Goal: Task Accomplishment & Management: Manage account settings

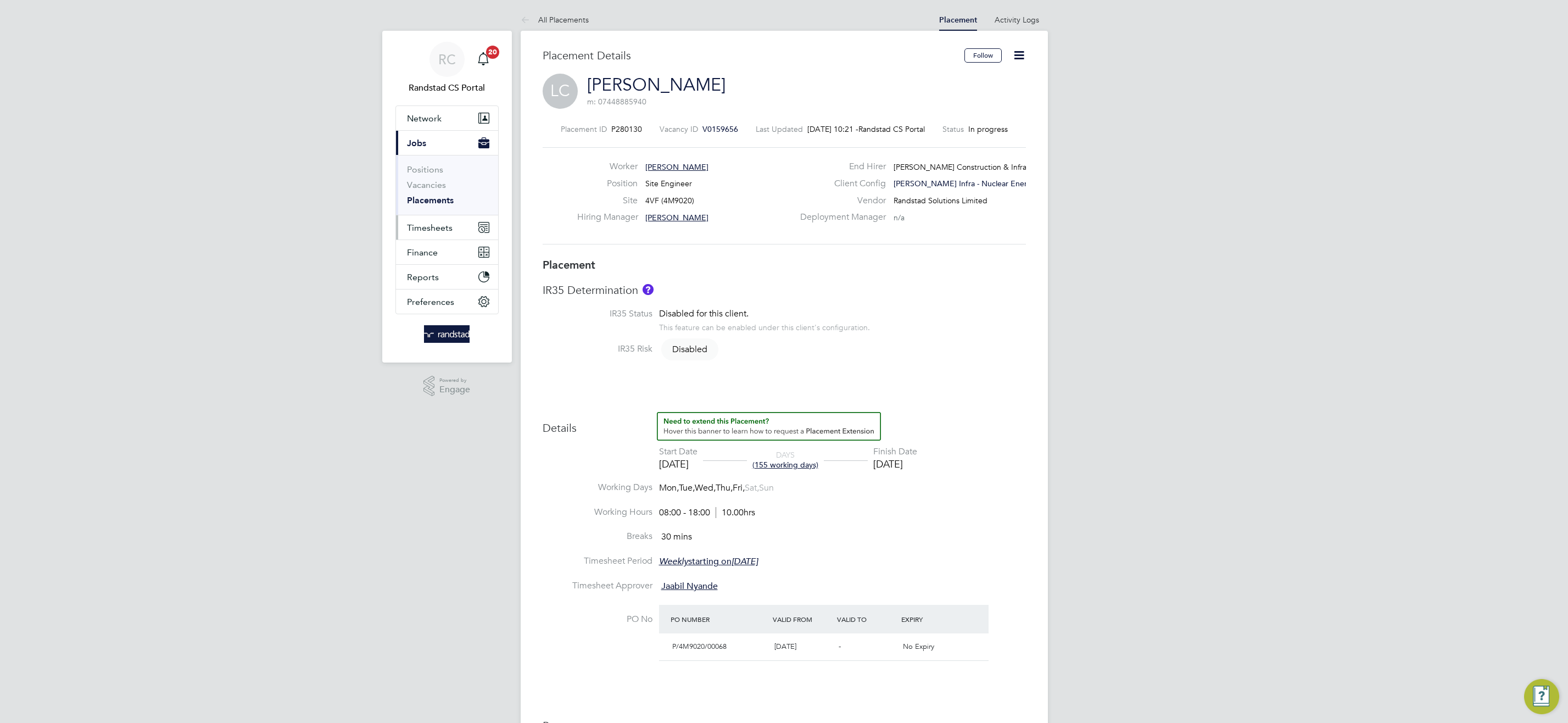
click at [437, 226] on span "Timesheets" at bounding box center [429, 228] width 46 height 10
click at [417, 194] on link "Timesheets" at bounding box center [429, 194] width 46 height 10
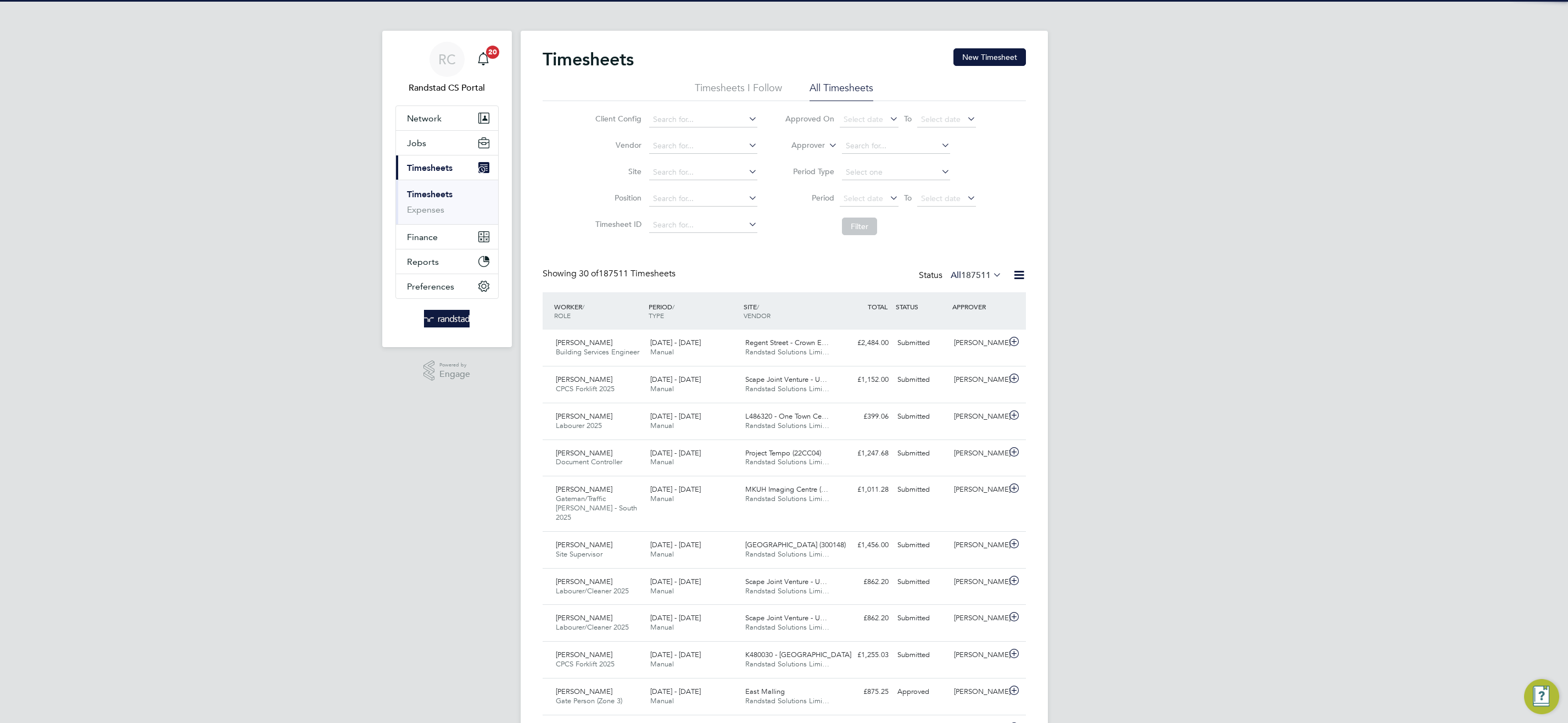
click at [827, 144] on icon at bounding box center [827, 142] width 0 height 10
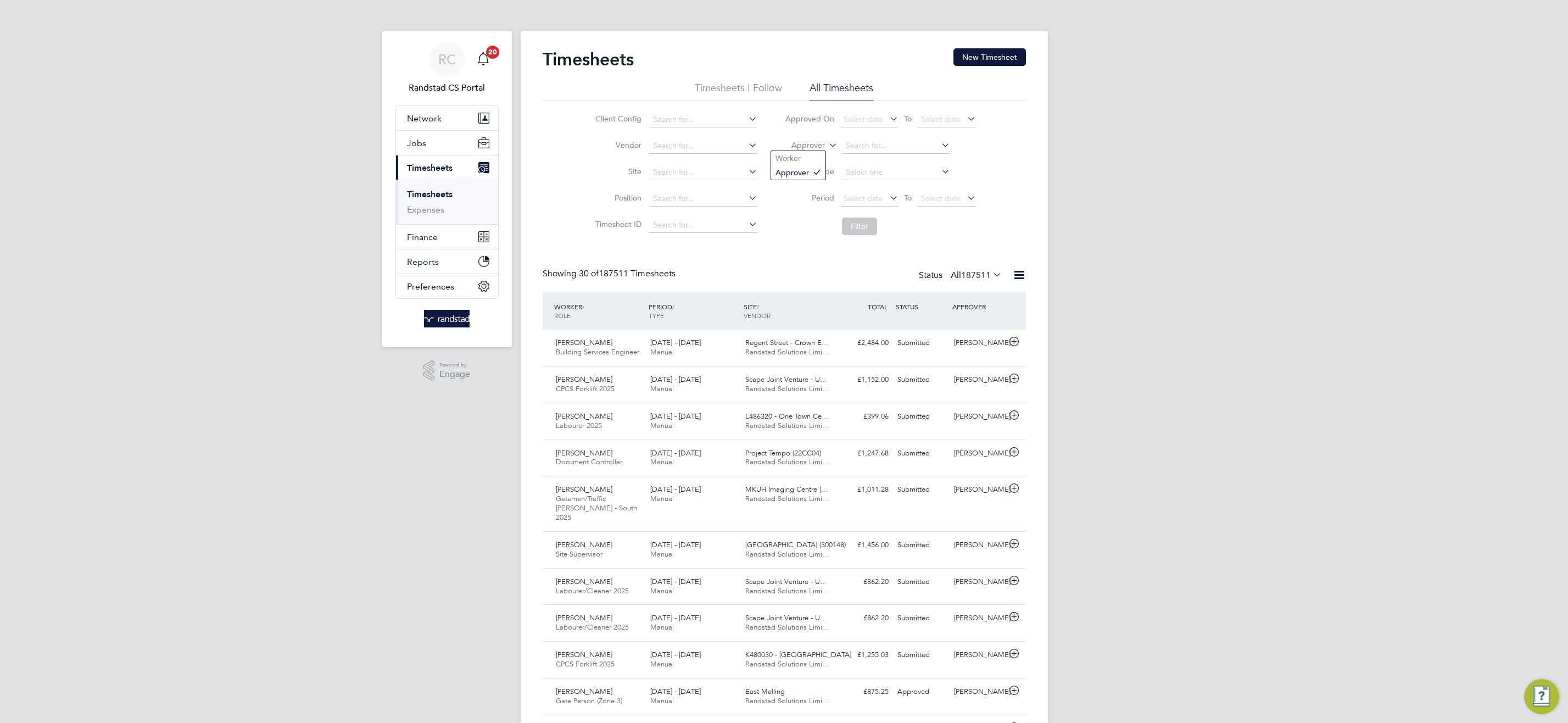
scroll to position [28, 96]
drag, startPoint x: 812, startPoint y: 155, endPoint x: 838, endPoint y: 152, distance: 26.2
click at [812, 155] on li "Worker" at bounding box center [798, 158] width 55 height 14
click at [861, 146] on input at bounding box center [895, 146] width 108 height 16
click at [889, 169] on li "Ryan Gordon" at bounding box center [910, 176] width 138 height 15
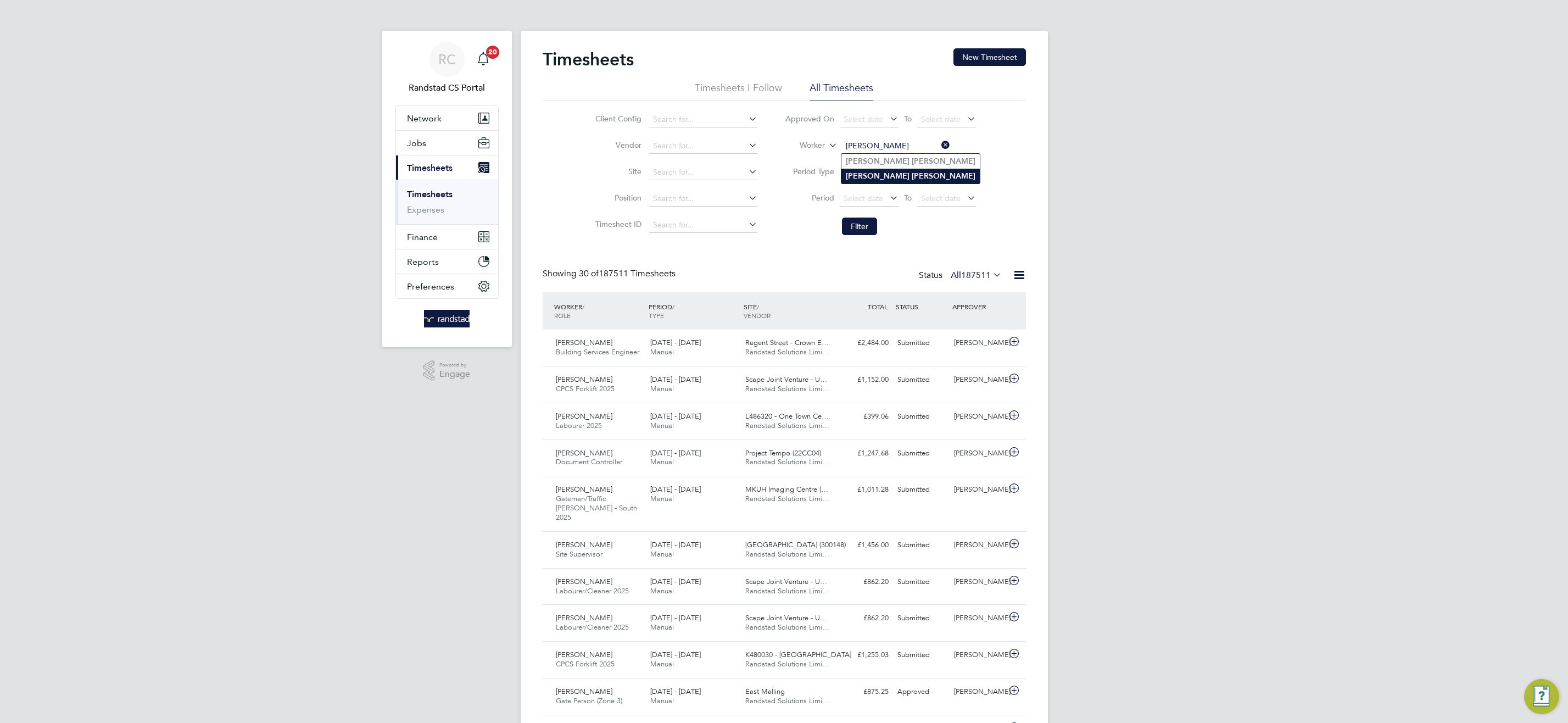
type input "[PERSON_NAME]"
click at [860, 229] on button "Filter" at bounding box center [859, 226] width 35 height 18
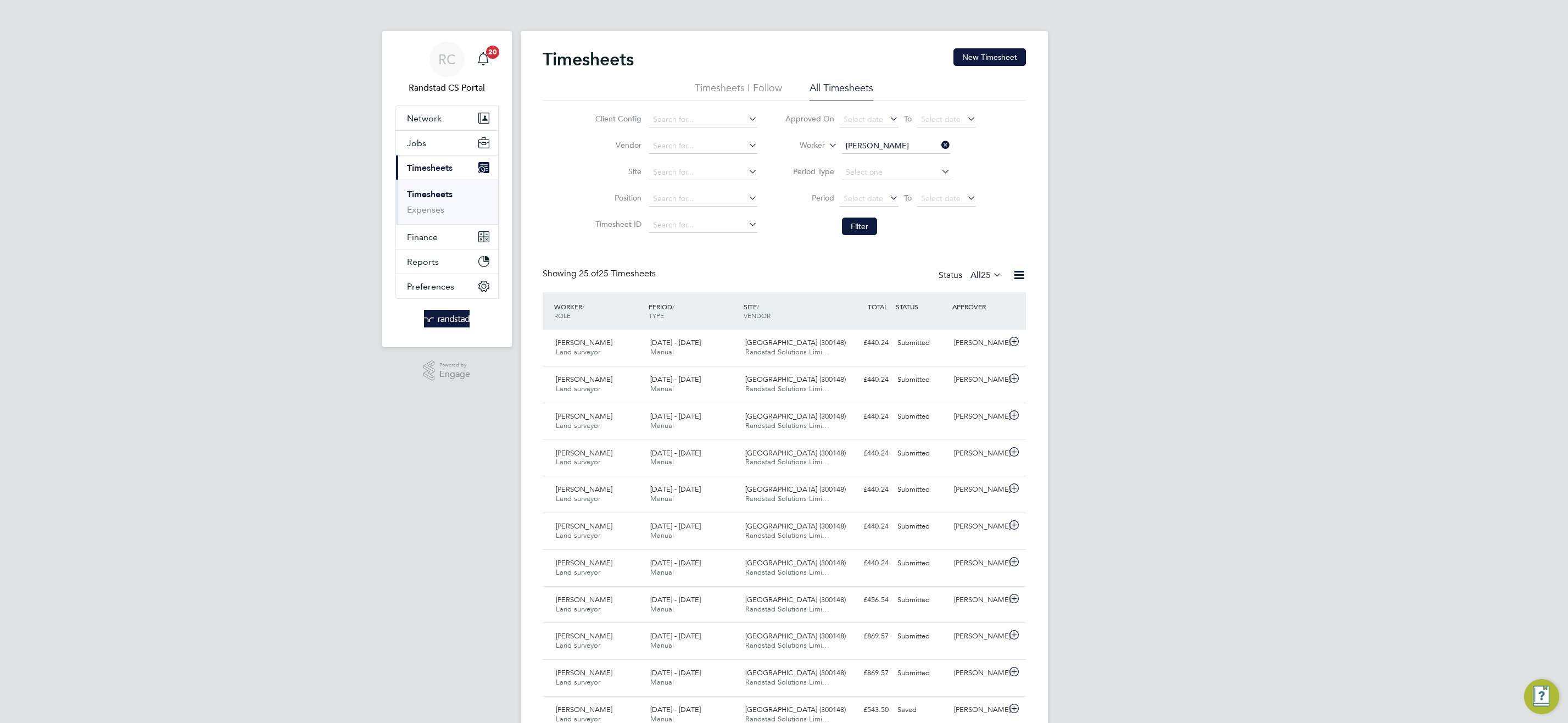
click at [991, 276] on icon at bounding box center [991, 274] width 0 height 16
click at [974, 323] on li "Submitted" at bounding box center [980, 326] width 51 height 16
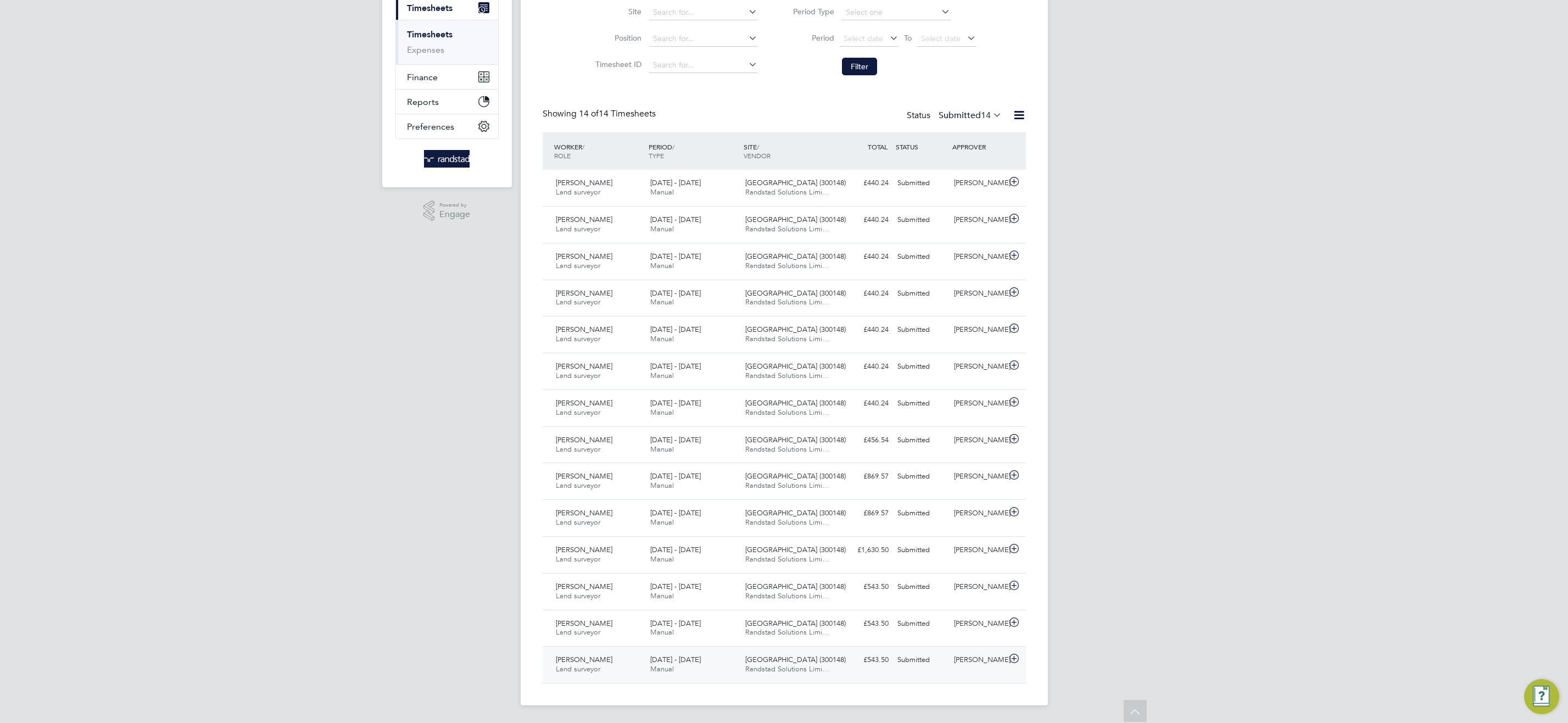
click at [763, 669] on span "Randstad Solutions Limi…" at bounding box center [787, 668] width 84 height 10
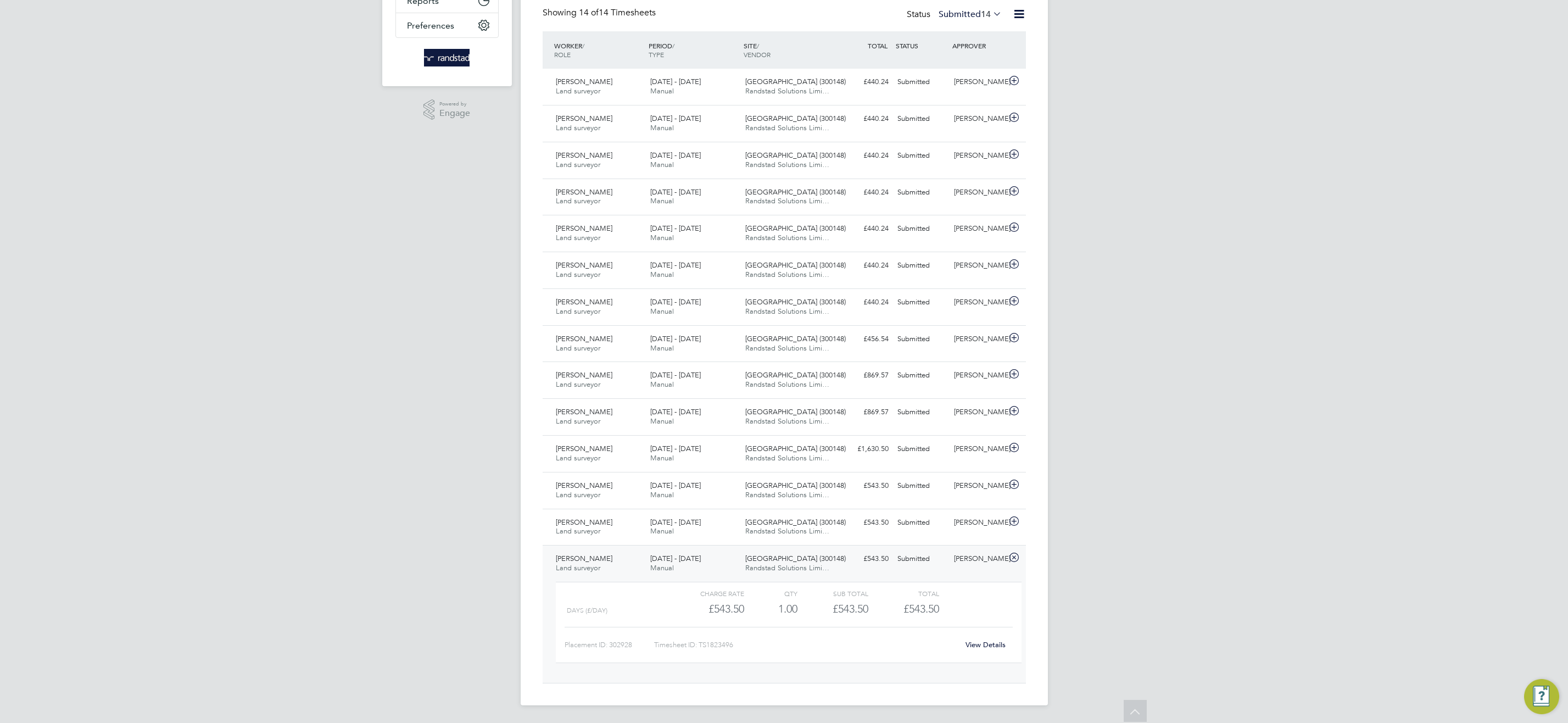
click at [983, 643] on link "View Details" at bounding box center [986, 645] width 40 height 10
click at [726, 559] on div "16 - 22 Aug 2025 Manual" at bounding box center [693, 563] width 95 height 28
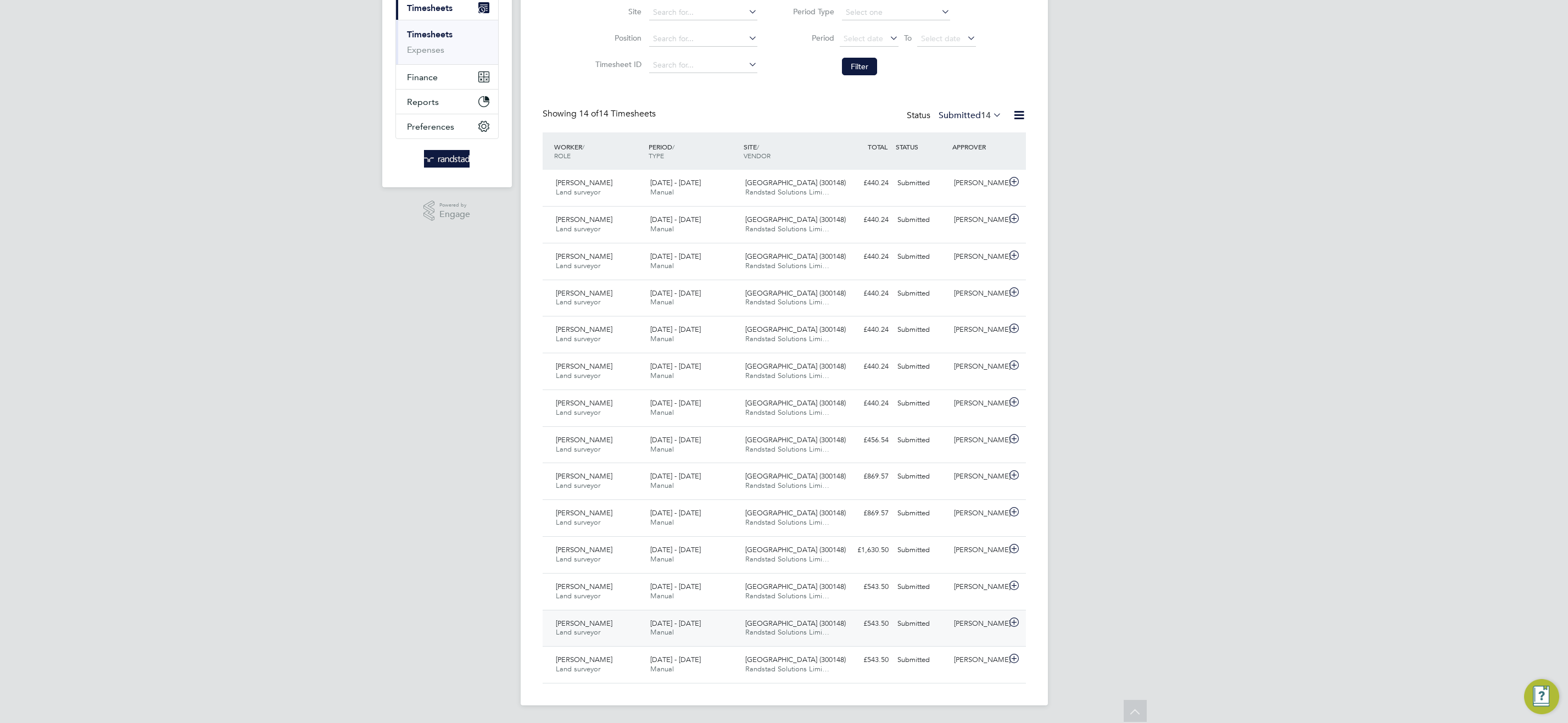
click at [764, 627] on span "Randstad Solutions Limi…" at bounding box center [787, 632] width 84 height 10
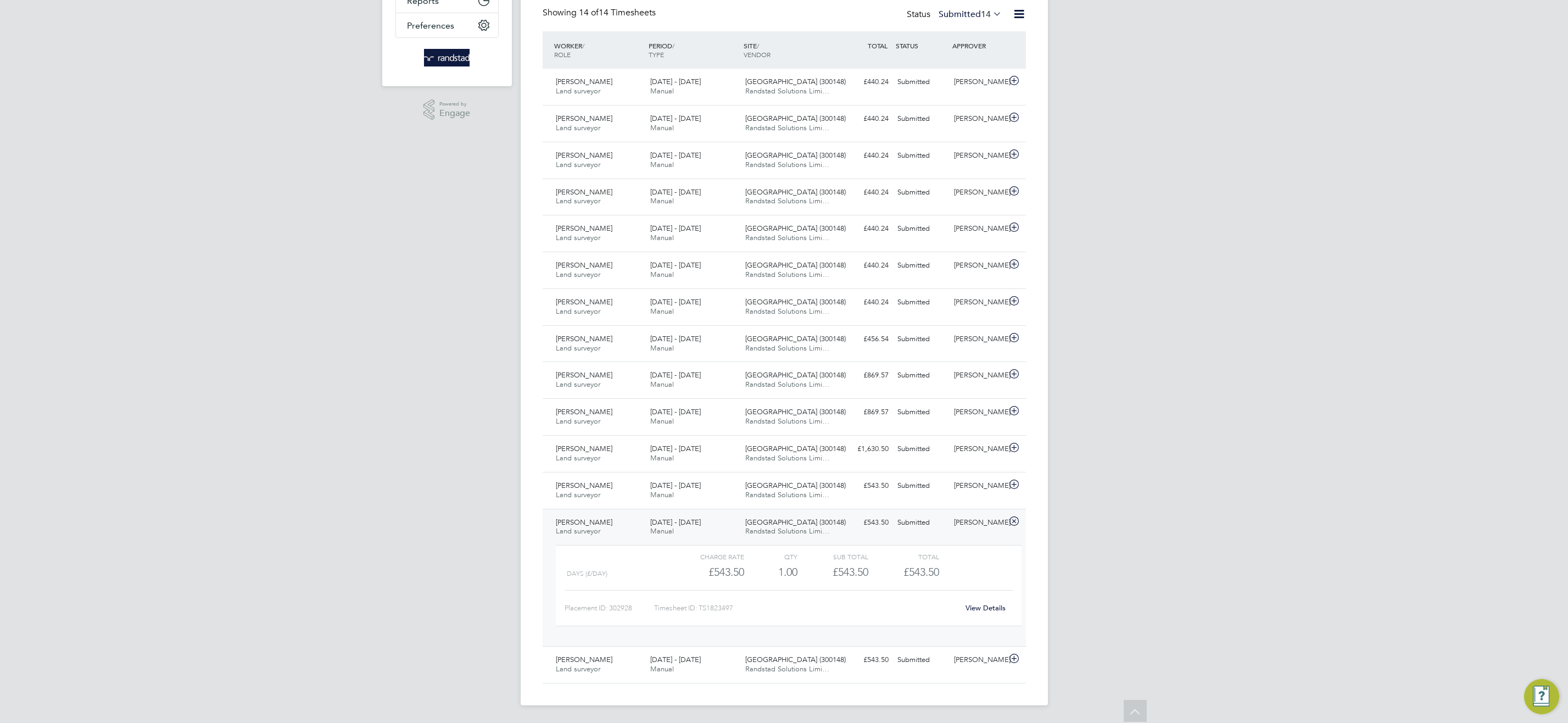
click at [979, 606] on link "View Details" at bounding box center [986, 608] width 40 height 10
click at [787, 524] on span "Beckton Depot (300148)" at bounding box center [795, 522] width 101 height 10
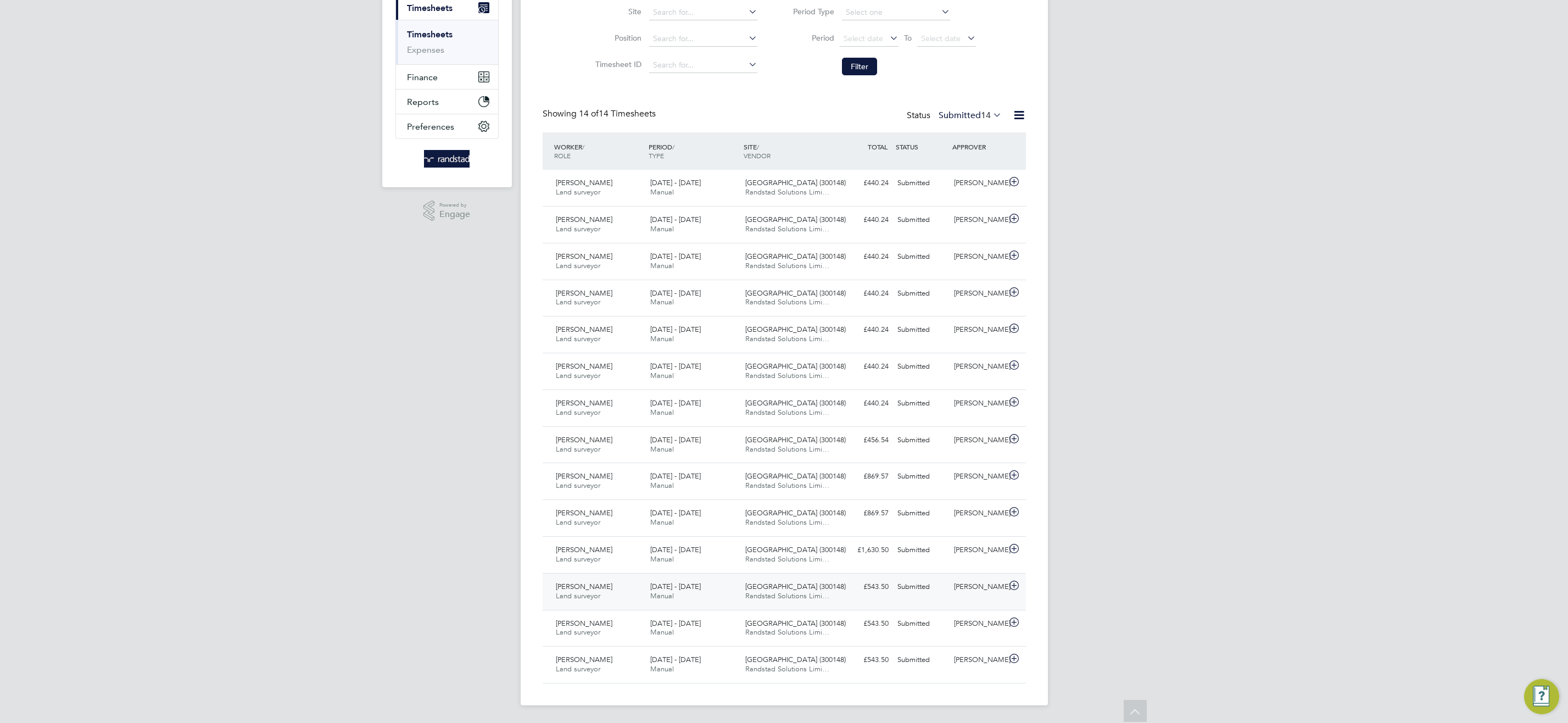
click at [782, 595] on span "Randstad Solutions Limi…" at bounding box center [787, 595] width 84 height 10
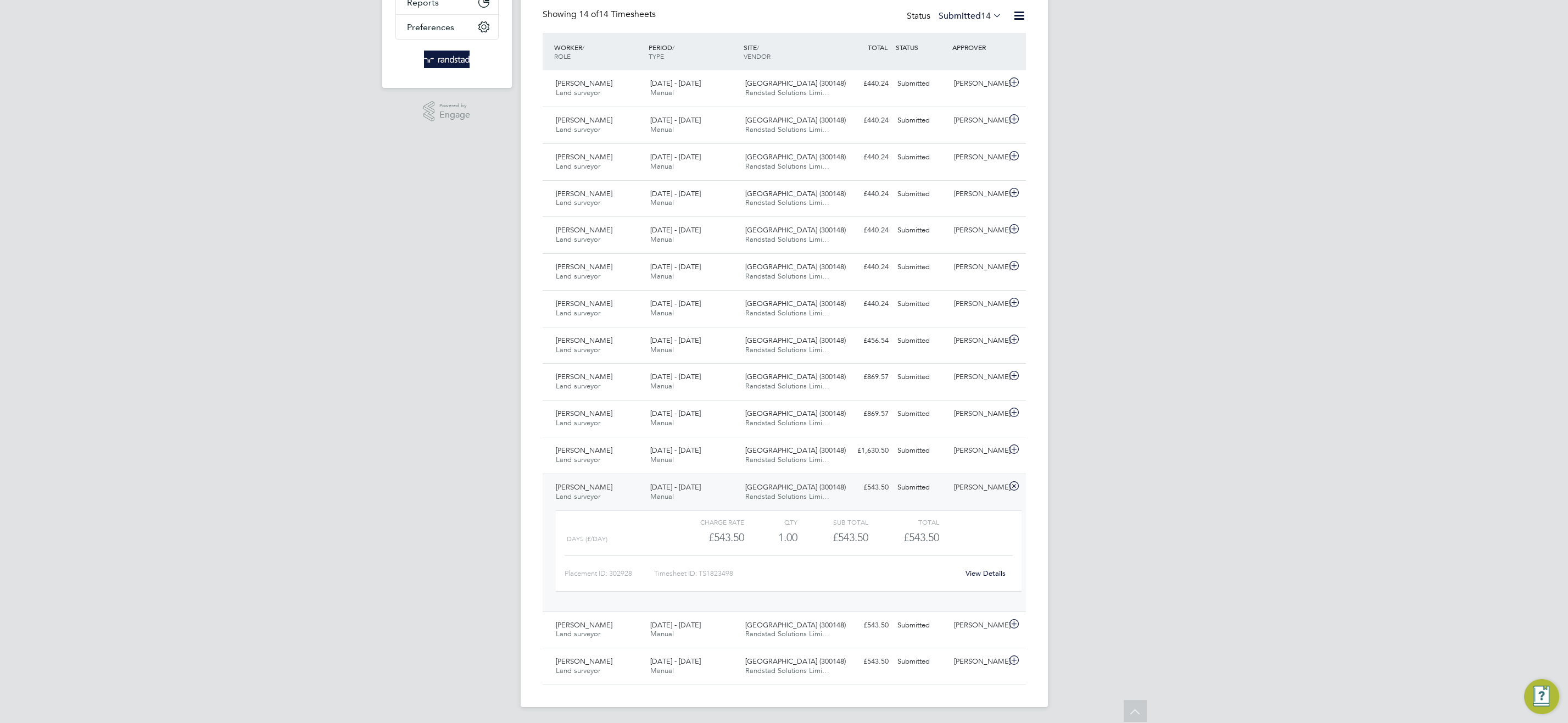
click at [977, 572] on link "View Details" at bounding box center [986, 573] width 40 height 10
click at [708, 491] on div "13 - 19 Sep 2025 Manual" at bounding box center [693, 492] width 95 height 28
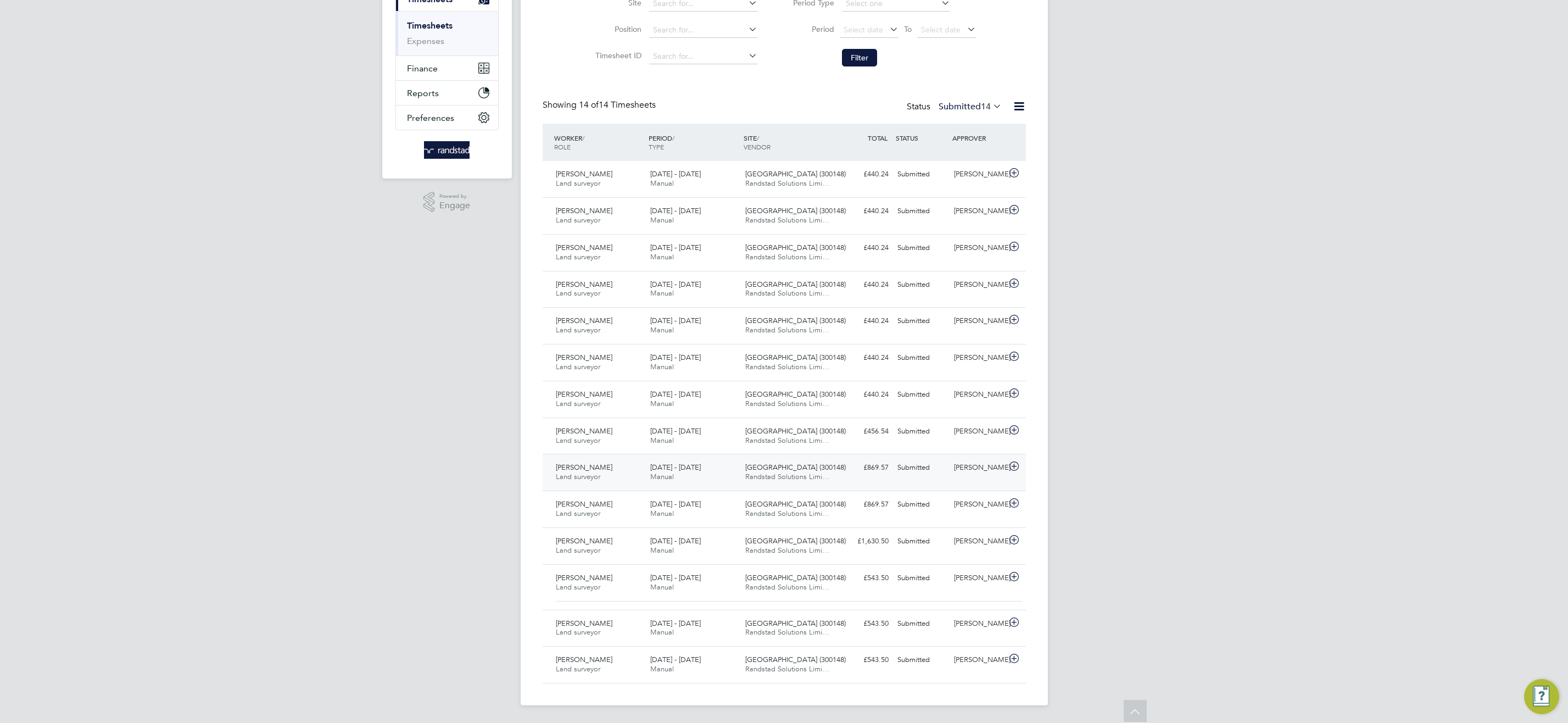
scroll to position [160, 0]
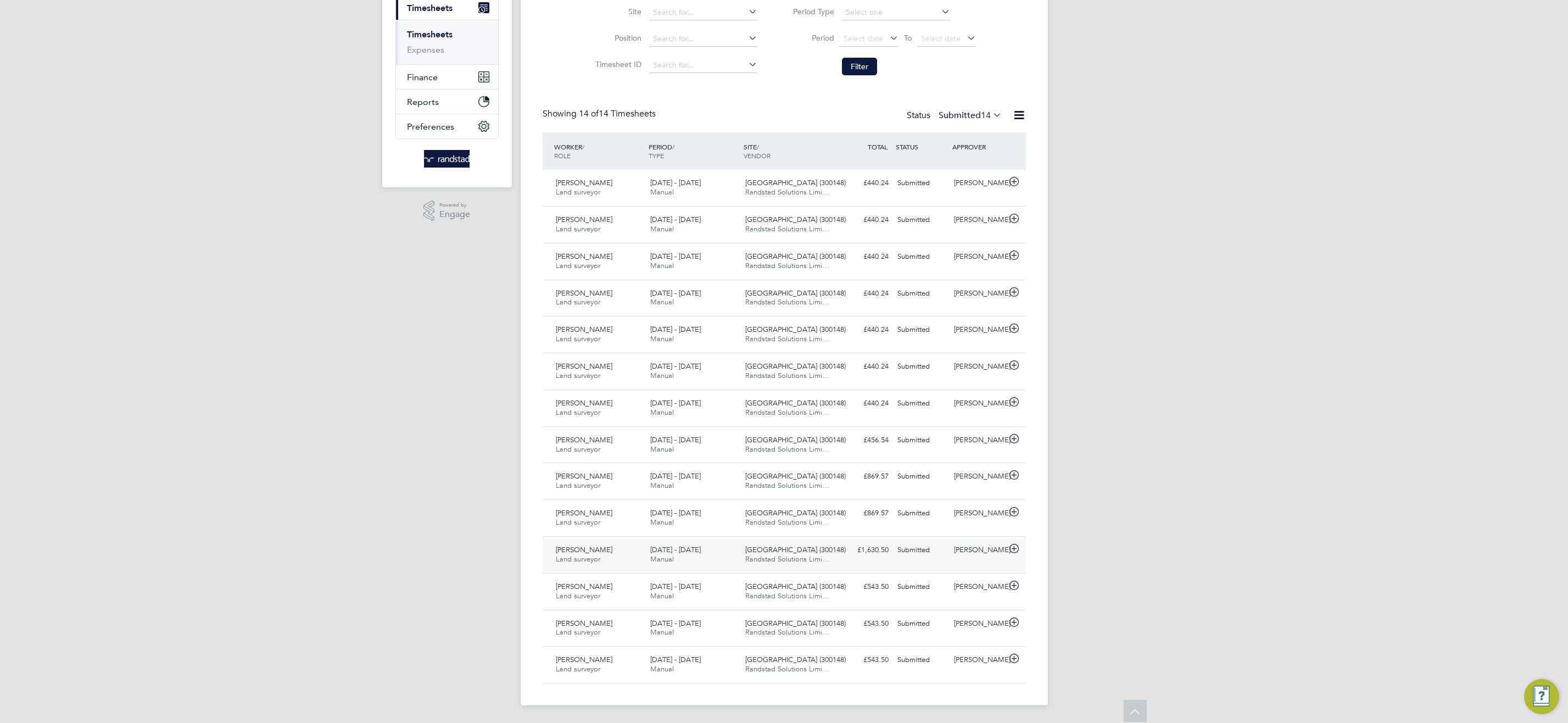
click at [744, 563] on div "Beckton Depot (300148) Randstad Solutions Limi…" at bounding box center [788, 554] width 95 height 28
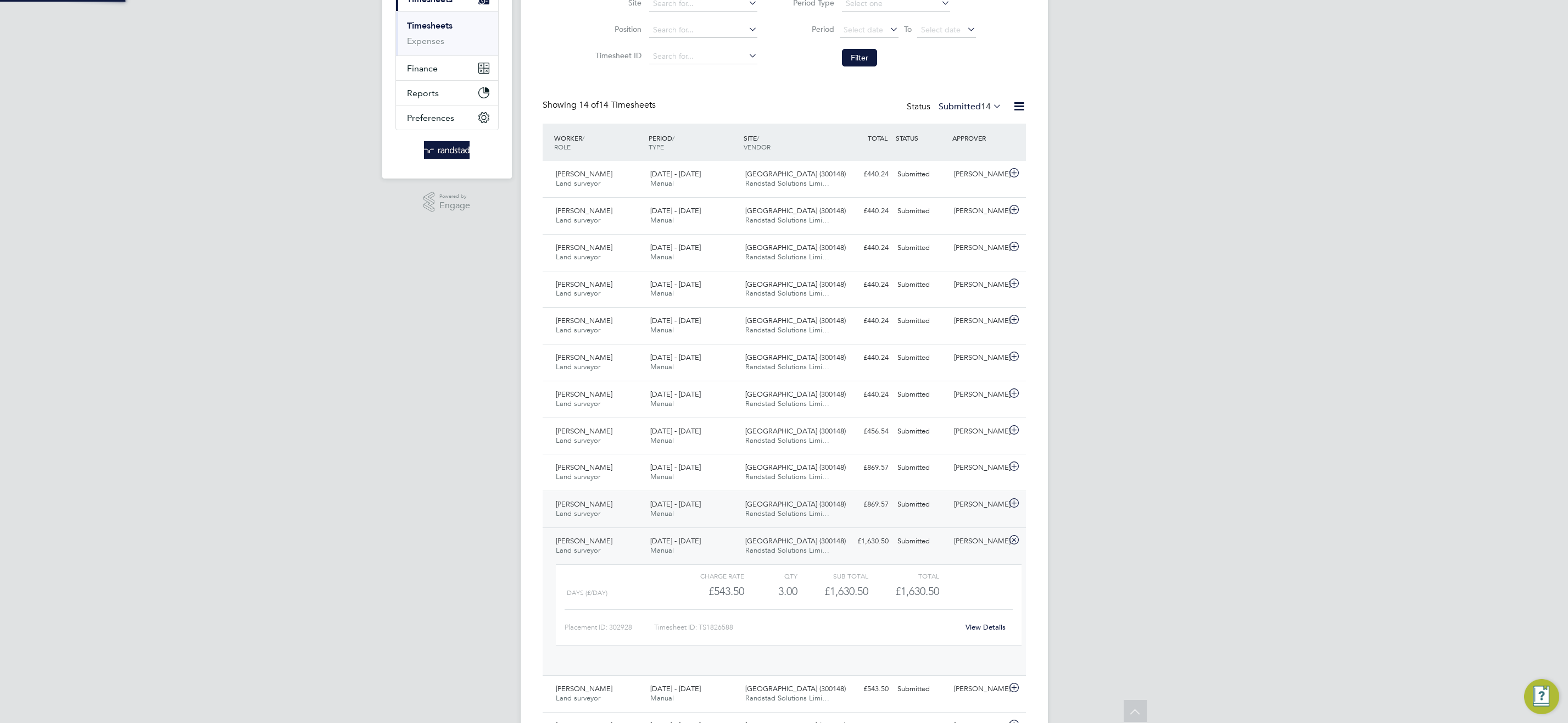
scroll to position [19, 107]
click at [989, 624] on link "View Details" at bounding box center [986, 627] width 40 height 10
click at [750, 555] on div "Beckton Depot (300148) Randstad Solutions Limi…" at bounding box center [788, 546] width 95 height 28
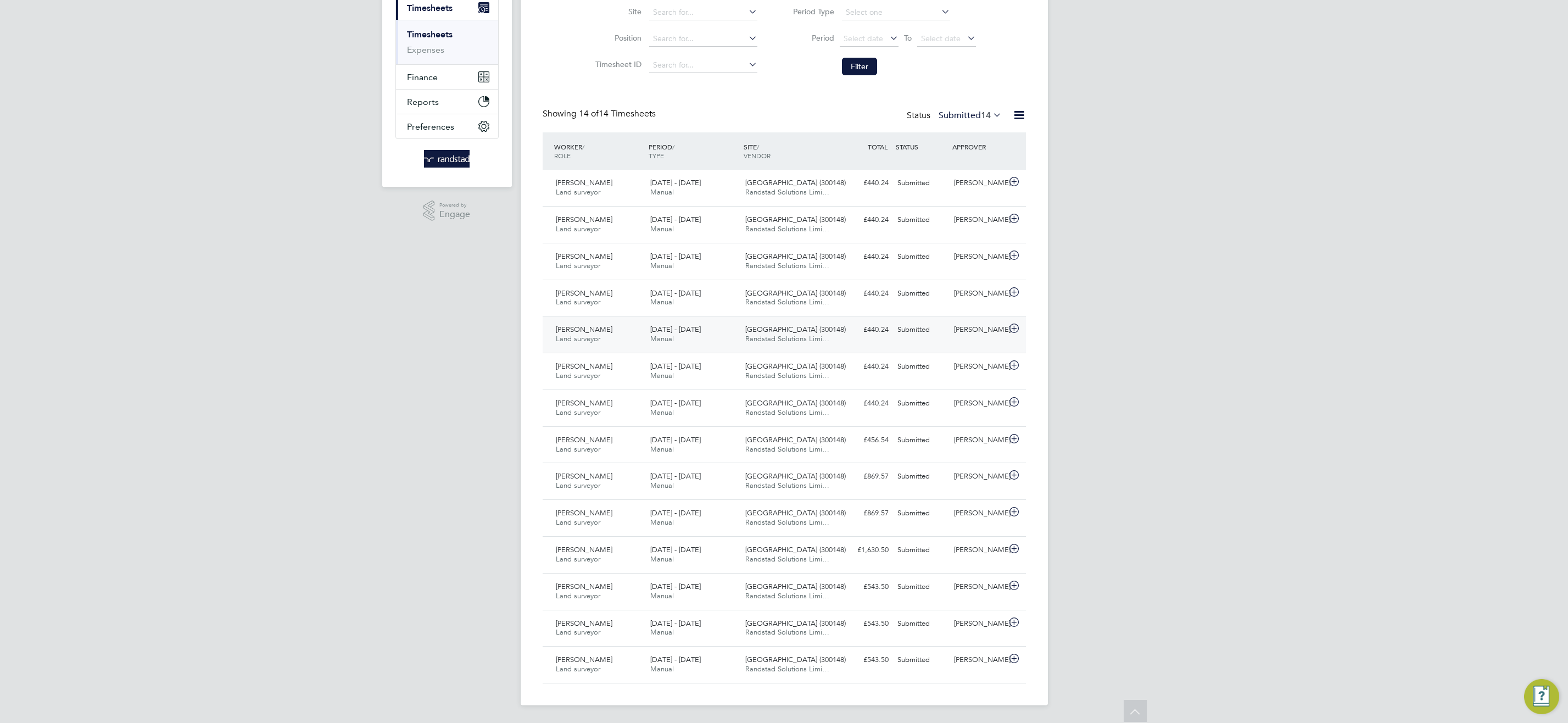
scroll to position [160, 0]
click at [989, 110] on span "14" at bounding box center [985, 115] width 10 height 11
click at [962, 148] on li "Saved" at bounding box center [965, 149] width 51 height 16
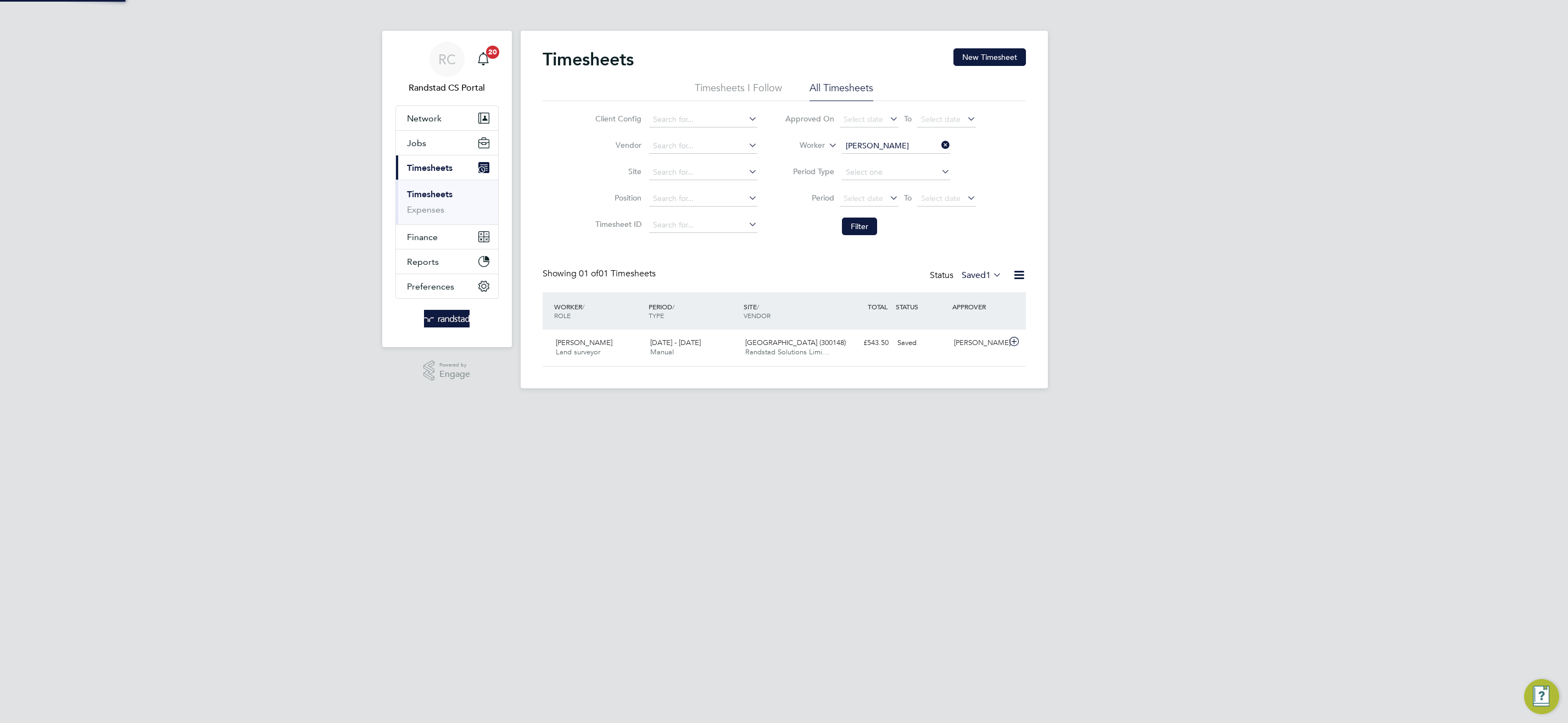
scroll to position [28, 96]
click at [769, 355] on span "Randstad Solutions Limi…" at bounding box center [787, 352] width 84 height 10
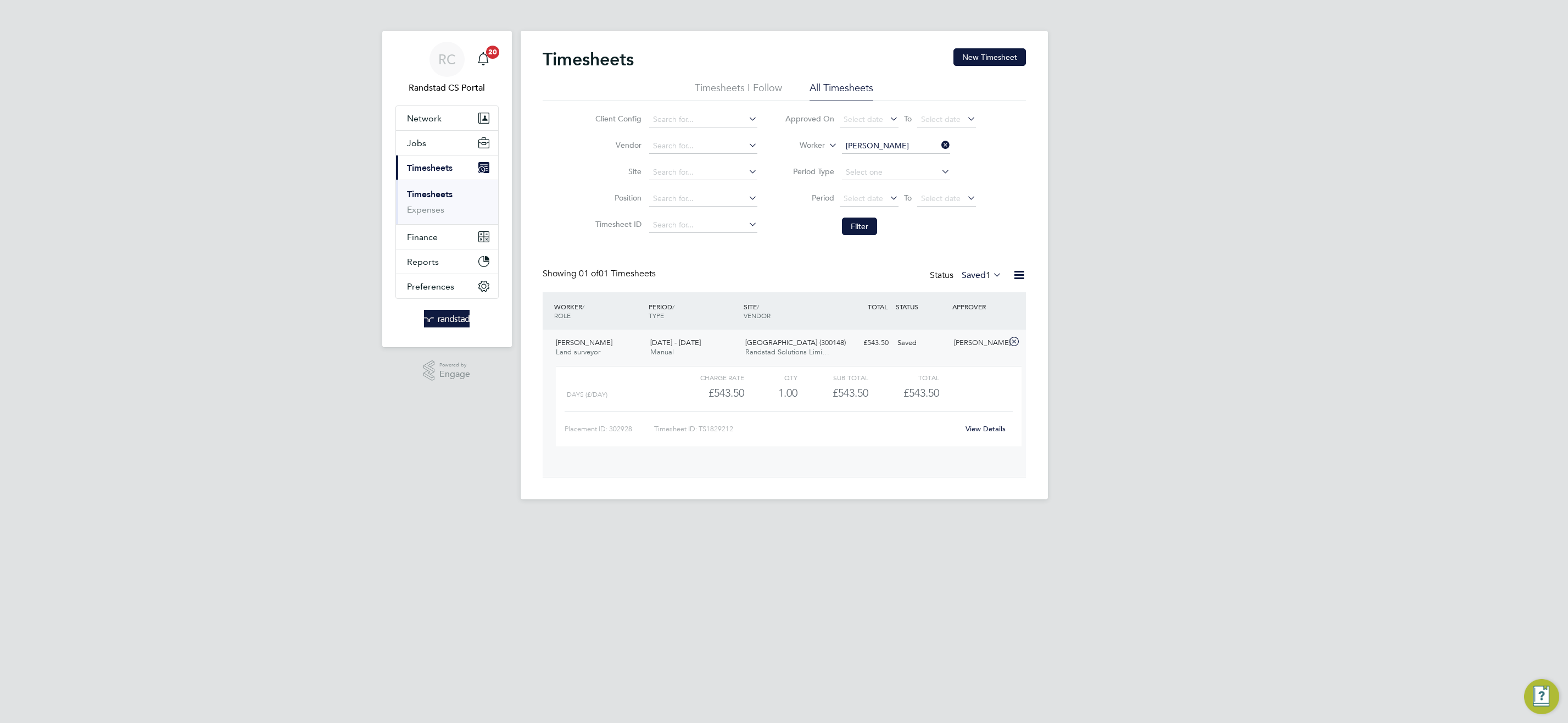
scroll to position [19, 107]
click at [989, 428] on link "View Details" at bounding box center [986, 429] width 40 height 10
click at [819, 346] on span "Beckton Depot (300148)" at bounding box center [795, 342] width 101 height 10
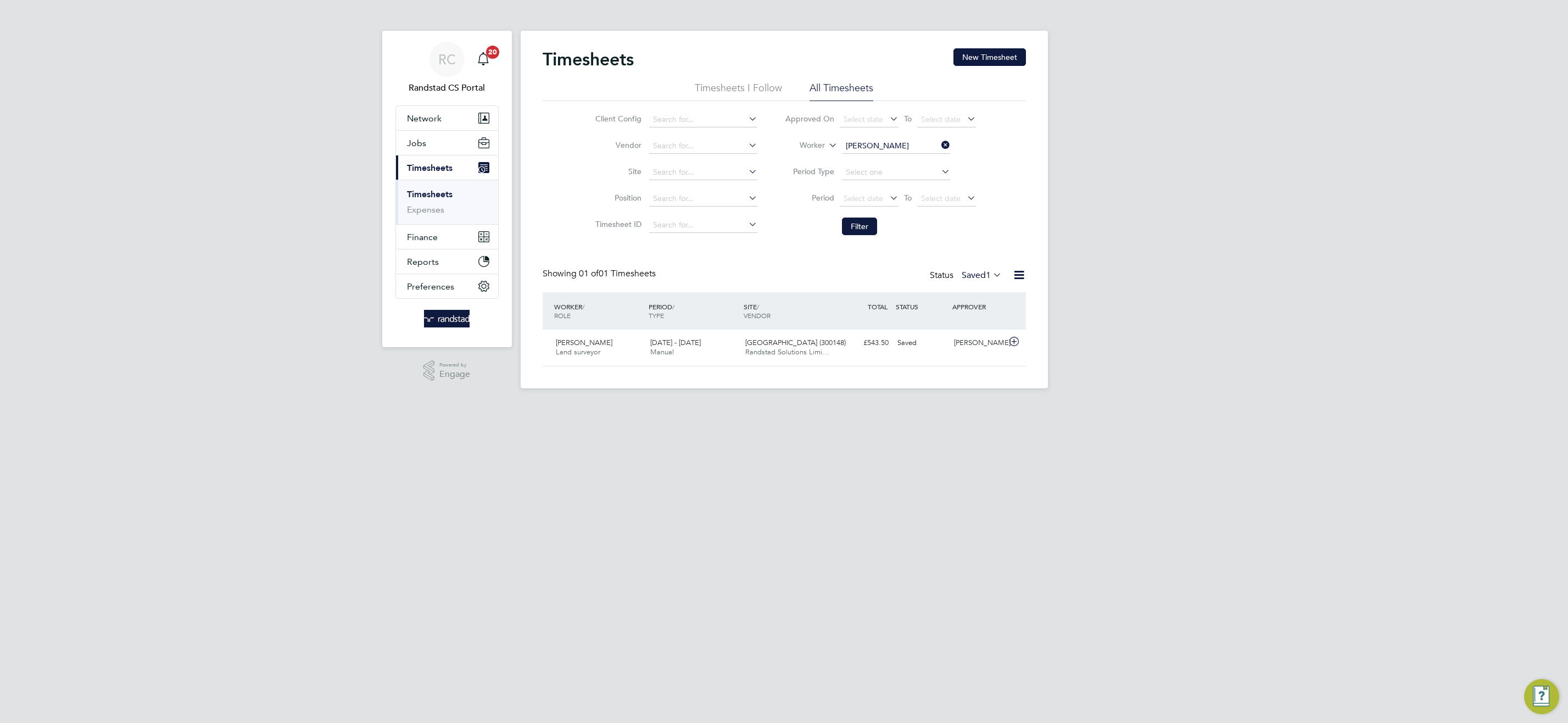
click at [977, 280] on label "Saved 1" at bounding box center [982, 275] width 40 height 11
click at [984, 323] on li "Submitted" at bounding box center [975, 326] width 51 height 16
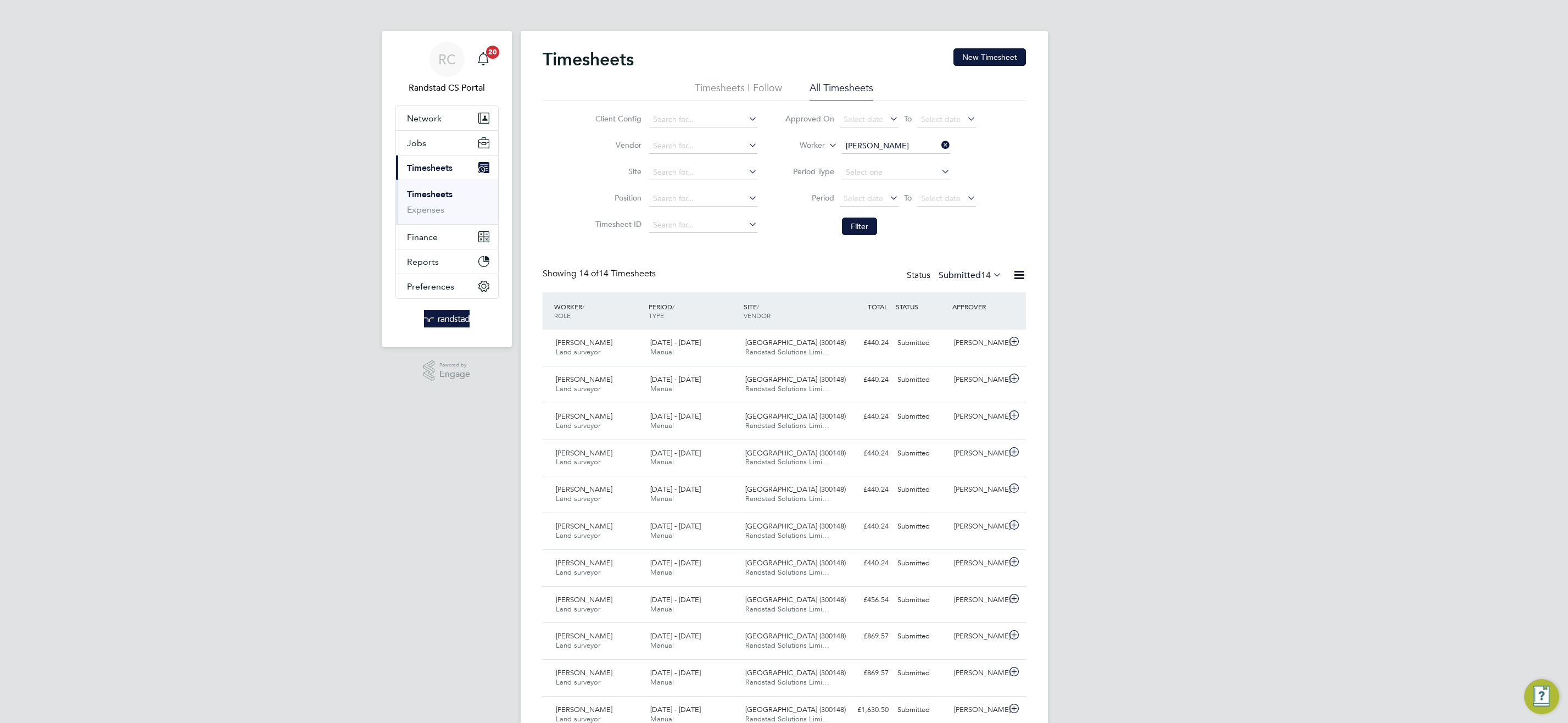
scroll to position [28, 96]
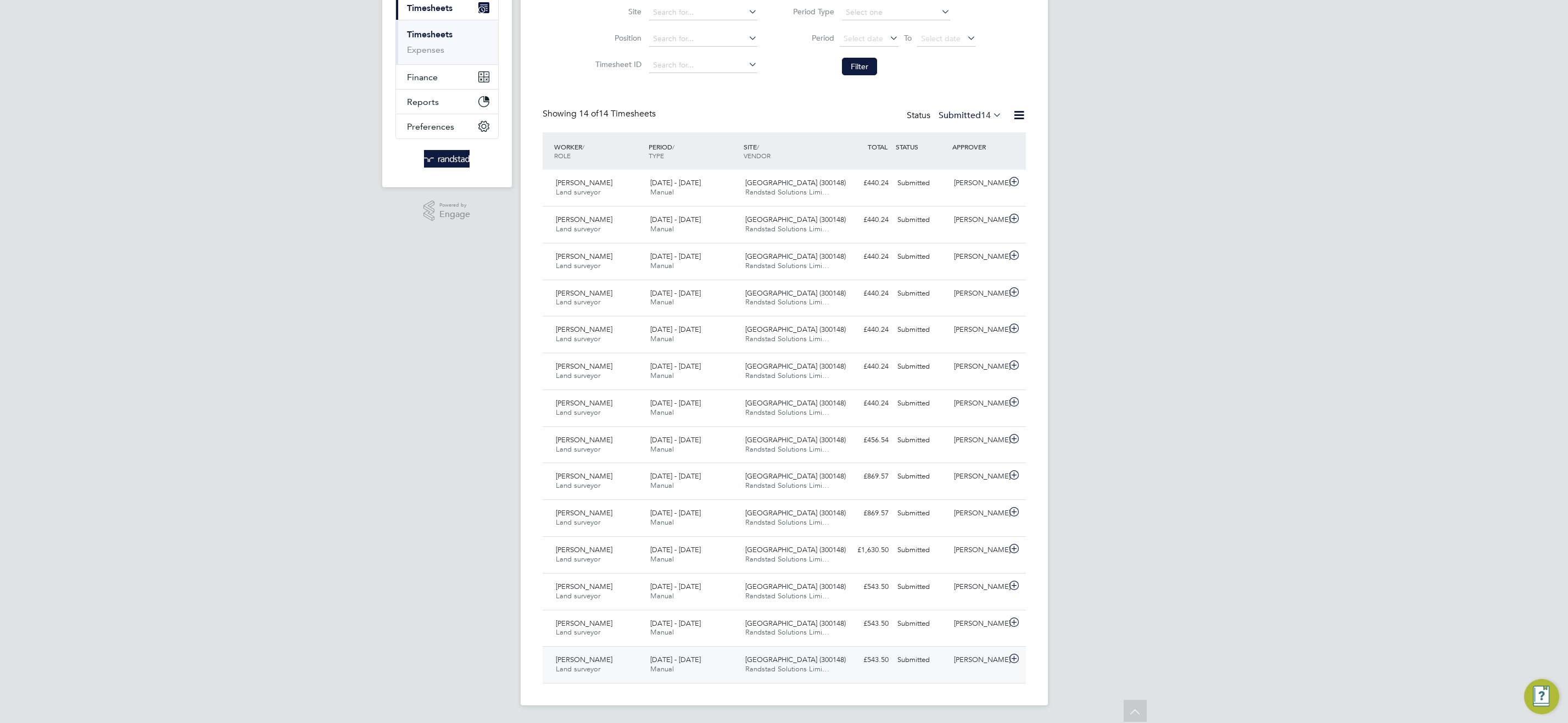
click at [780, 664] on div "Beckton Depot (300148) Randstad Solutions Limi…" at bounding box center [788, 664] width 95 height 28
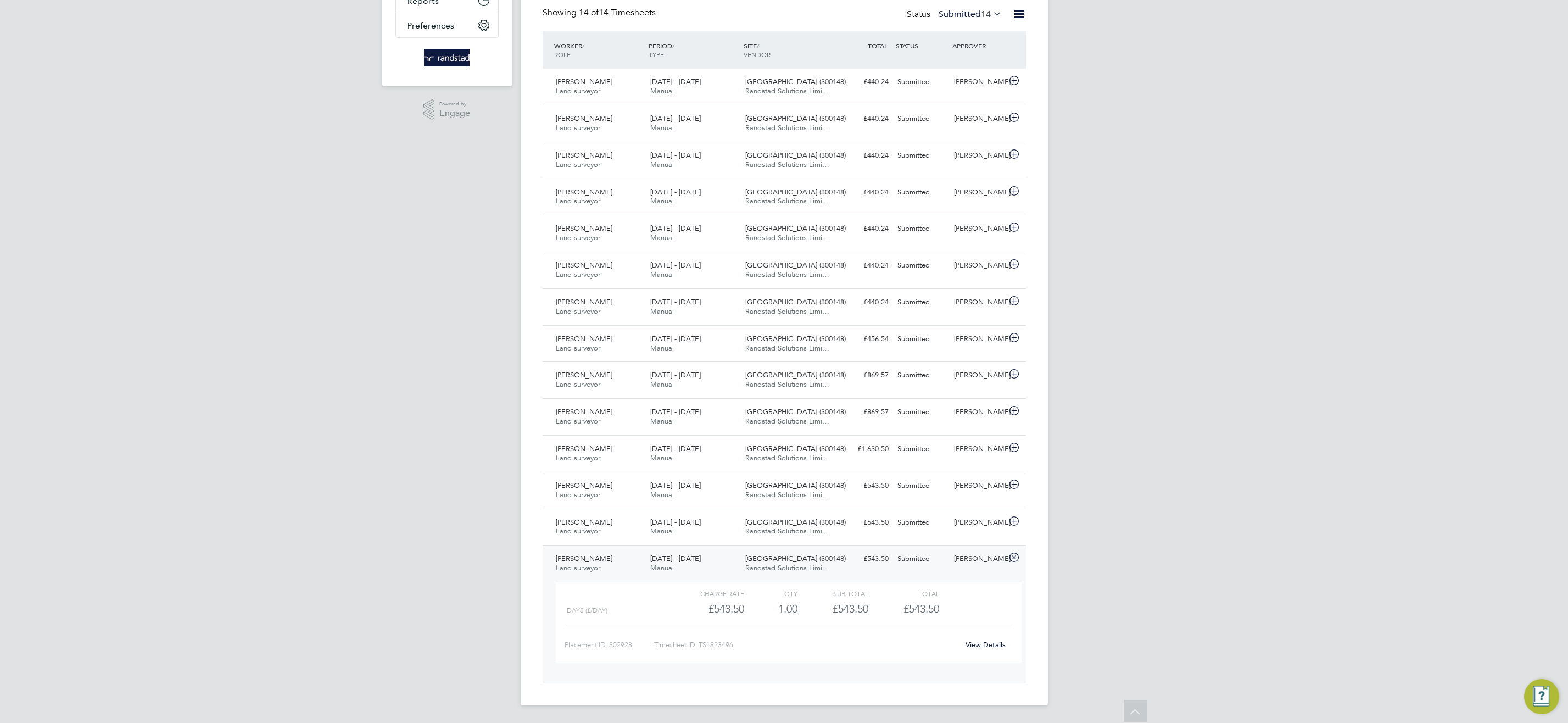
click at [987, 646] on link "View Details" at bounding box center [986, 645] width 40 height 10
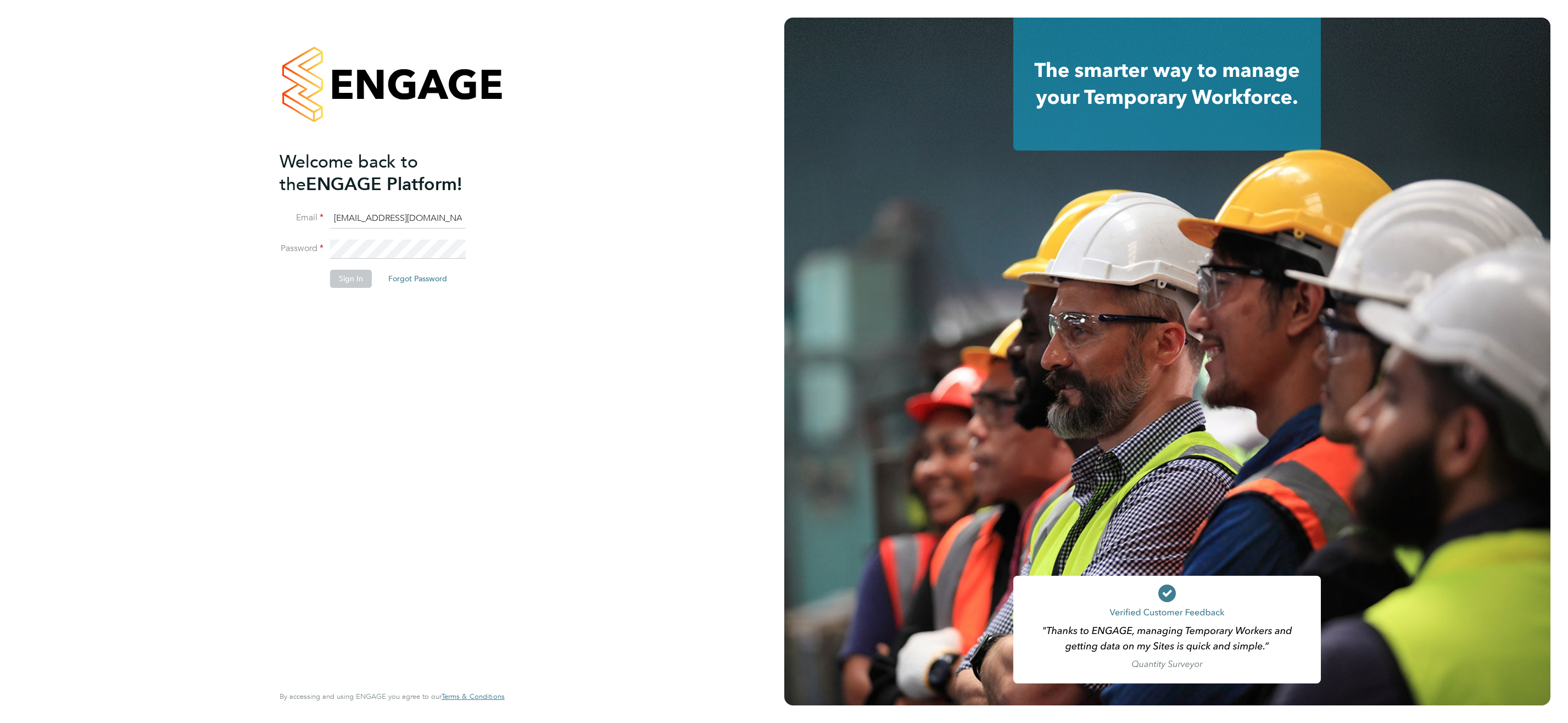
click at [419, 209] on input "cscportals@randstadcpe.com" at bounding box center [398, 218] width 136 height 19
type input "[EMAIL_ADDRESS][DOMAIN_NAME]"
click at [346, 277] on button "Sign In" at bounding box center [351, 279] width 42 height 18
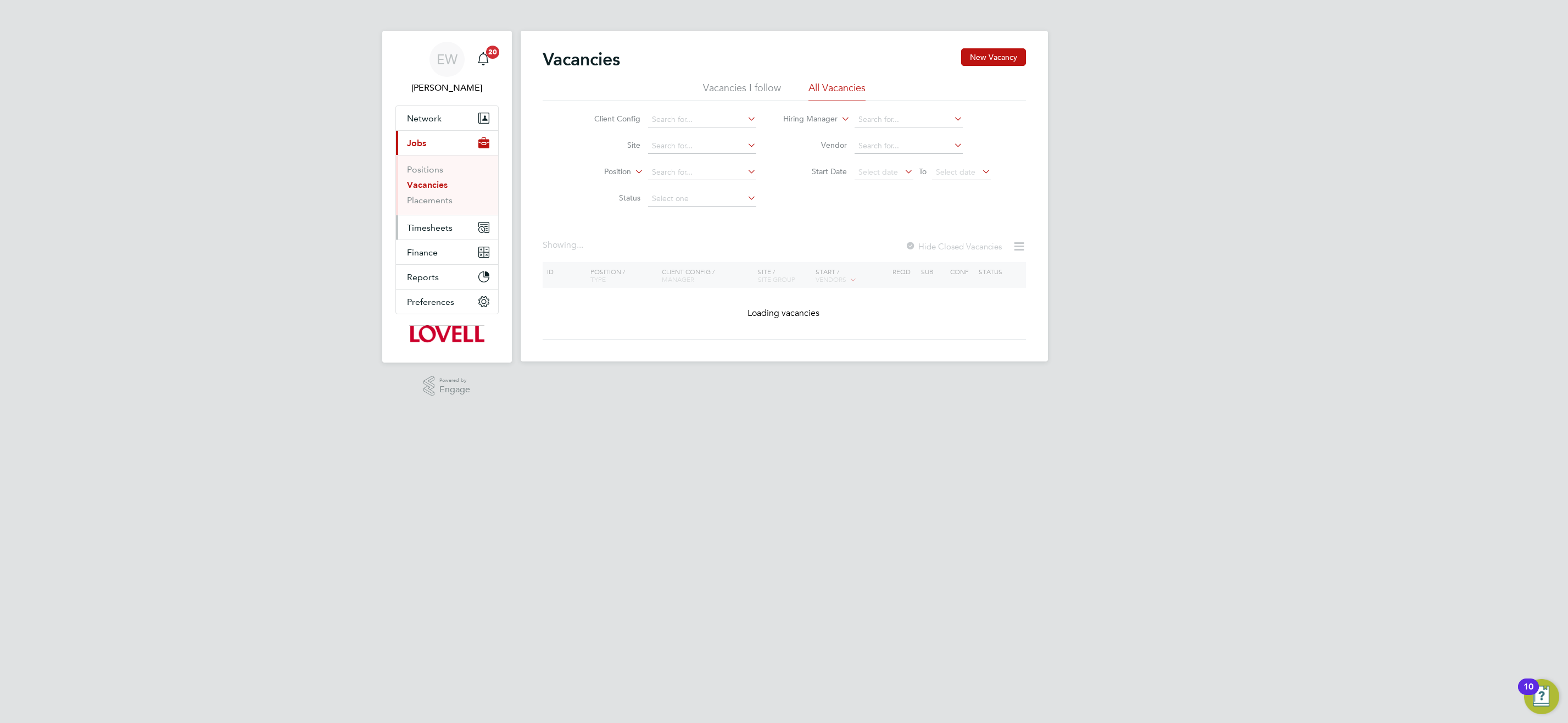
click at [426, 226] on span "Timesheets" at bounding box center [429, 228] width 46 height 10
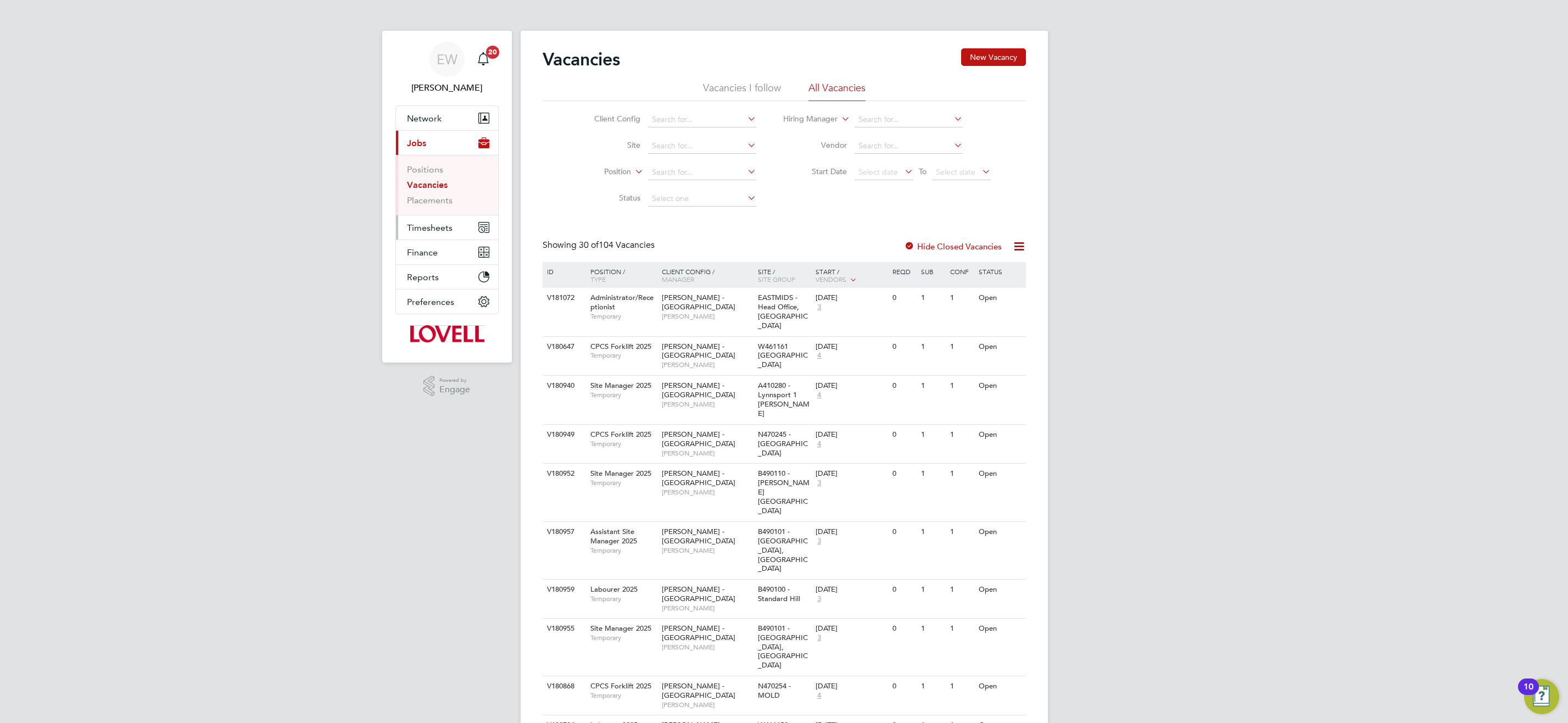
click at [434, 227] on span "Timesheets" at bounding box center [429, 228] width 46 height 10
click at [431, 196] on link "Timesheets" at bounding box center [429, 194] width 46 height 10
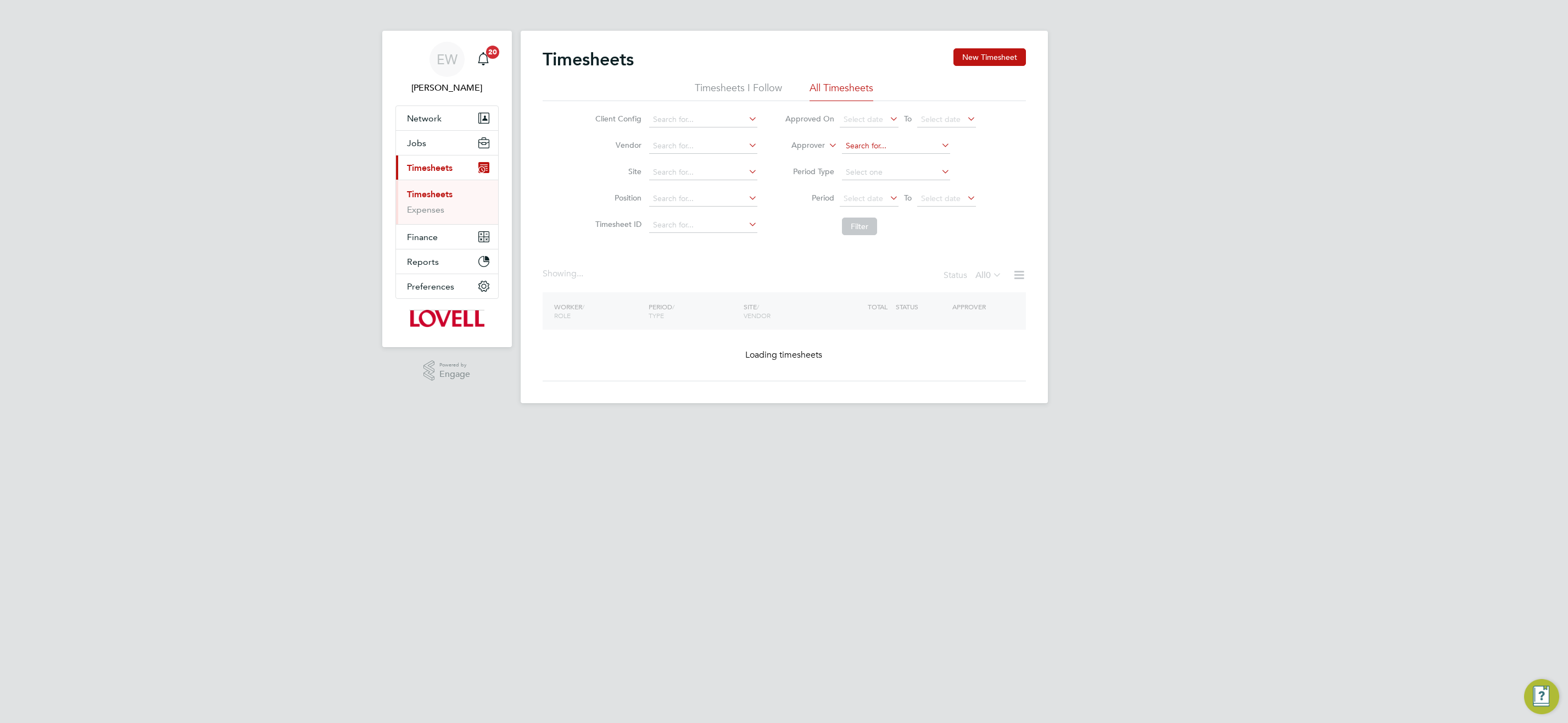
click at [860, 145] on input at bounding box center [895, 146] width 108 height 16
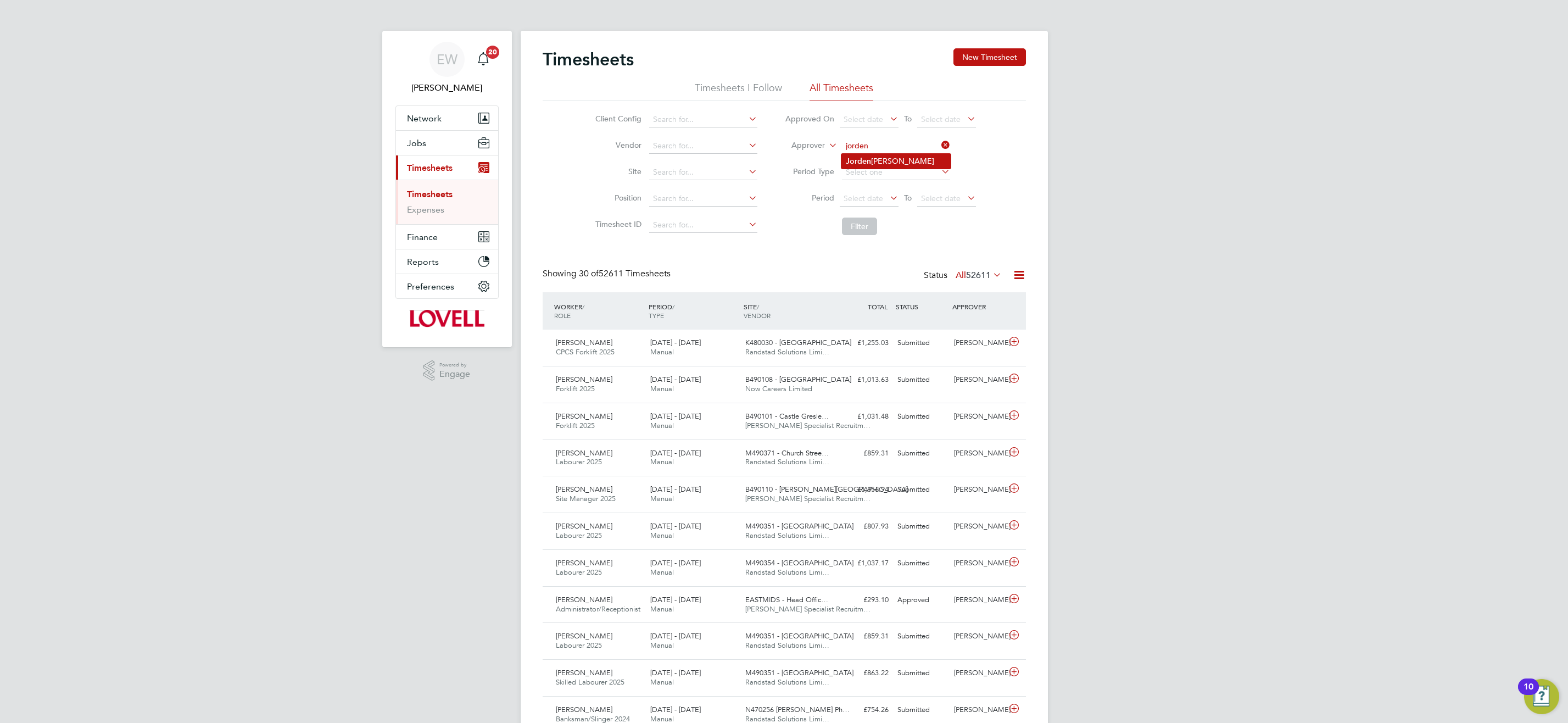
click at [873, 156] on li "Jorden Collins" at bounding box center [896, 161] width 109 height 15
type input "Jorden Collins"
click at [864, 223] on button "Filter" at bounding box center [859, 226] width 35 height 18
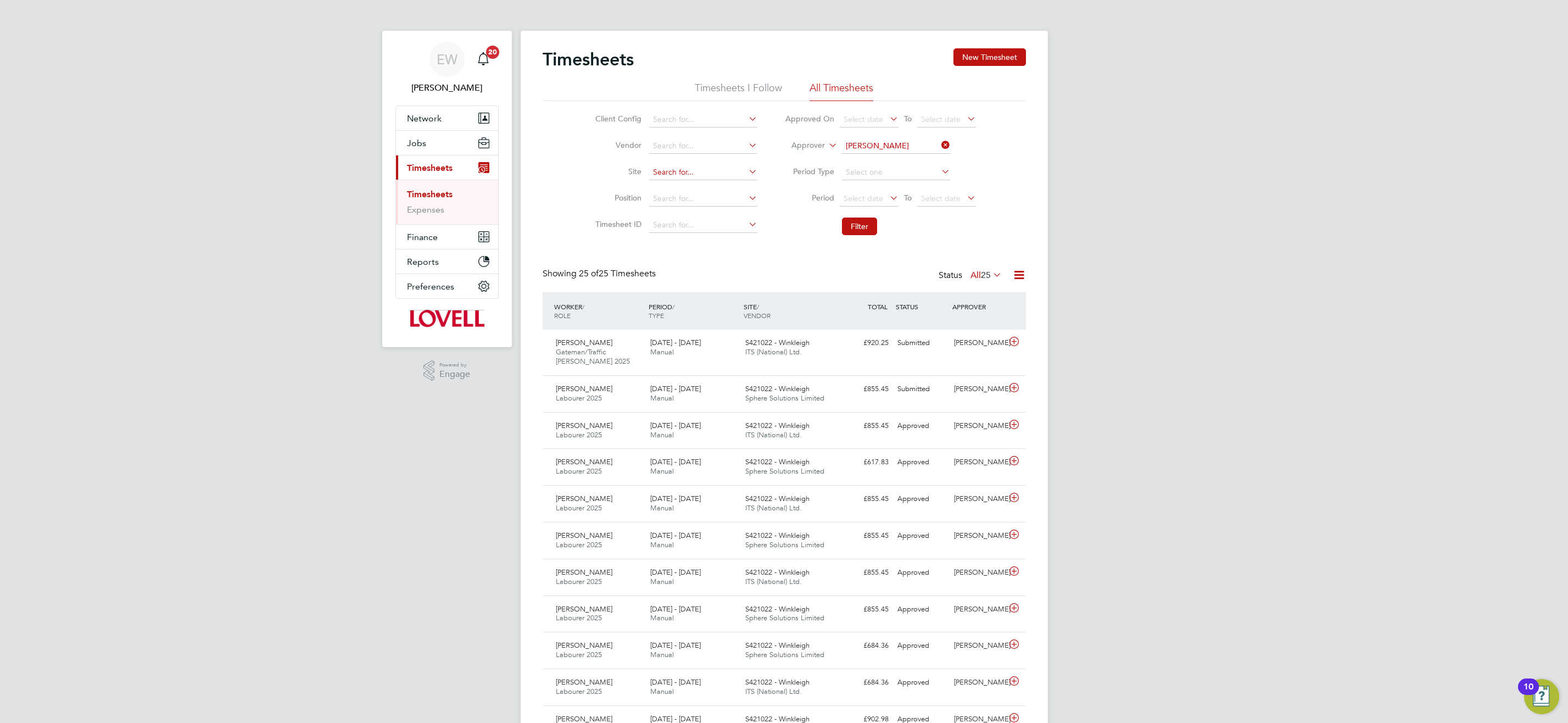
click at [678, 172] on input at bounding box center [703, 173] width 108 height 16
click at [757, 211] on li "S421022 - Win kleigh" at bounding box center [726, 217] width 155 height 15
type input "S421022 - Winkleigh"
click at [860, 223] on button "Filter" at bounding box center [859, 226] width 35 height 18
click at [939, 142] on icon at bounding box center [939, 145] width 0 height 16
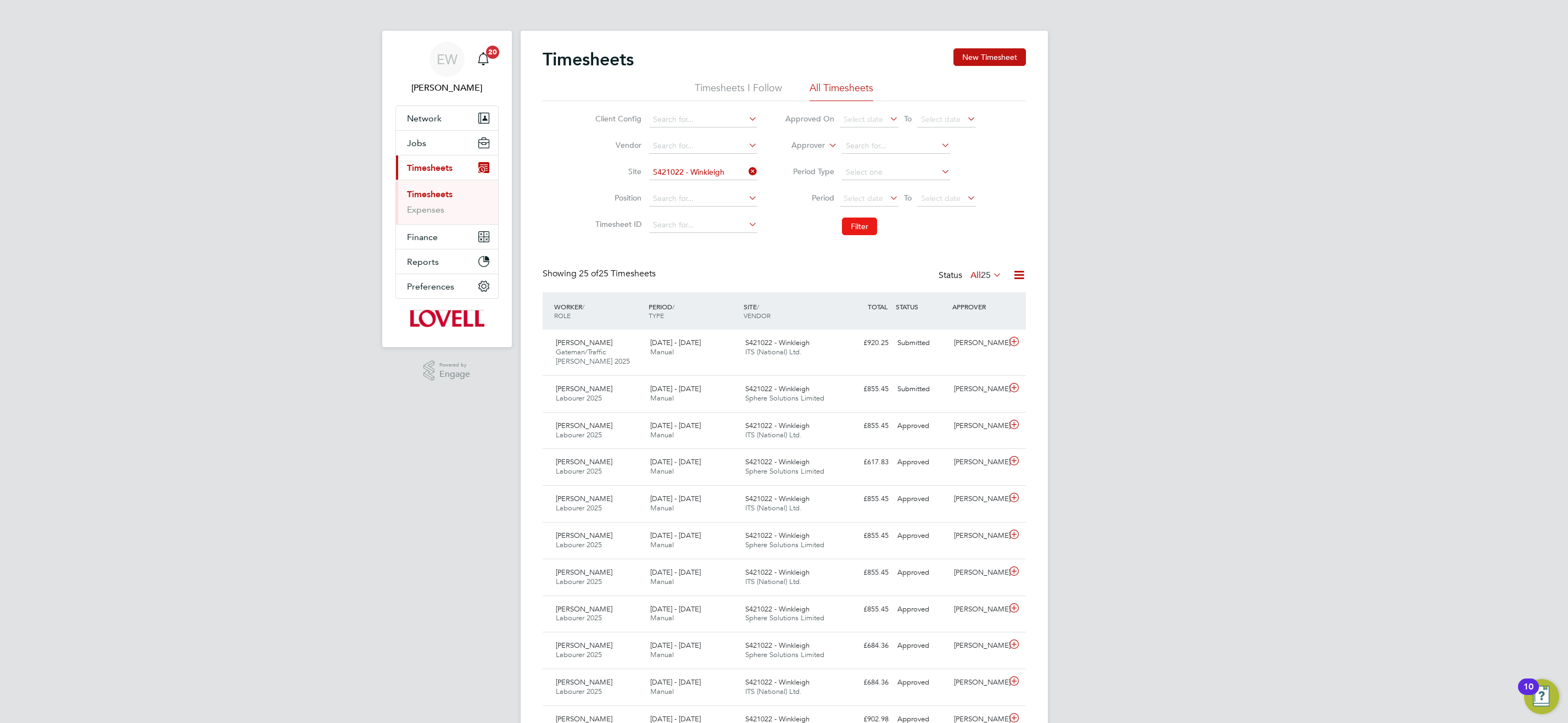
click at [865, 226] on button "Filter" at bounding box center [859, 226] width 35 height 18
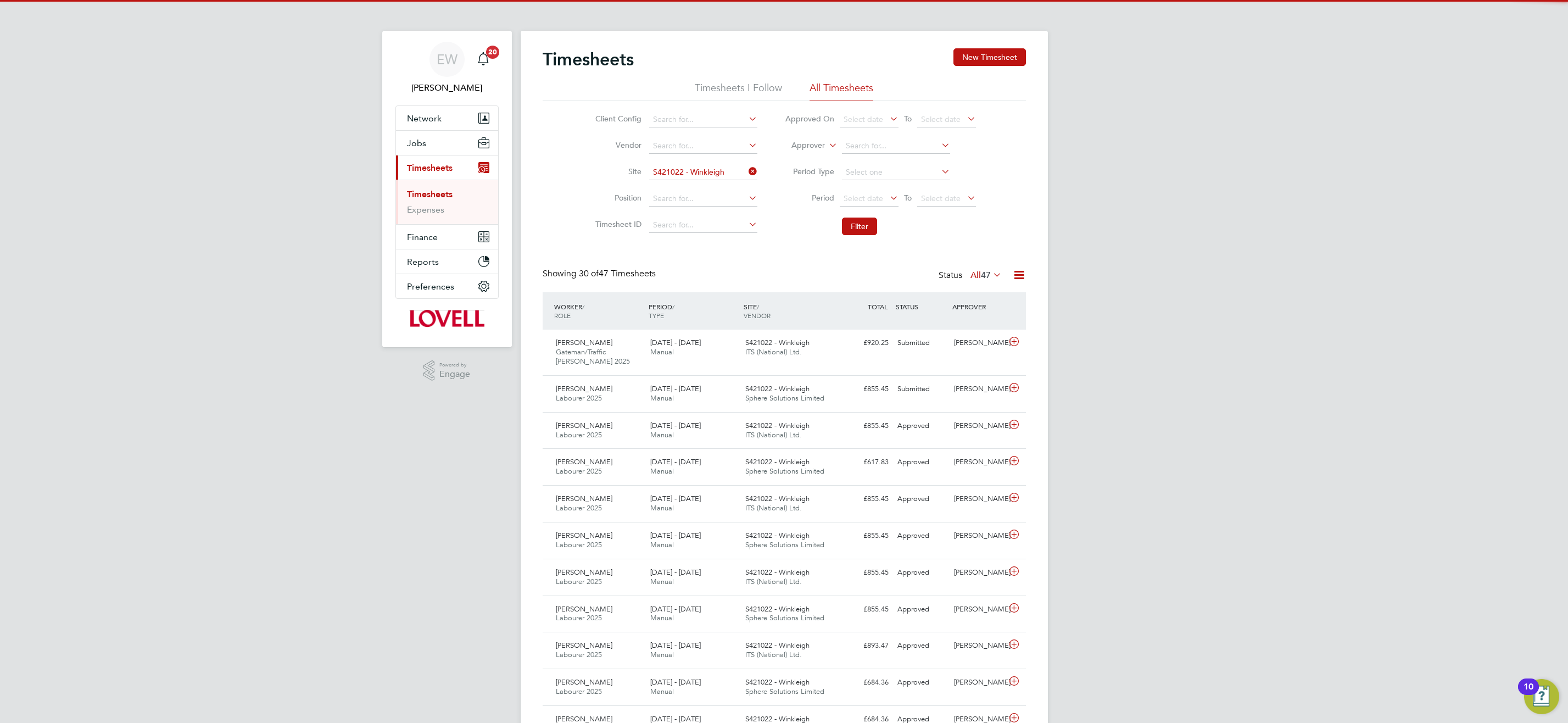
scroll to position [28, 96]
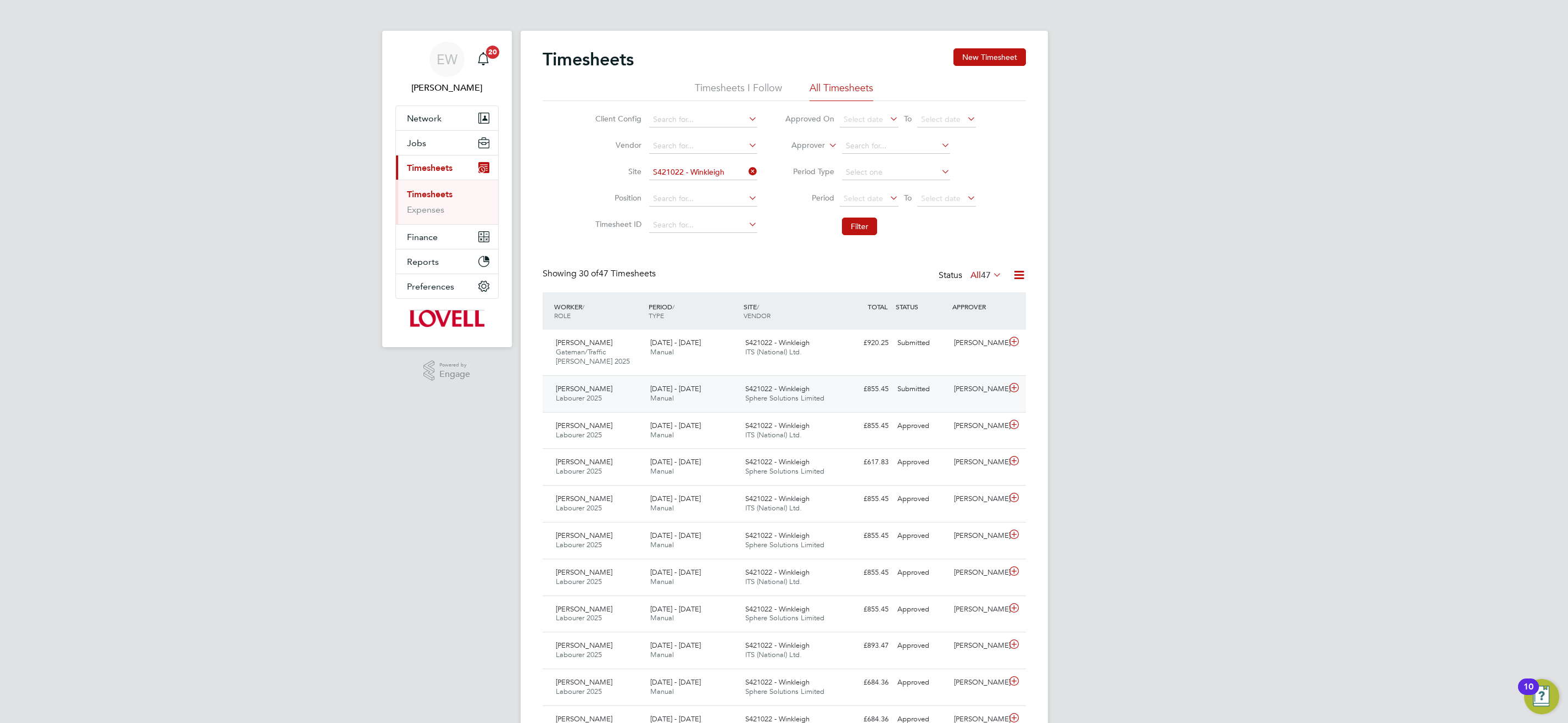
click at [802, 400] on span "Sphere Solutions Limited" at bounding box center [785, 398] width 79 height 10
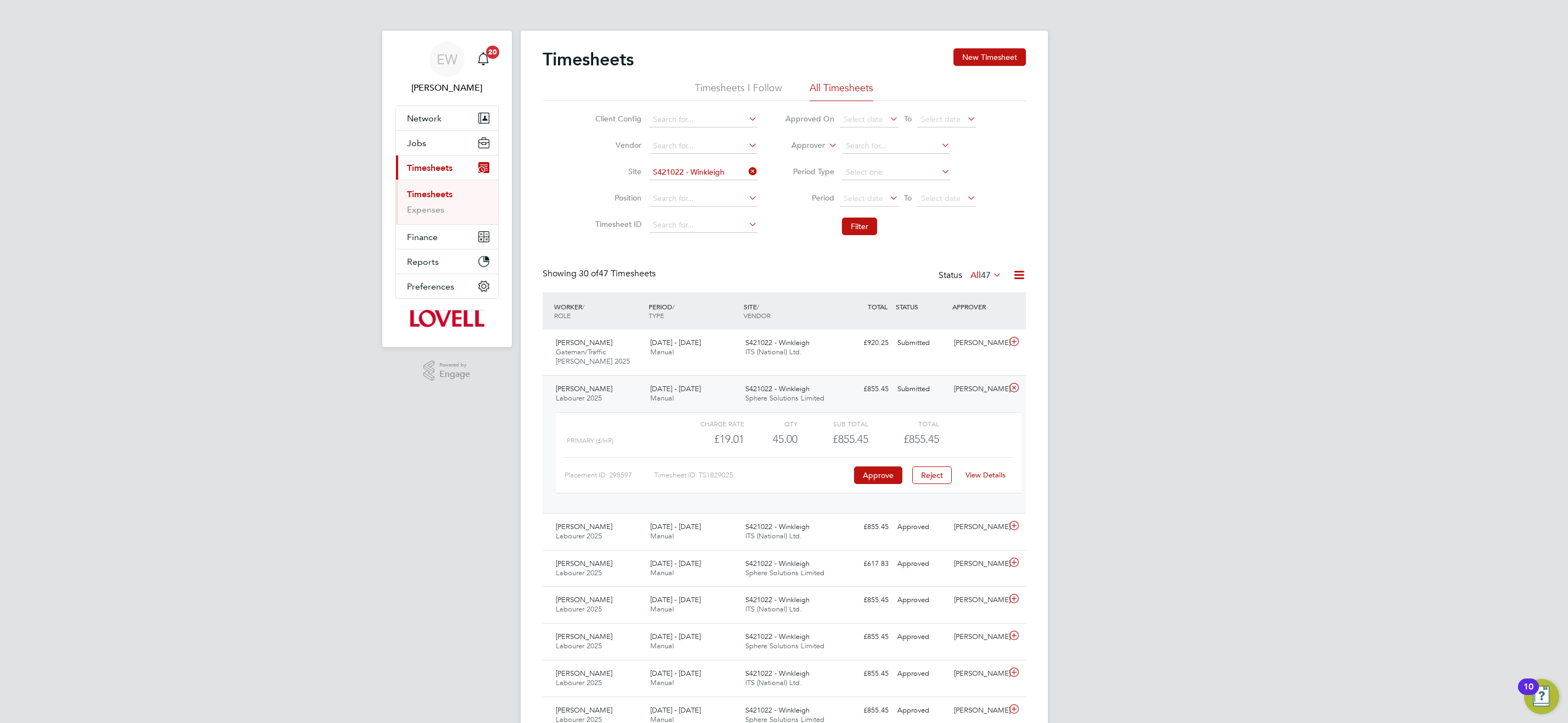
click at [999, 469] on div "View Details" at bounding box center [986, 475] width 54 height 18
click at [989, 475] on link "View Details" at bounding box center [986, 475] width 40 height 10
click at [746, 170] on icon at bounding box center [746, 171] width 0 height 16
click at [721, 173] on input at bounding box center [703, 173] width 108 height 16
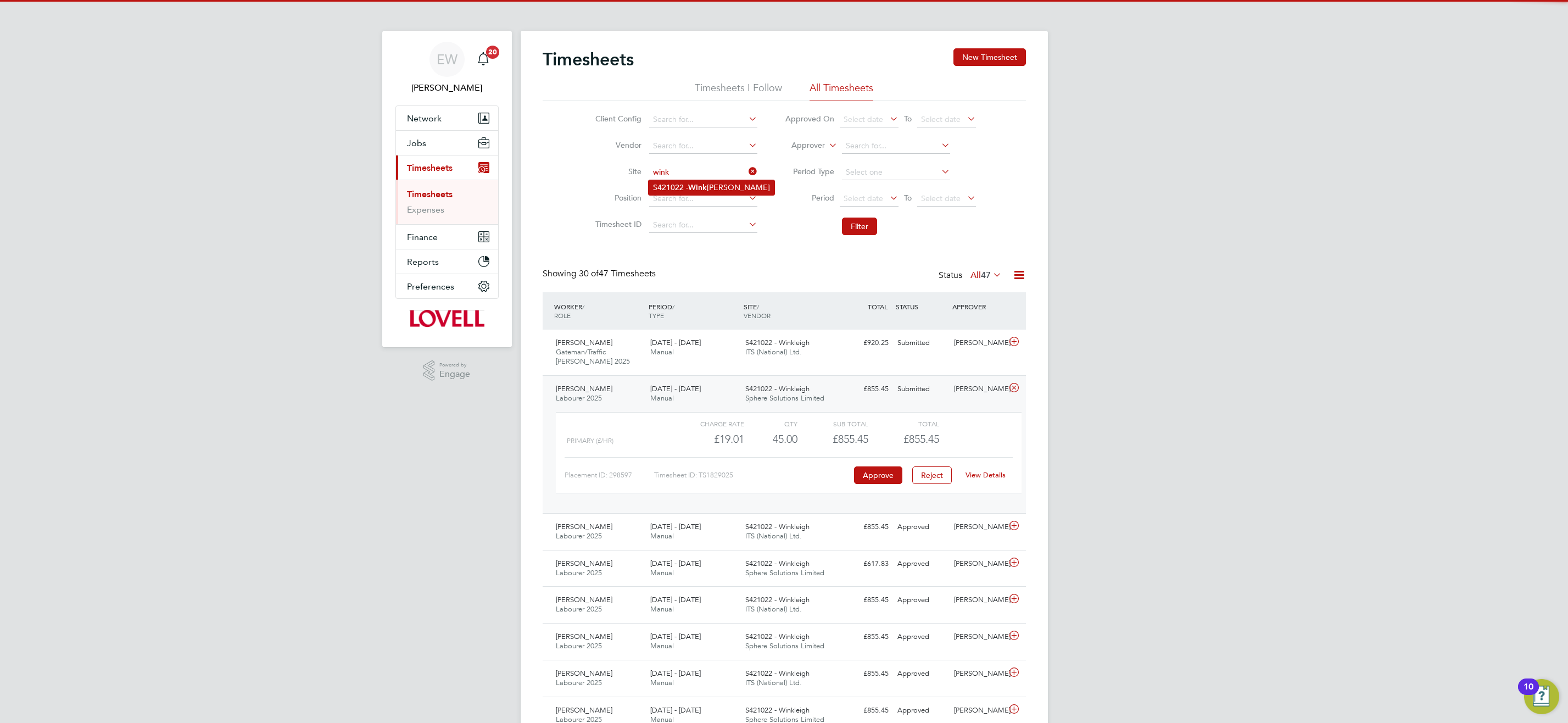
click at [739, 186] on li "S421022 - Wink leigh" at bounding box center [712, 187] width 125 height 15
type input "S421022 - Winkleigh"
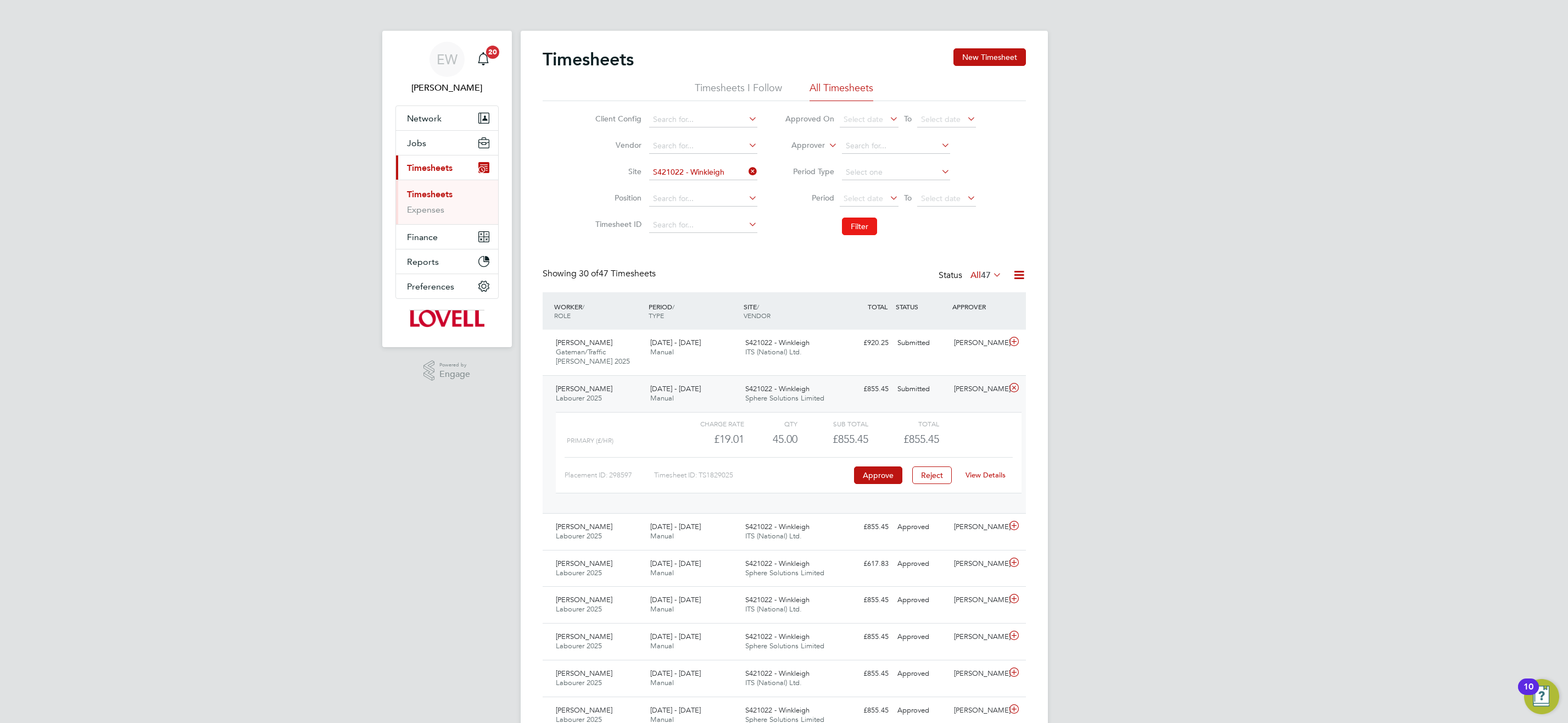
click at [865, 226] on button "Filter" at bounding box center [859, 226] width 35 height 18
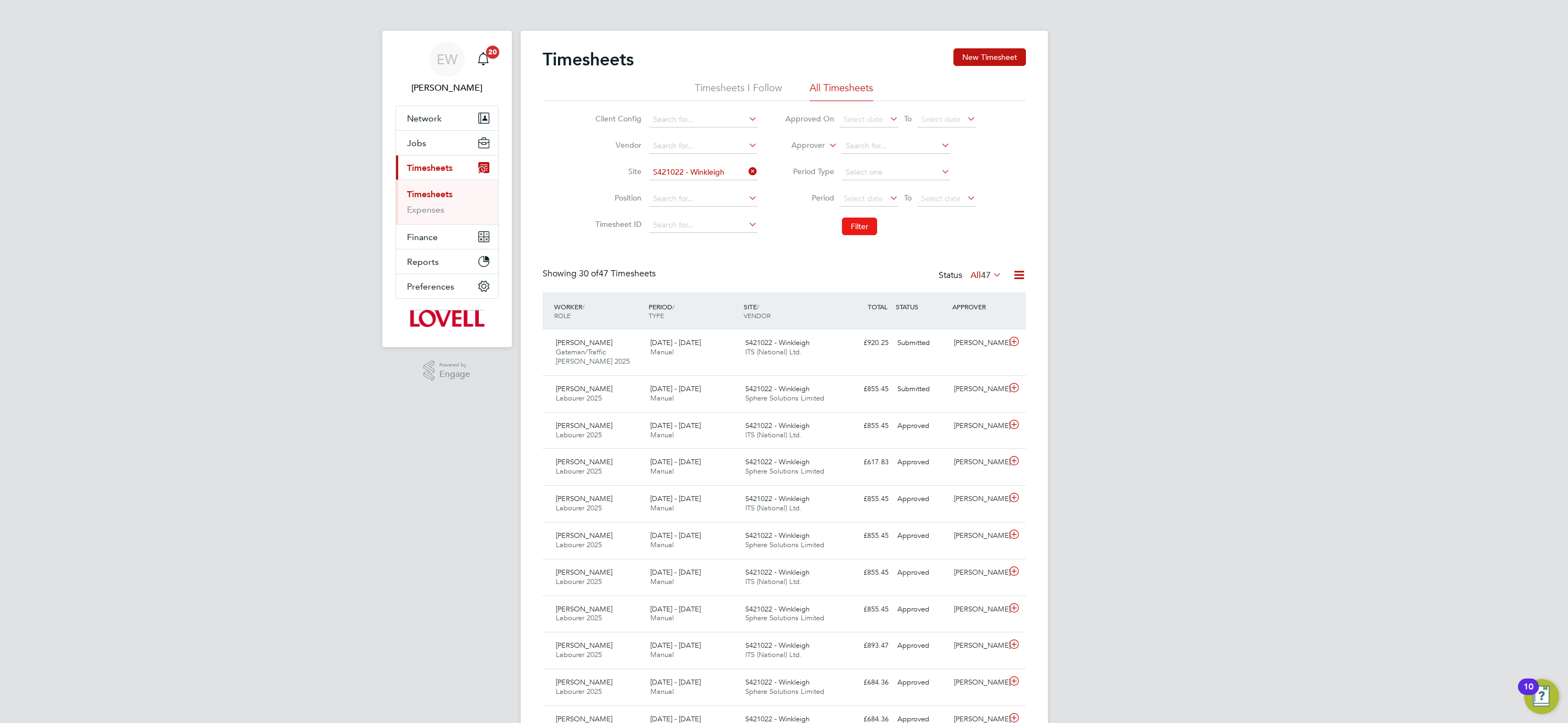
click at [865, 226] on button "Filter" at bounding box center [859, 226] width 35 height 18
click at [746, 171] on icon at bounding box center [746, 171] width 0 height 16
click at [697, 171] on input at bounding box center [703, 173] width 108 height 16
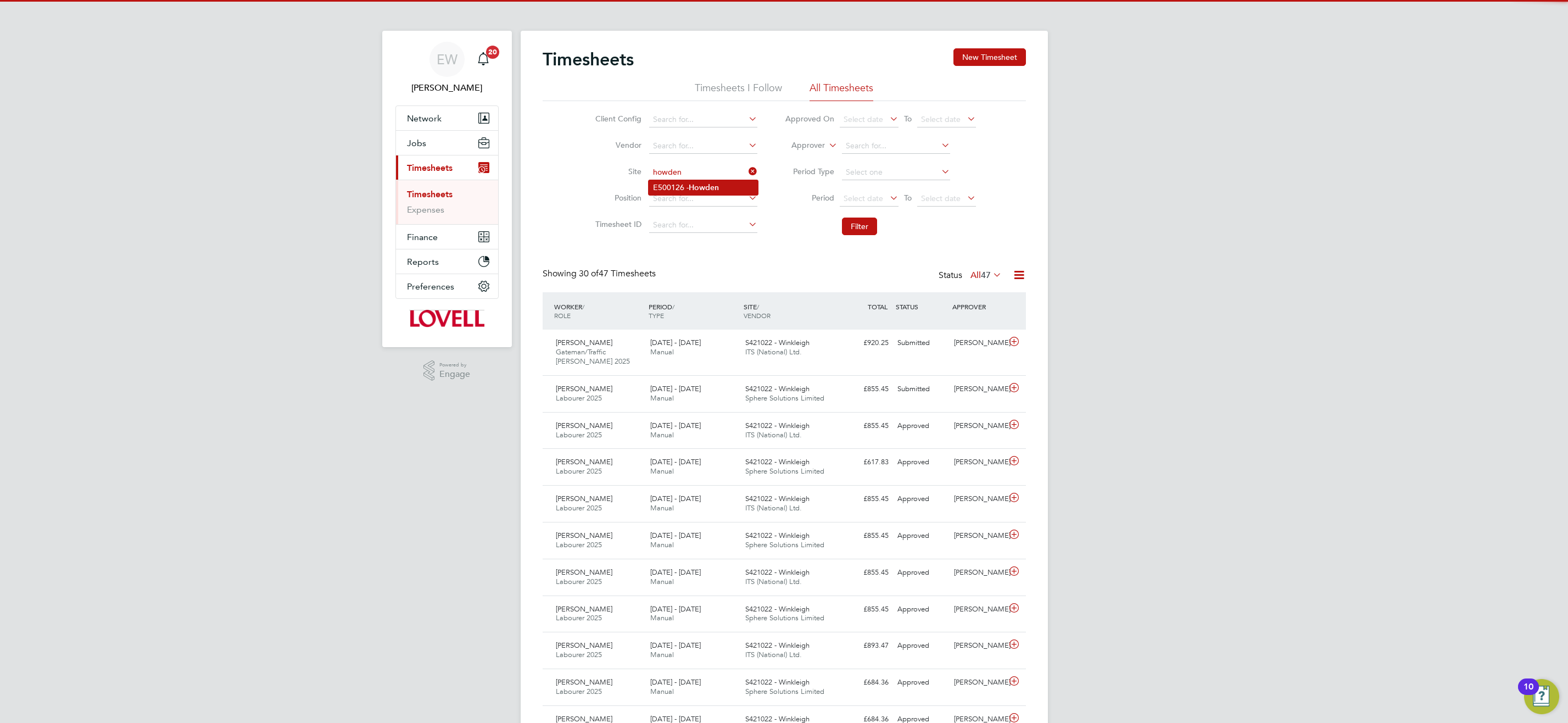
click at [668, 187] on li "E500126 - Howden" at bounding box center [703, 187] width 109 height 15
type input "E500126 - Howden"
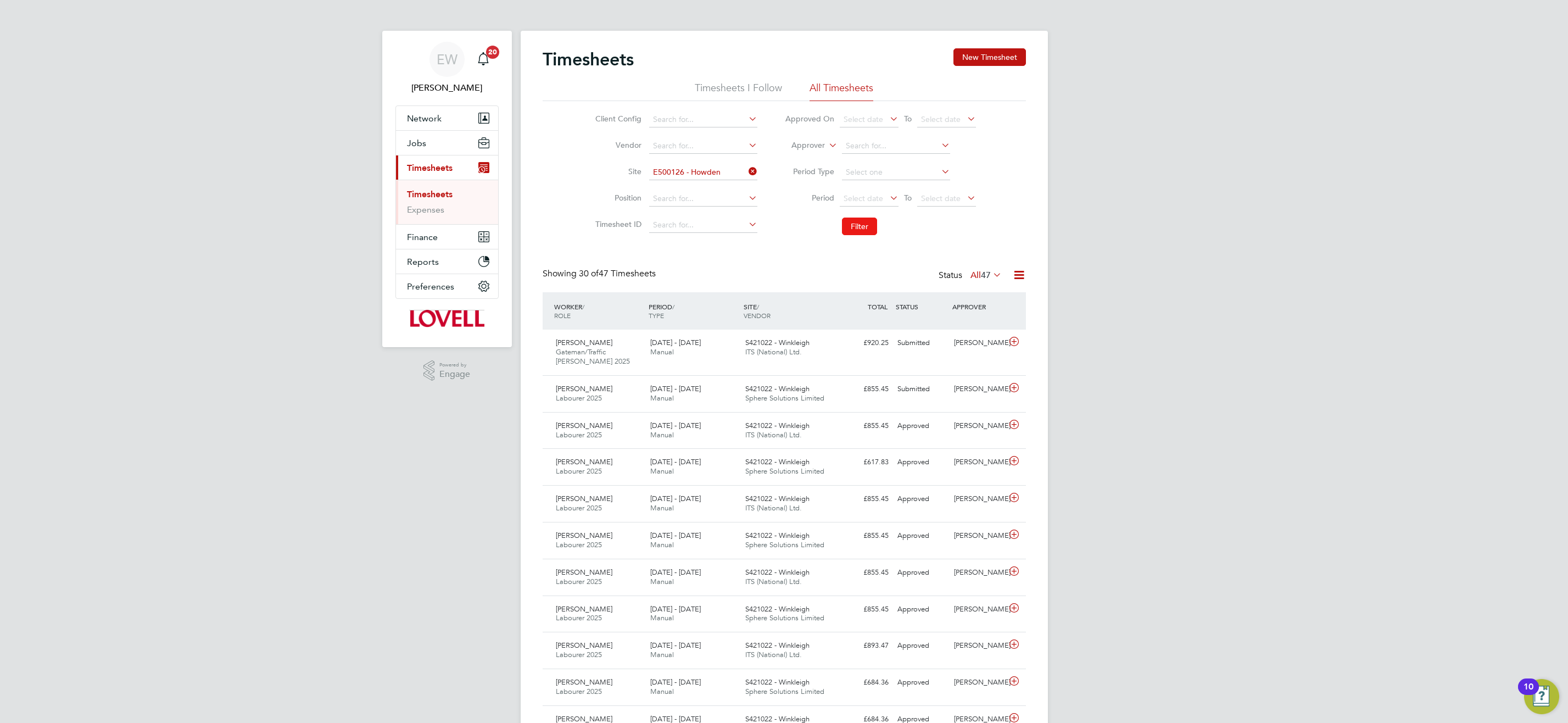
click at [847, 227] on button "Filter" at bounding box center [859, 226] width 35 height 18
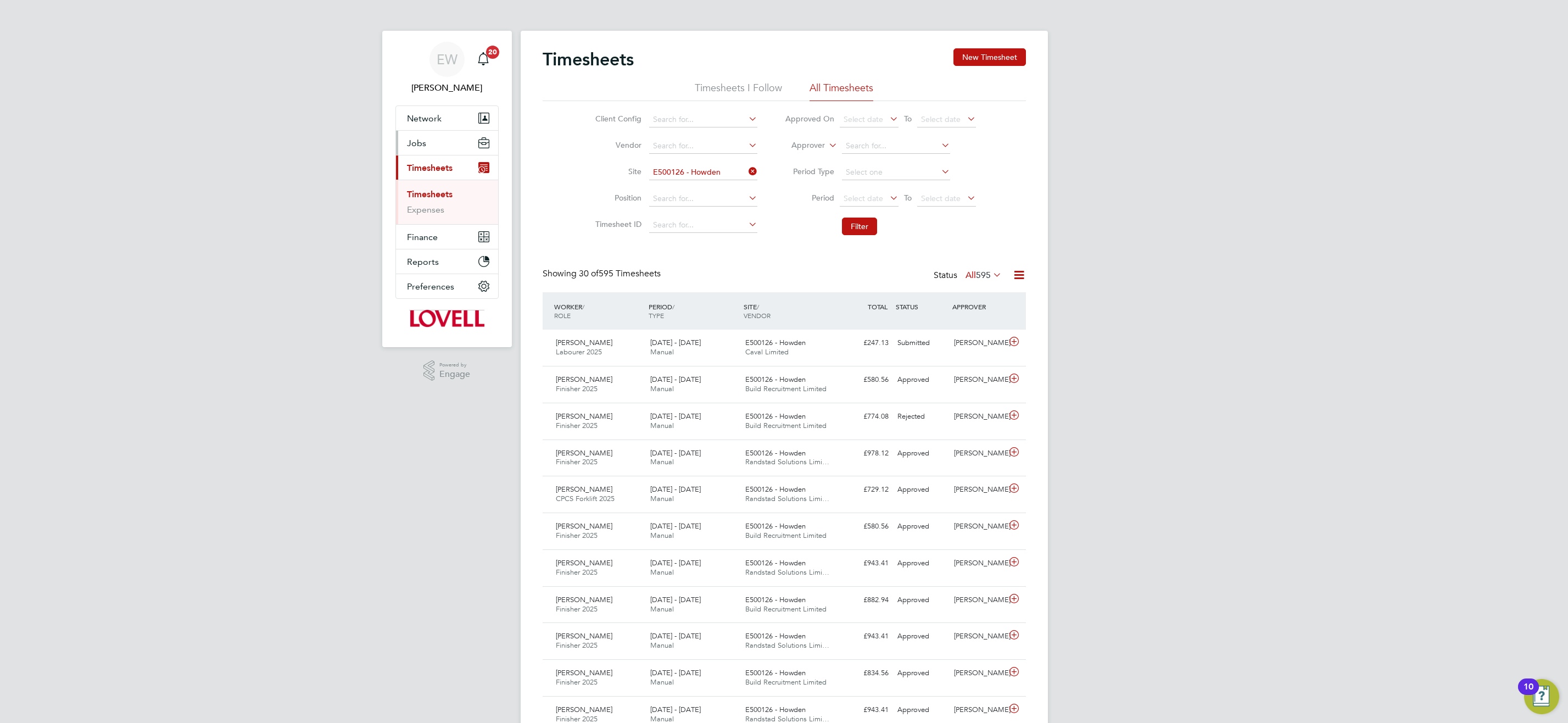
drag, startPoint x: 416, startPoint y: 140, endPoint x: 420, endPoint y: 144, distance: 5.7
click at [418, 141] on span "Jobs" at bounding box center [417, 143] width 19 height 10
click at [435, 186] on link "Vacancies" at bounding box center [426, 184] width 39 height 10
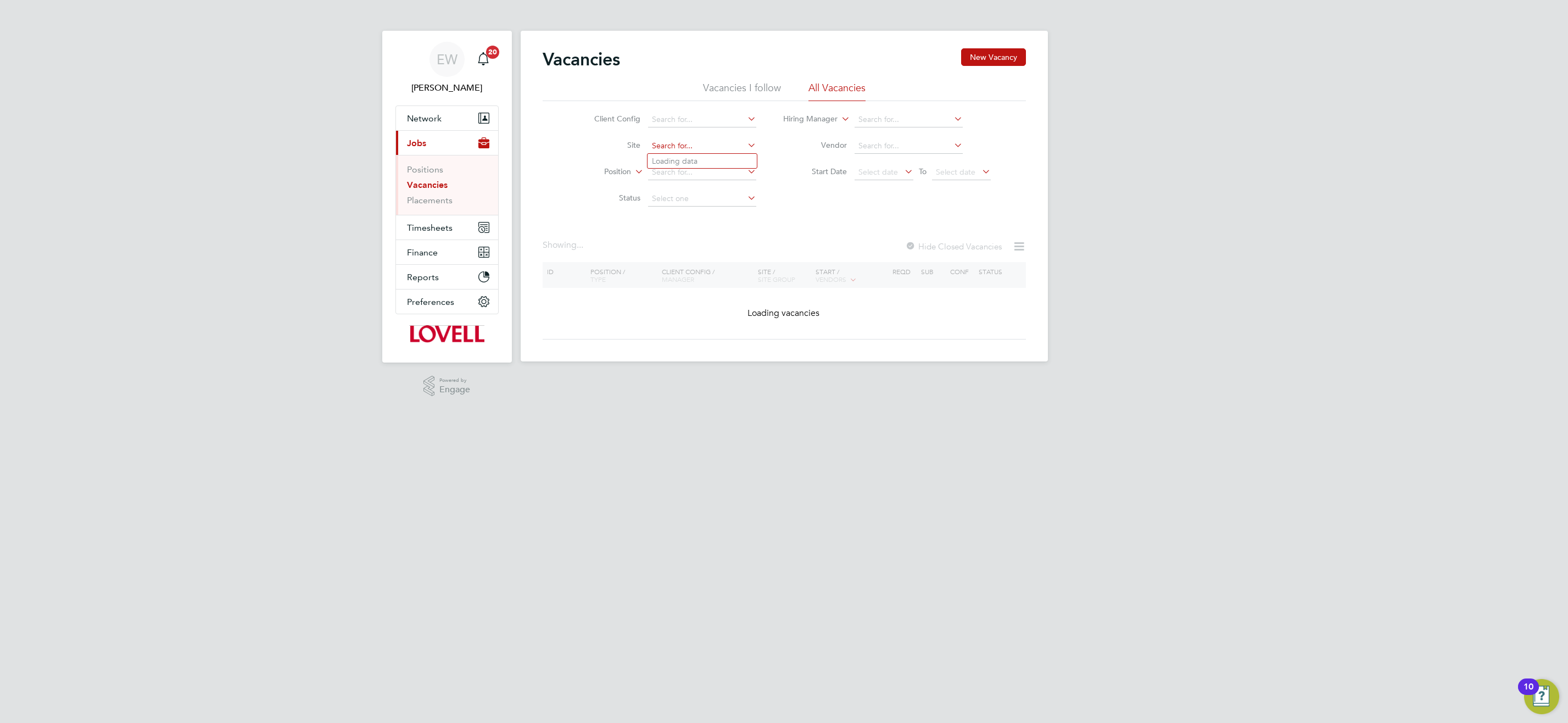
click at [694, 147] on input at bounding box center [702, 146] width 108 height 16
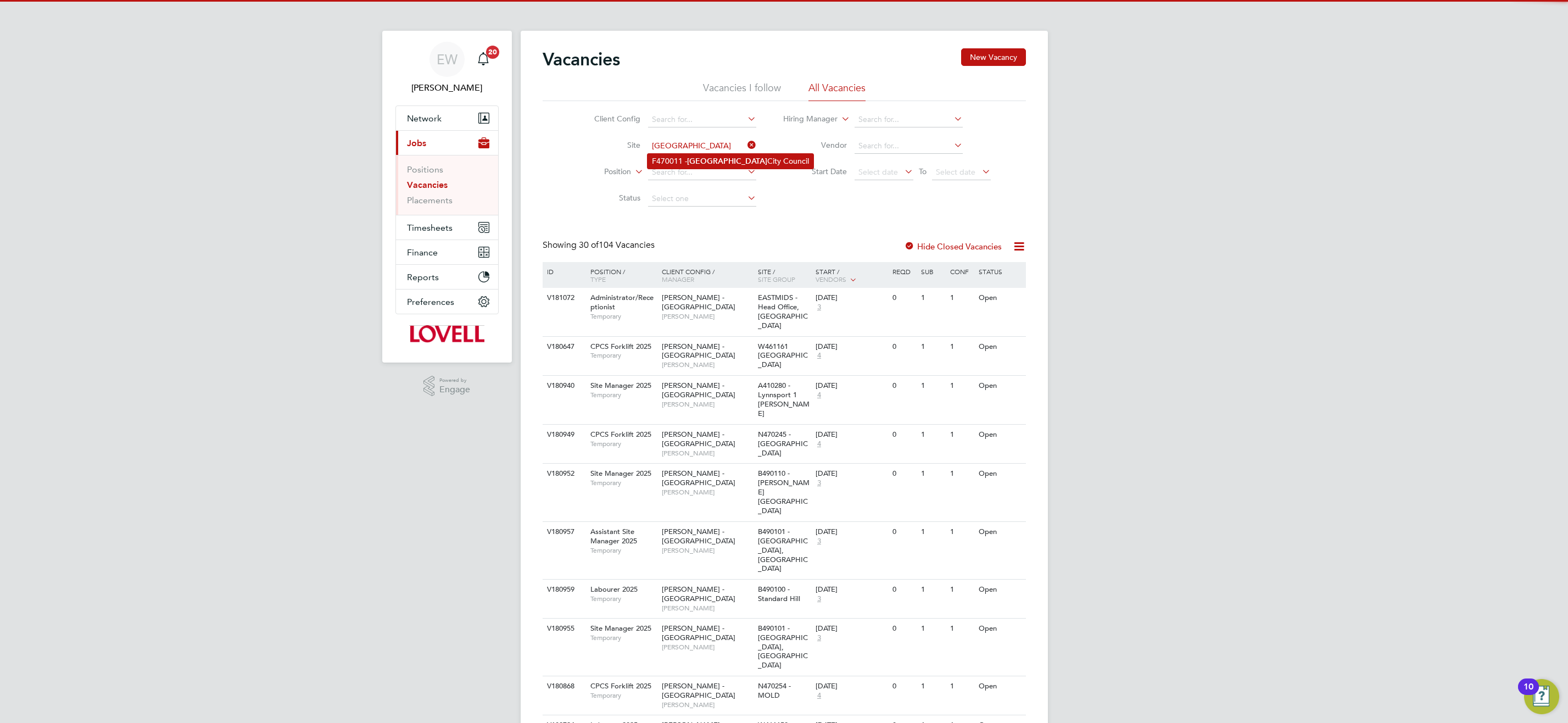
click at [707, 163] on b "Leeds" at bounding box center [727, 161] width 80 height 10
type input "F470011 - Leeds City Council"
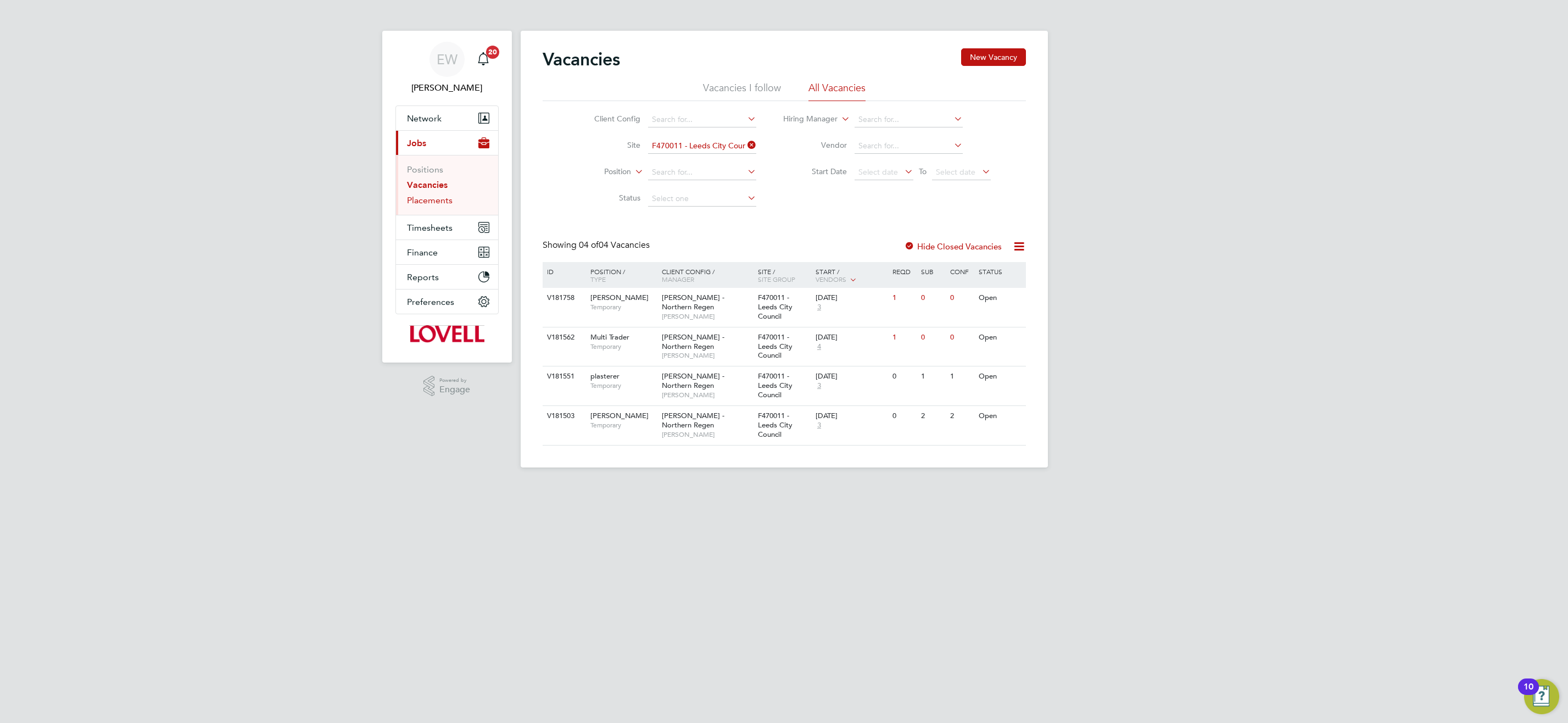
click at [420, 196] on link "Placements" at bounding box center [429, 200] width 46 height 10
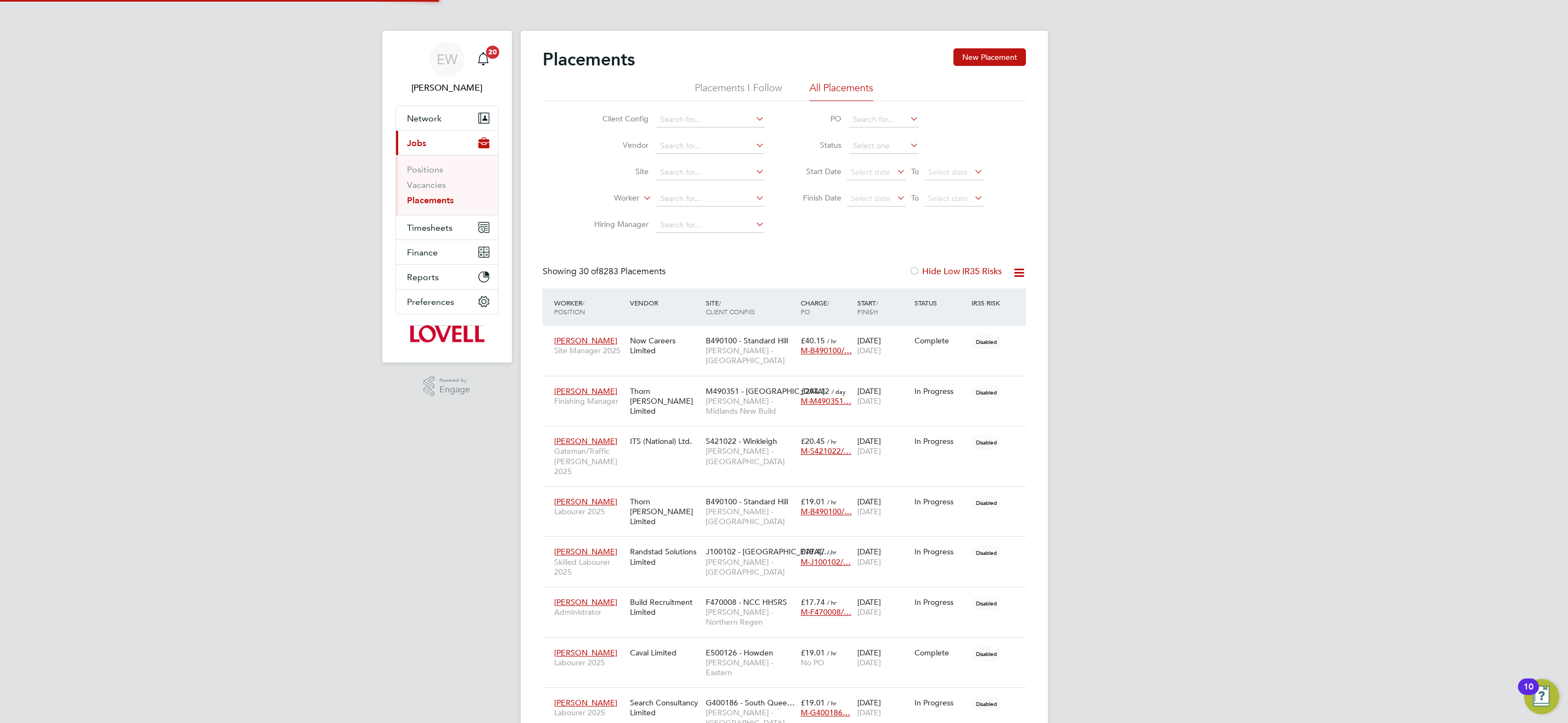
click at [688, 164] on li "Site" at bounding box center [675, 172] width 207 height 26
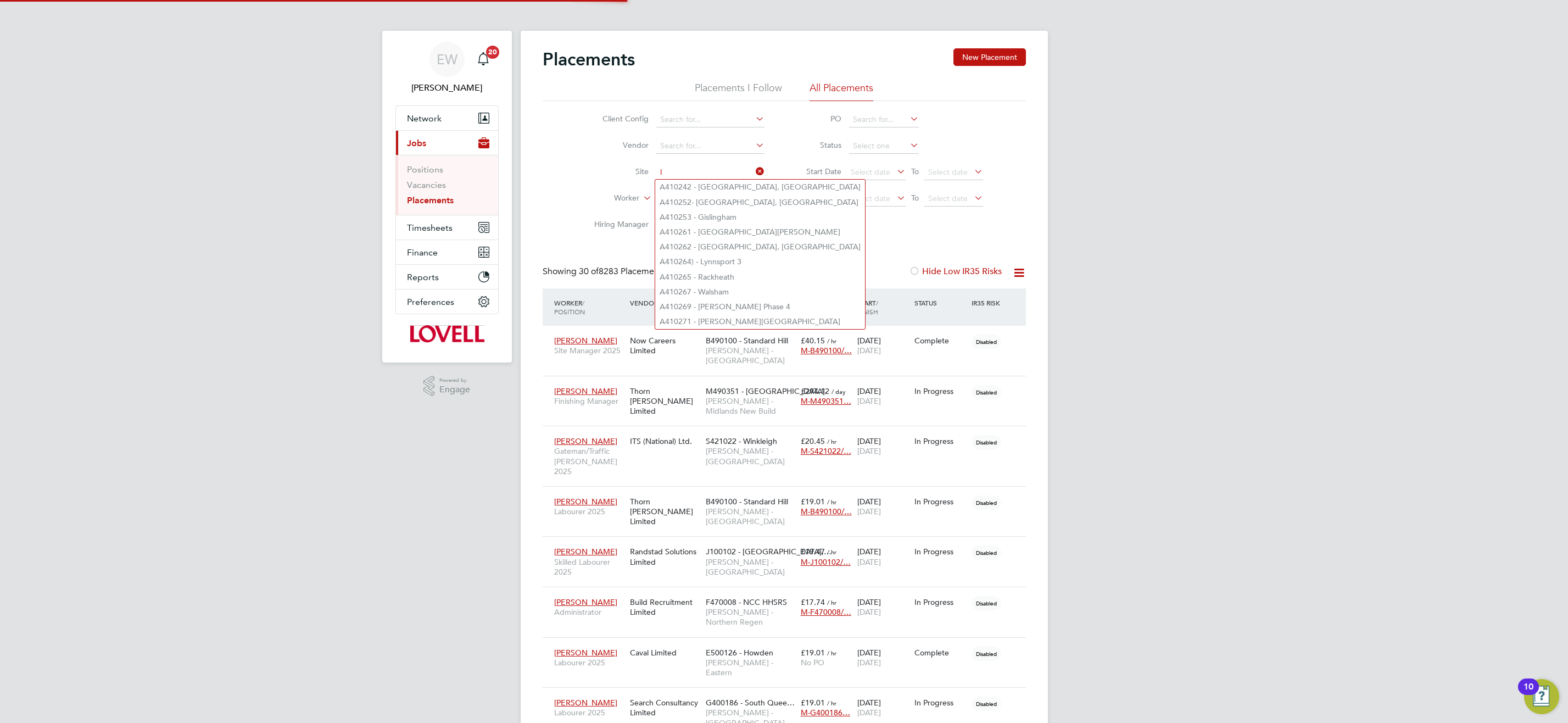
scroll to position [41, 96]
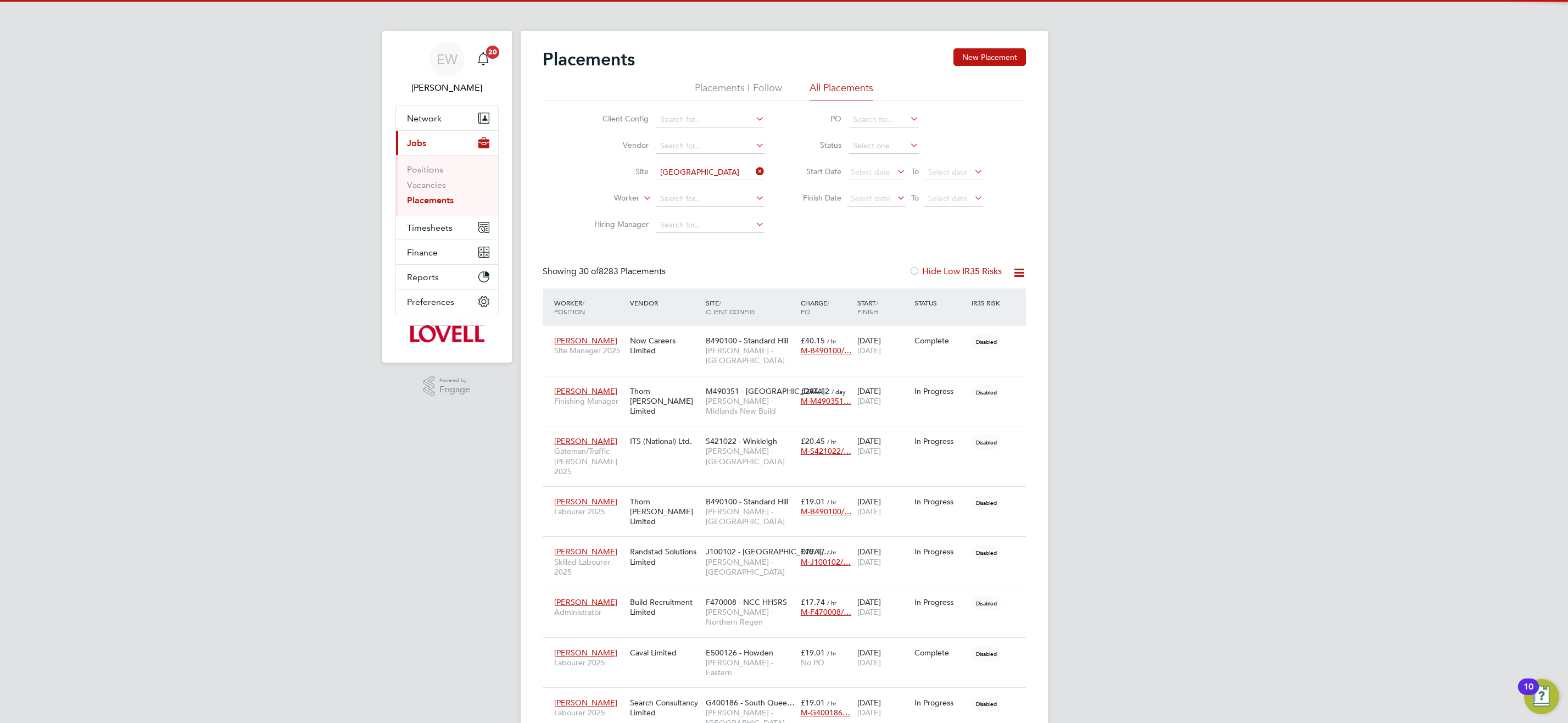
click at [727, 181] on li "F470011 - Leeds City Council" at bounding box center [738, 187] width 166 height 15
type input "F470011 - Leeds City Council"
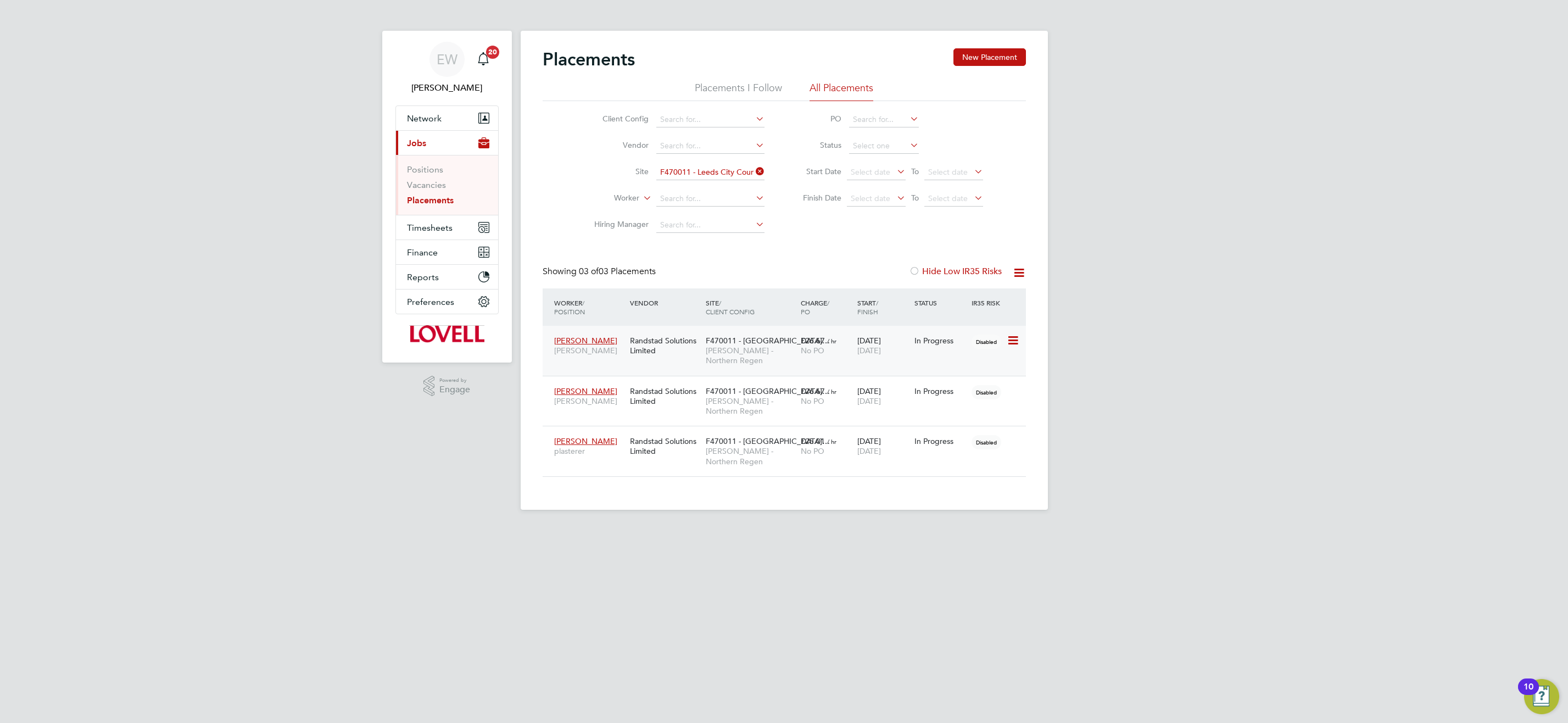
click at [777, 344] on span "F470011 - Leeds City…" at bounding box center [768, 340] width 124 height 10
click at [713, 348] on span "Lovell - Northern Regen" at bounding box center [750, 356] width 90 height 19
click at [673, 388] on div "Randstad Solutions Limited" at bounding box center [665, 396] width 75 height 31
click at [633, 431] on div "Randstad Solutions Limited" at bounding box center [665, 446] width 75 height 31
click at [877, 144] on input at bounding box center [883, 146] width 69 height 16
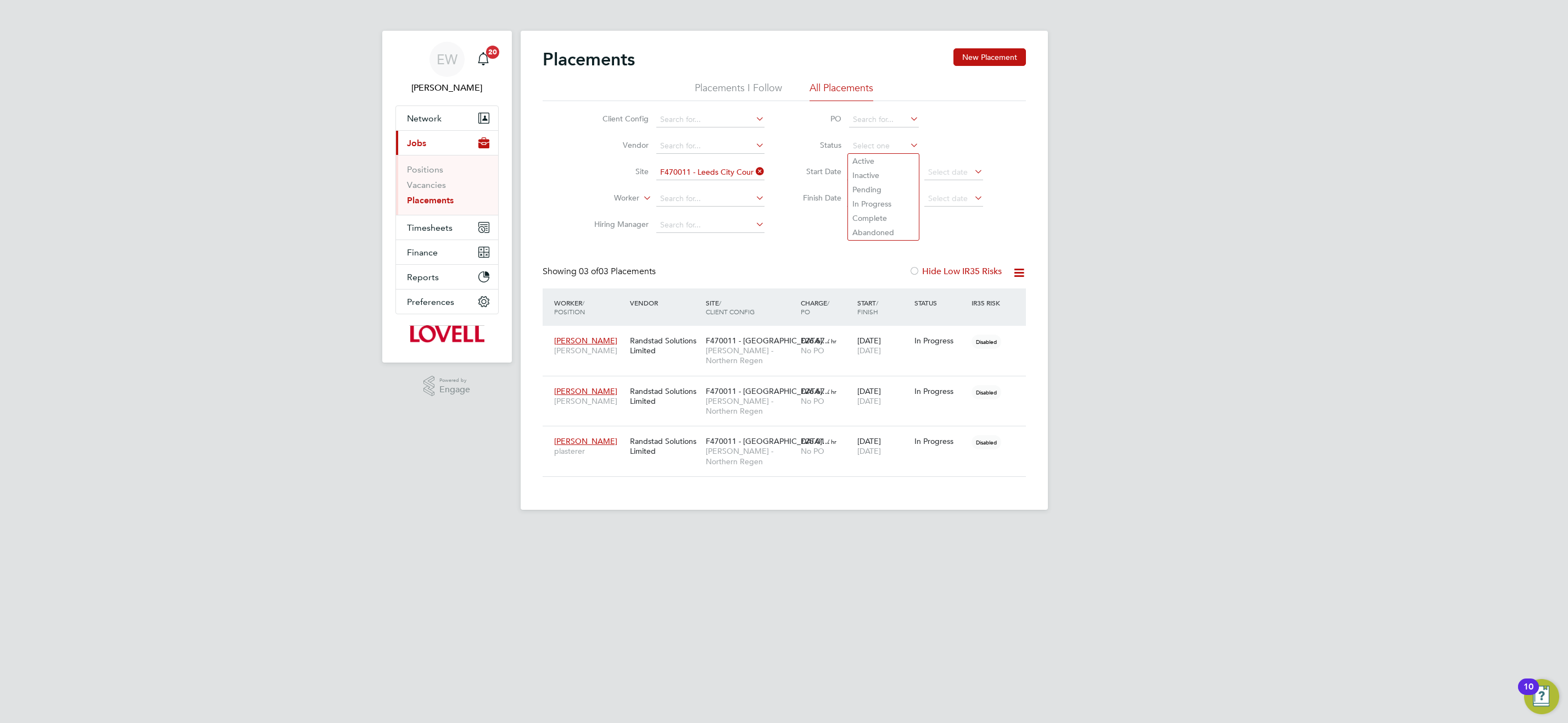
drag, startPoint x: 873, startPoint y: 221, endPoint x: 763, endPoint y: 181, distance: 117.0
click at [873, 221] on li "Complete" at bounding box center [883, 217] width 71 height 14
type input "Complete"
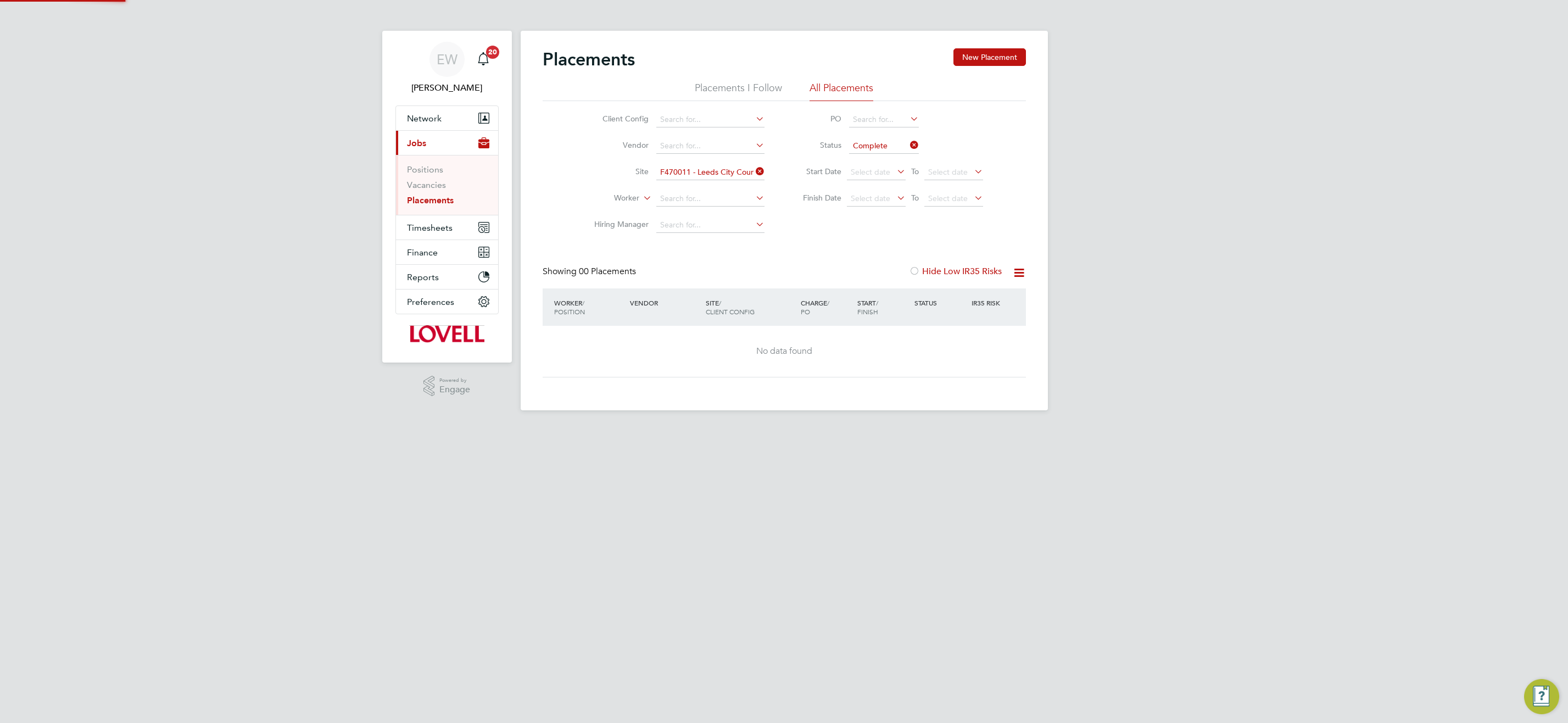
click at [753, 171] on icon at bounding box center [753, 171] width 0 height 16
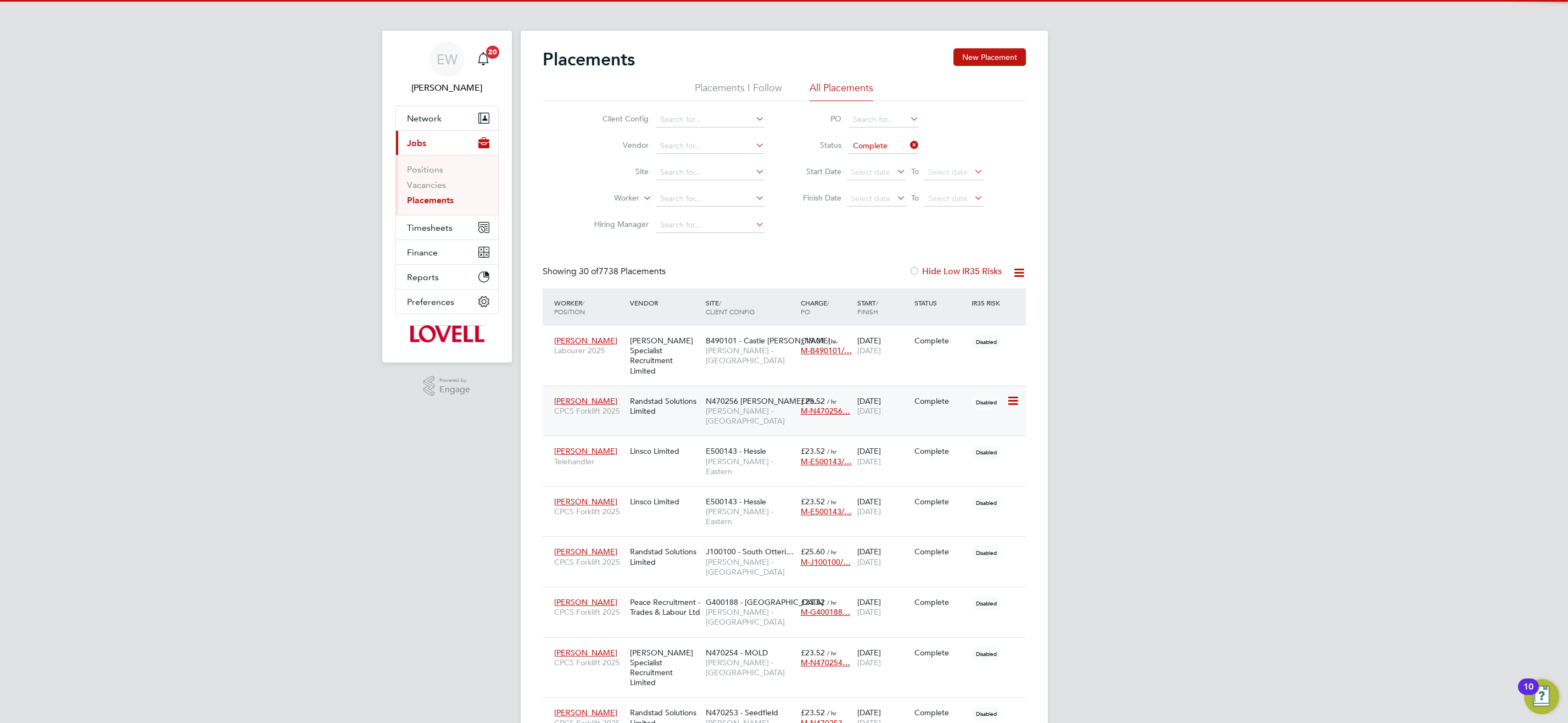
scroll to position [32, 96]
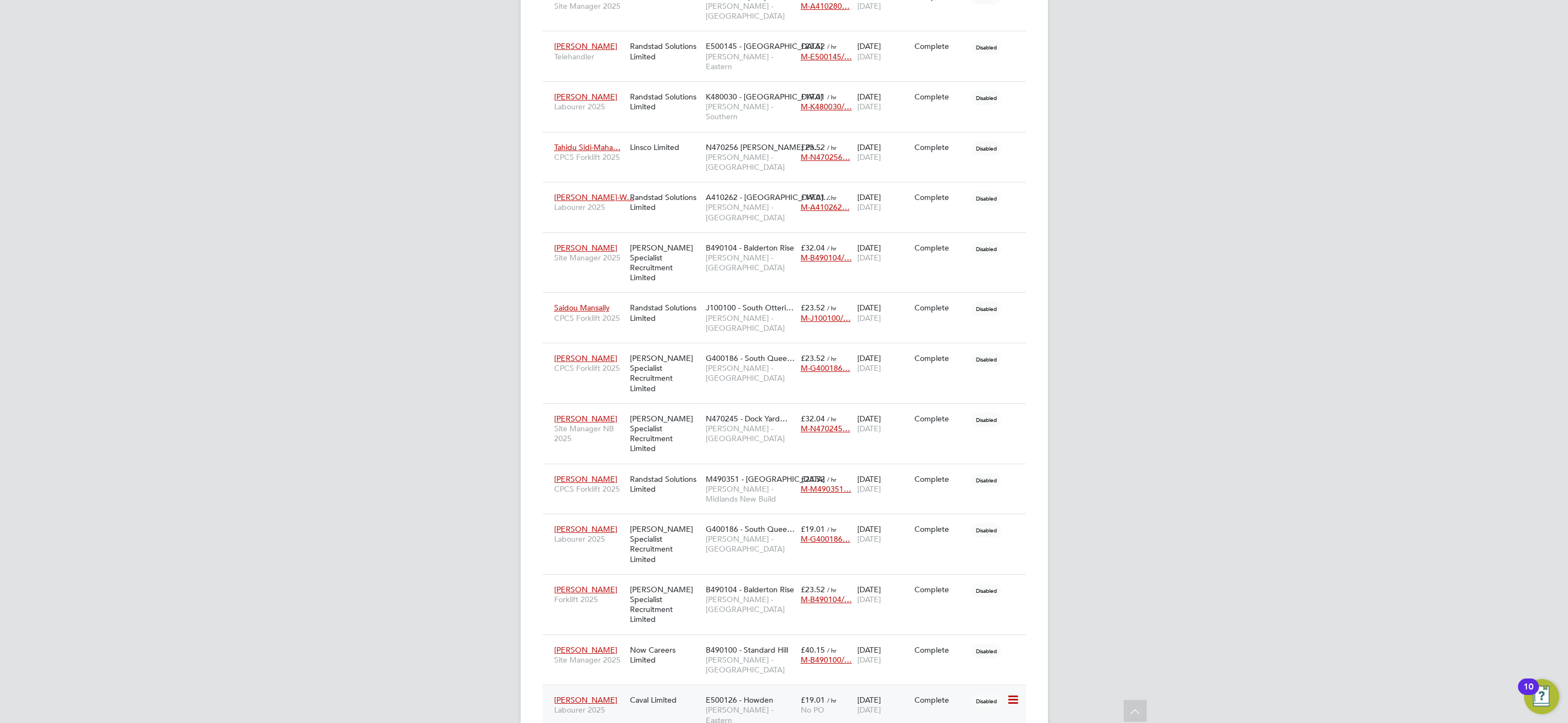
click at [719, 705] on span "Lovell - Eastern" at bounding box center [750, 715] width 90 height 19
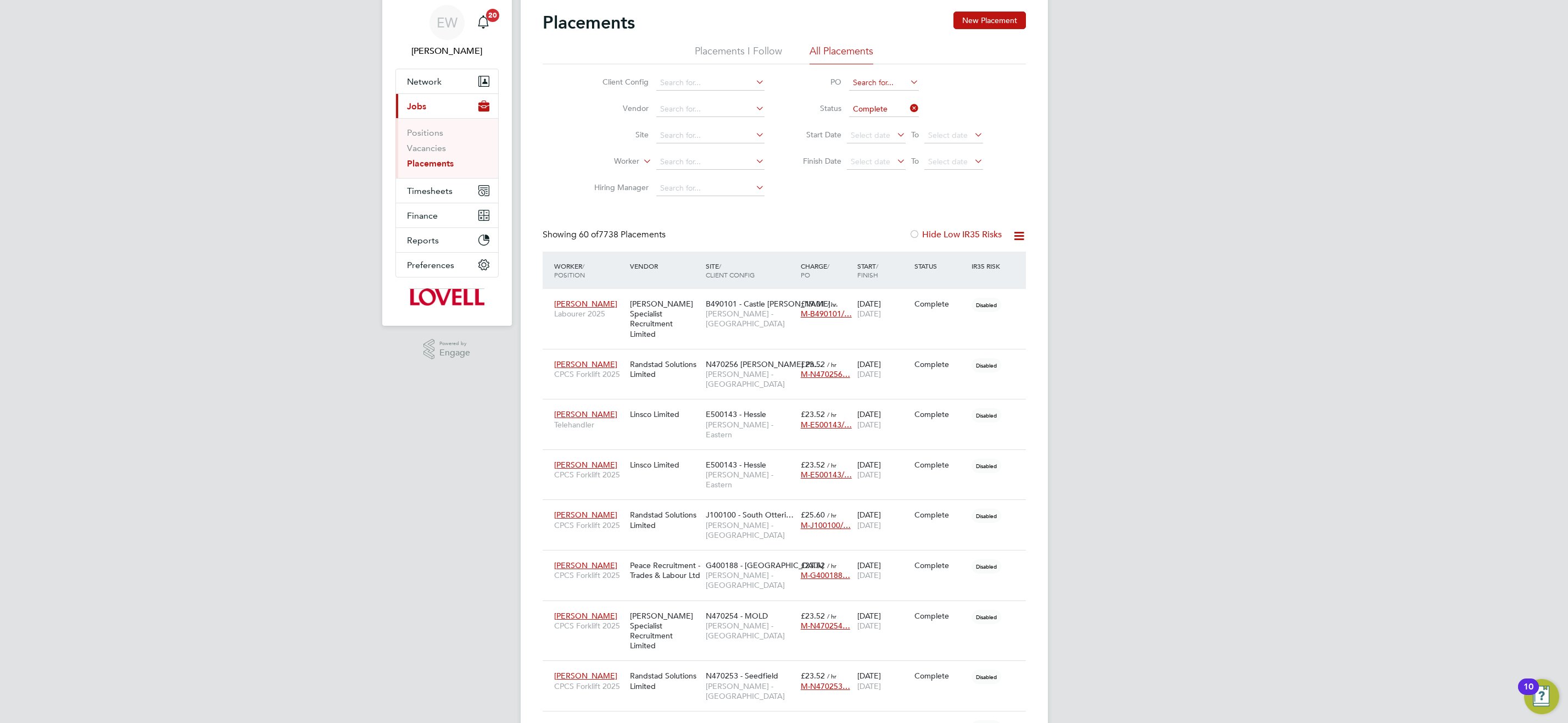
click at [877, 87] on input at bounding box center [883, 83] width 69 height 16
click at [886, 97] on li "None" at bounding box center [883, 98] width 71 height 15
type input "None"
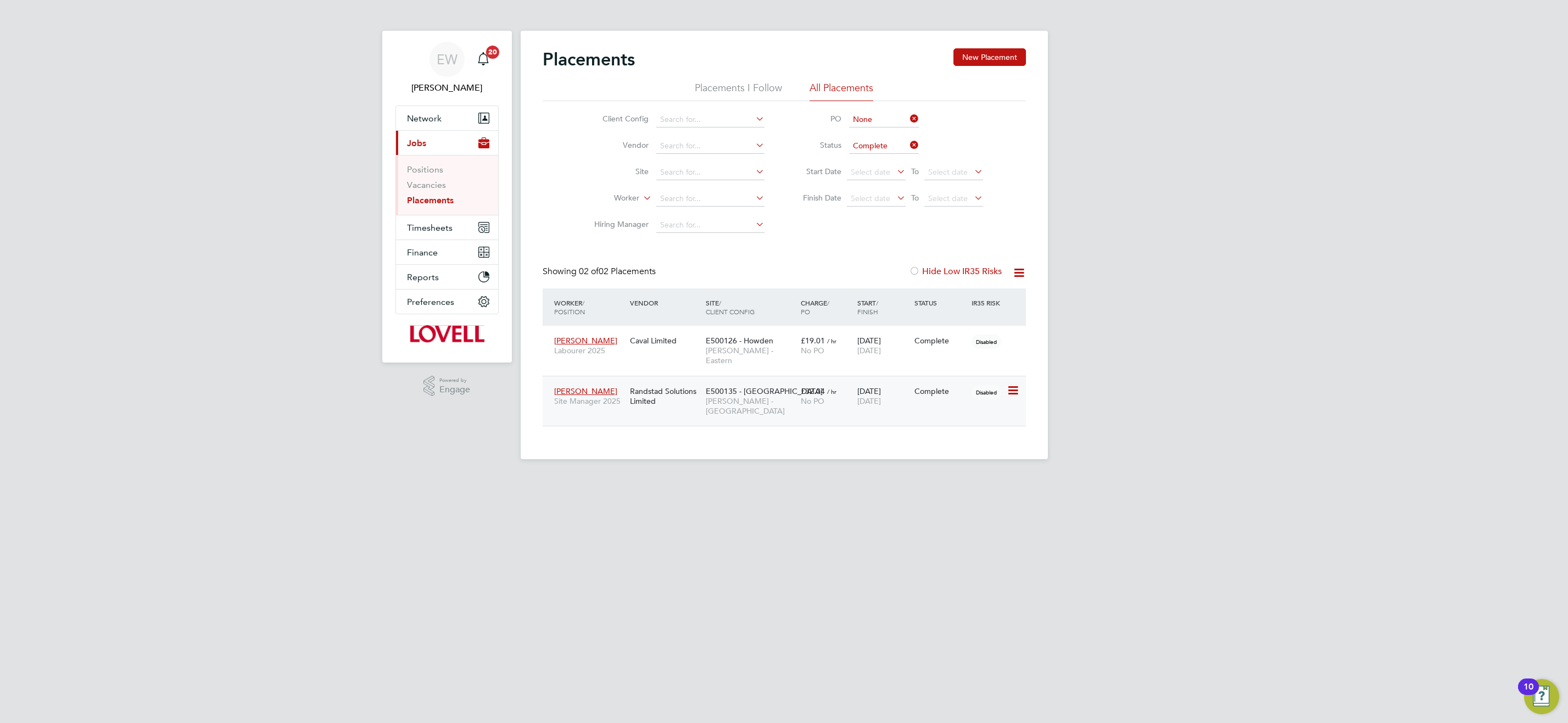
click at [673, 388] on div "Randstad Solutions Limited" at bounding box center [665, 396] width 75 height 31
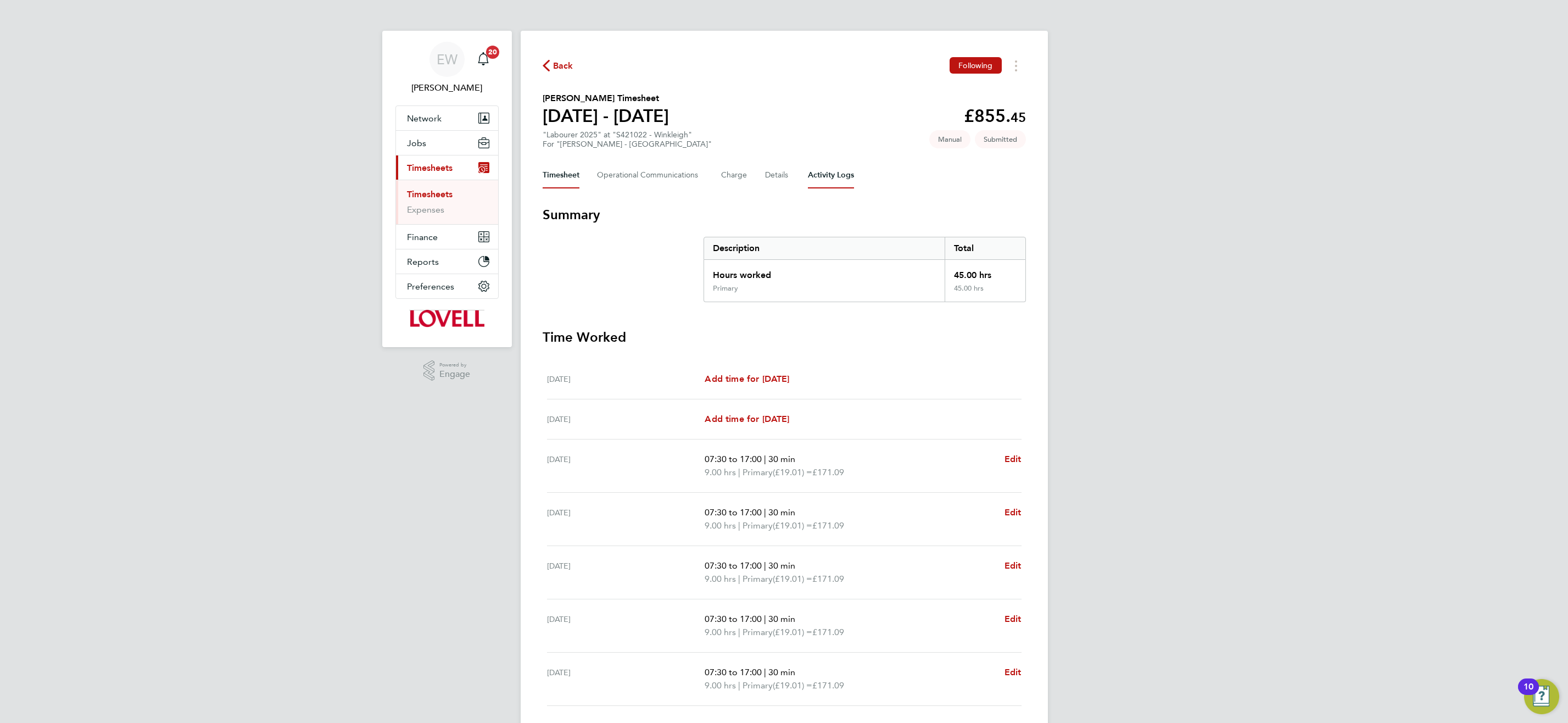
click at [841, 171] on Logs-tab "Activity Logs" at bounding box center [831, 175] width 46 height 26
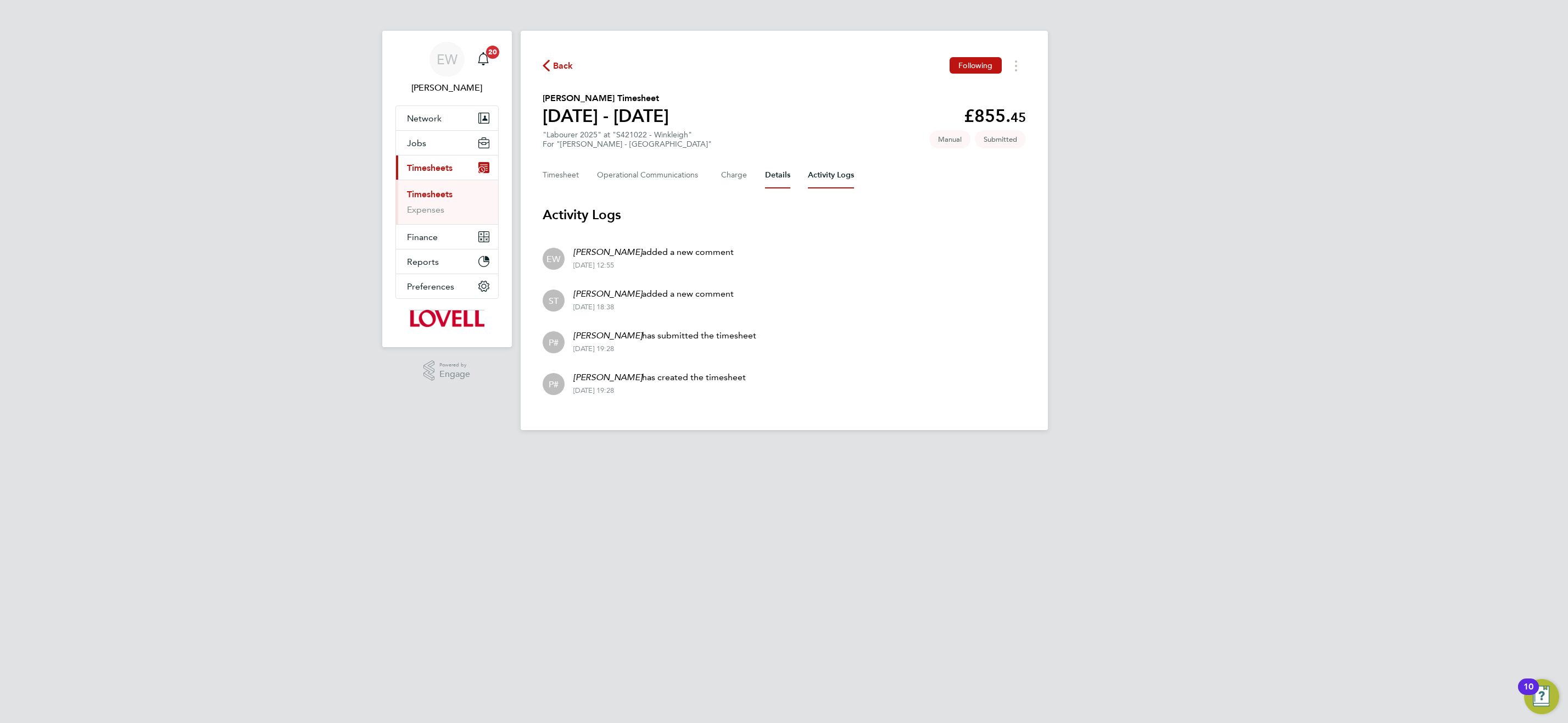
click at [772, 173] on button "Details" at bounding box center [777, 175] width 25 height 26
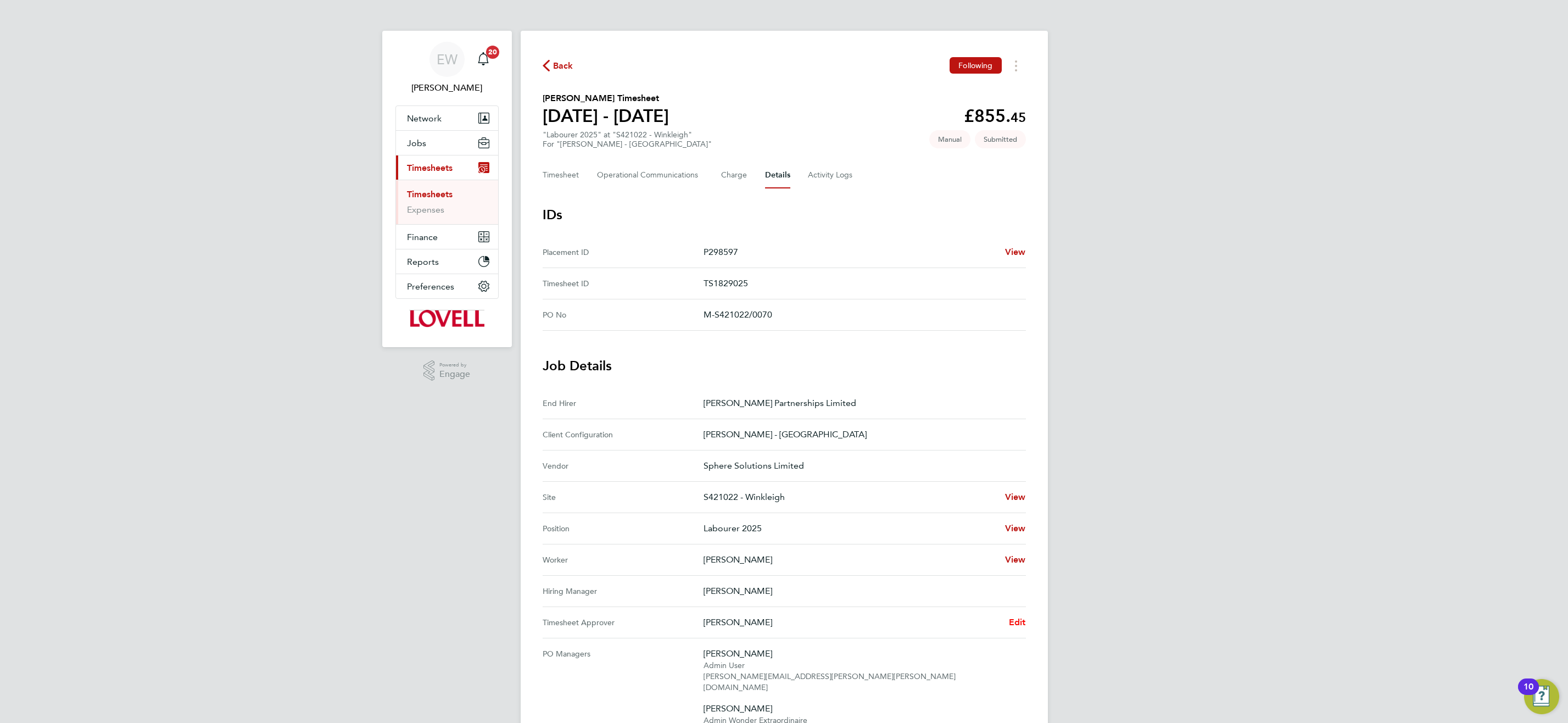
click at [1016, 620] on span "Edit" at bounding box center [1017, 622] width 17 height 10
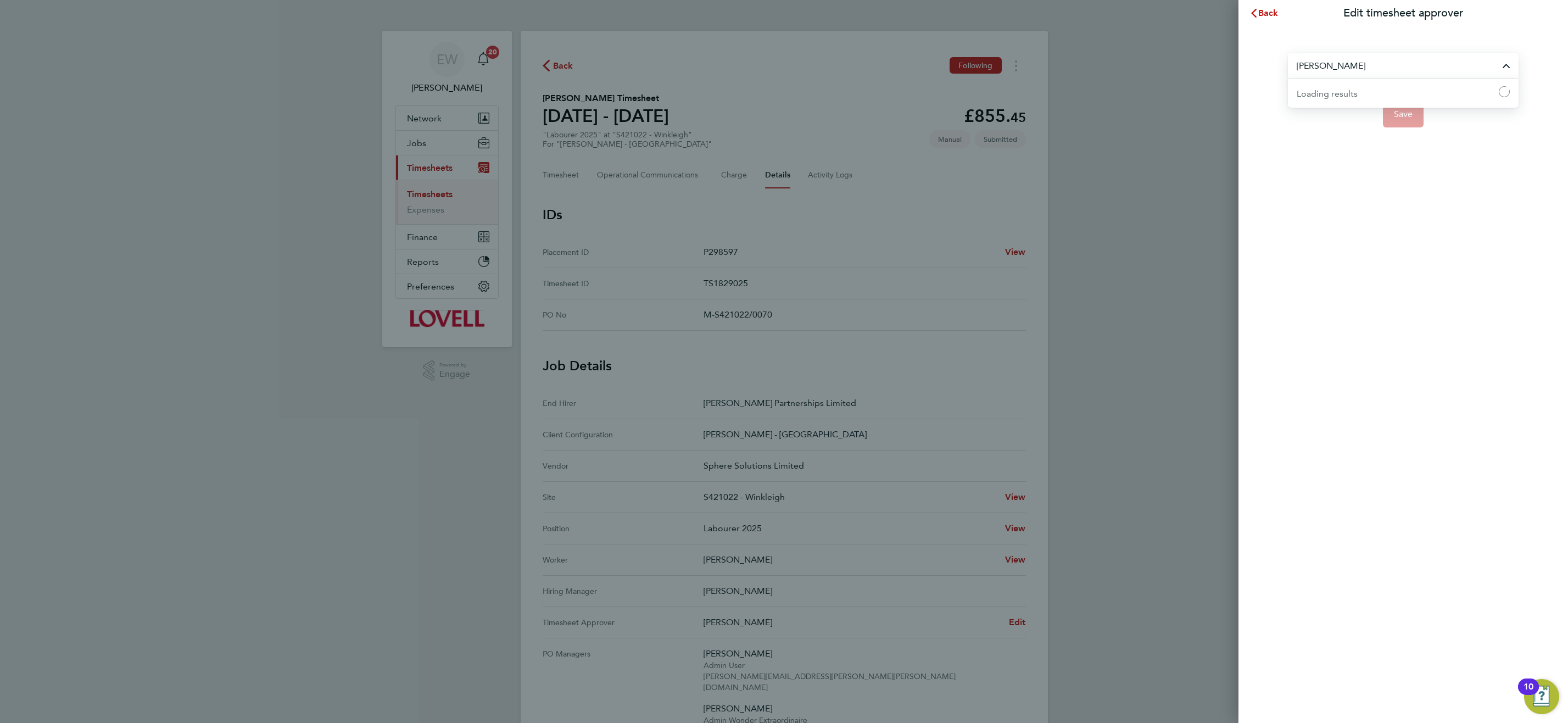
click at [1346, 62] on input "[PERSON_NAME]" at bounding box center [1403, 66] width 231 height 26
click at [1351, 94] on span "[PERSON_NAME]" at bounding box center [1331, 93] width 71 height 13
type input "[PERSON_NAME]"
click at [1408, 120] on span "Save" at bounding box center [1404, 114] width 19 height 11
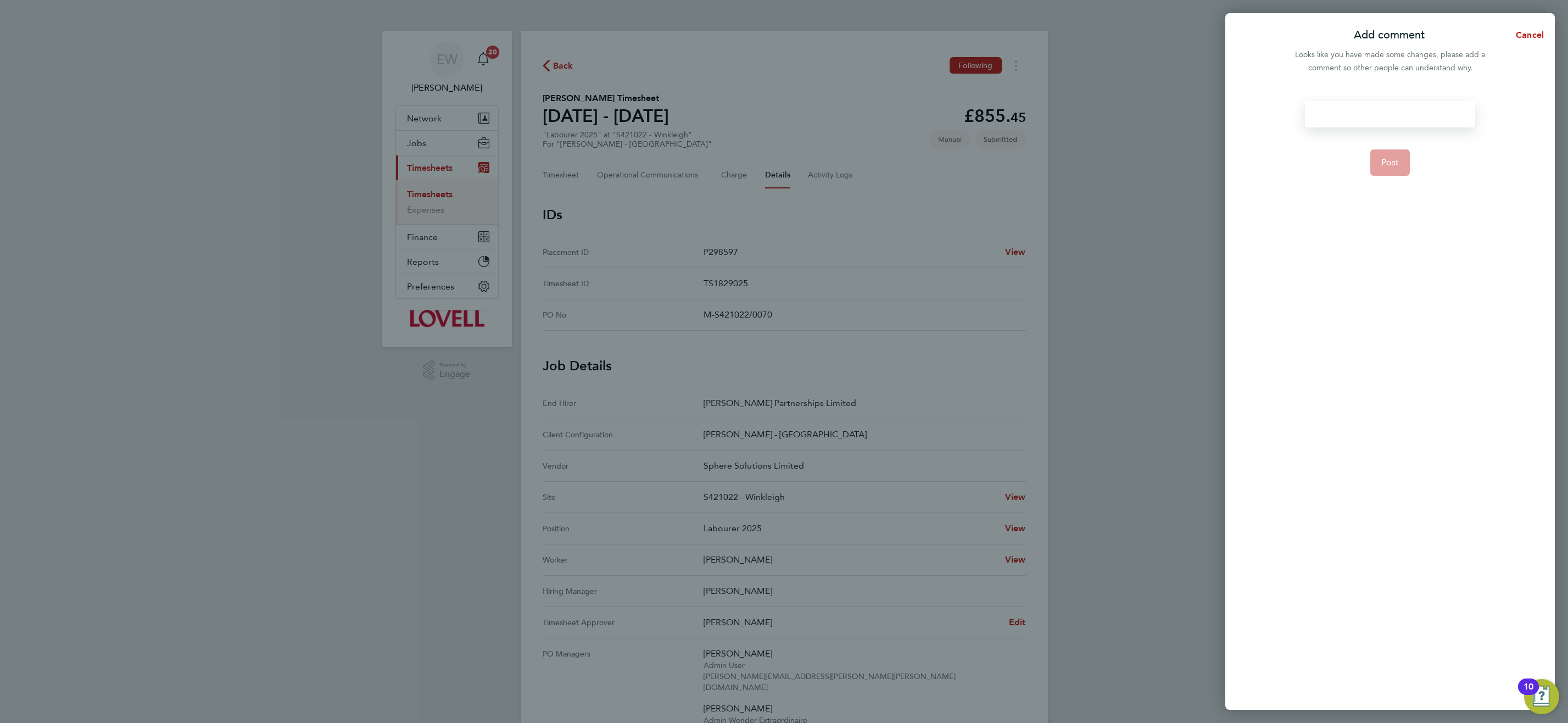
click at [1398, 122] on div at bounding box center [1389, 114] width 169 height 26
click at [1379, 167] on button "Post" at bounding box center [1390, 162] width 40 height 26
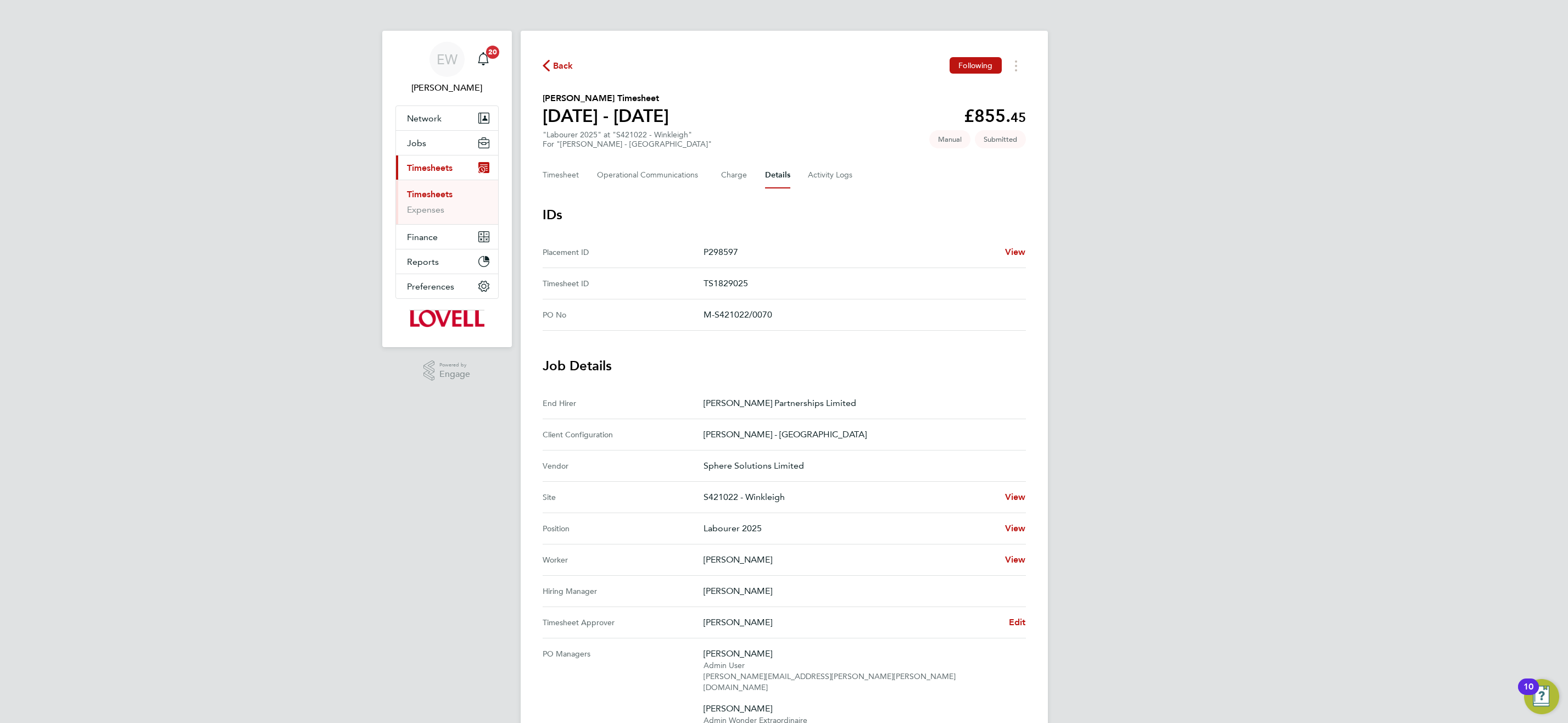
click at [442, 196] on link "Timesheets" at bounding box center [429, 194] width 46 height 10
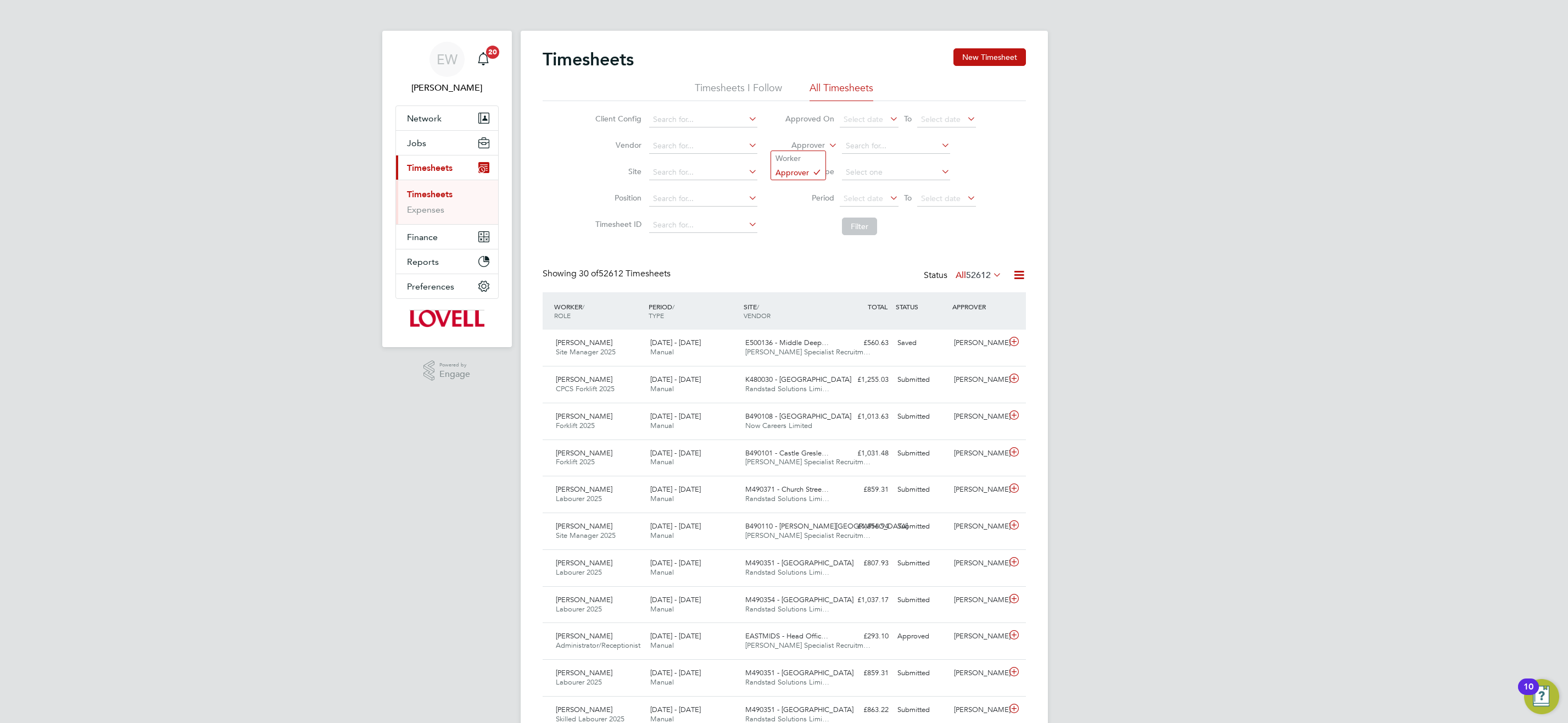
click at [827, 147] on icon at bounding box center [827, 142] width 0 height 10
click at [796, 164] on li "Worker" at bounding box center [798, 158] width 55 height 14
click at [886, 146] on input at bounding box center [895, 146] width 108 height 16
type input "a"
click at [908, 176] on li "Danie l Leworthy" at bounding box center [896, 176] width 109 height 15
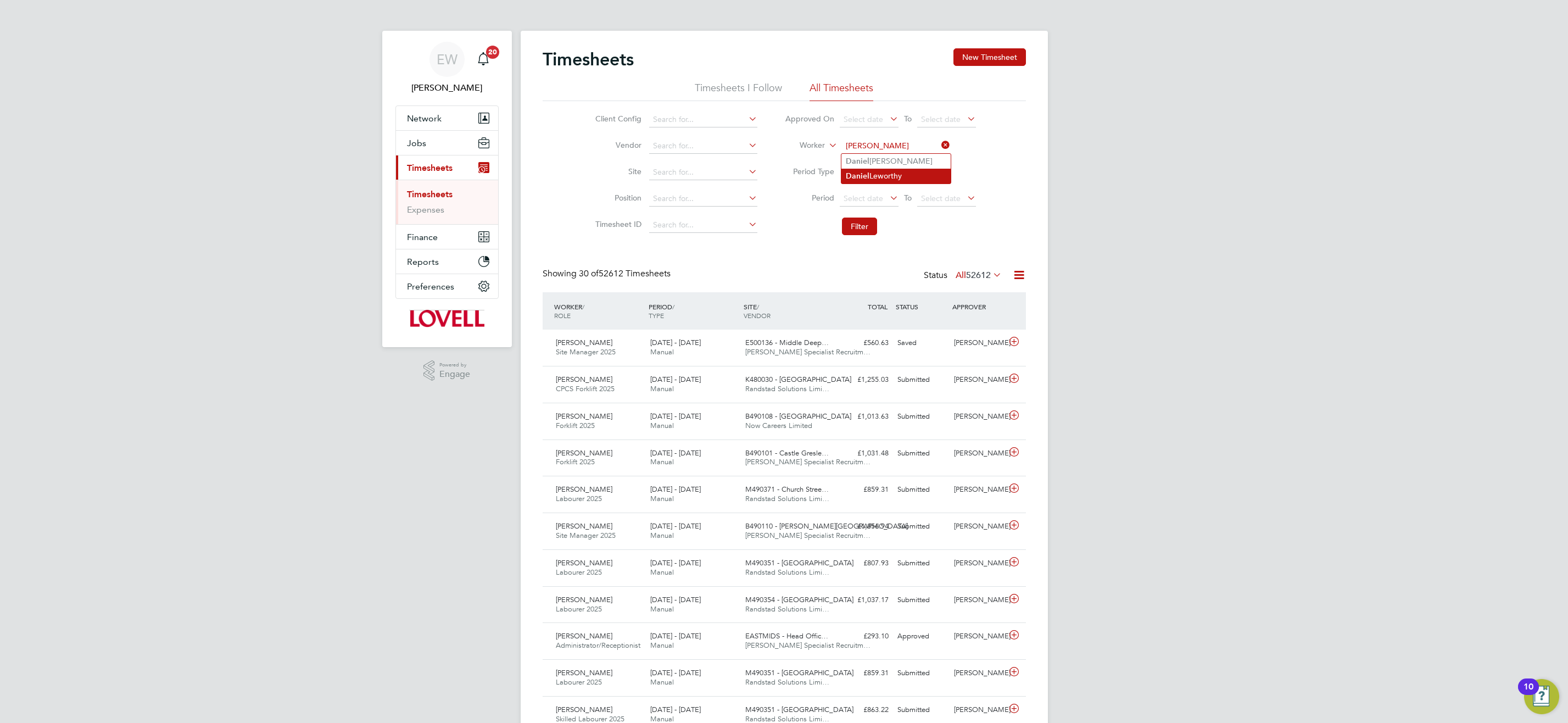
type input "Daniel Leworthy"
click at [866, 229] on button "Filter" at bounding box center [859, 226] width 35 height 18
click at [876, 146] on input "Daniel Leworthy" at bounding box center [895, 146] width 108 height 16
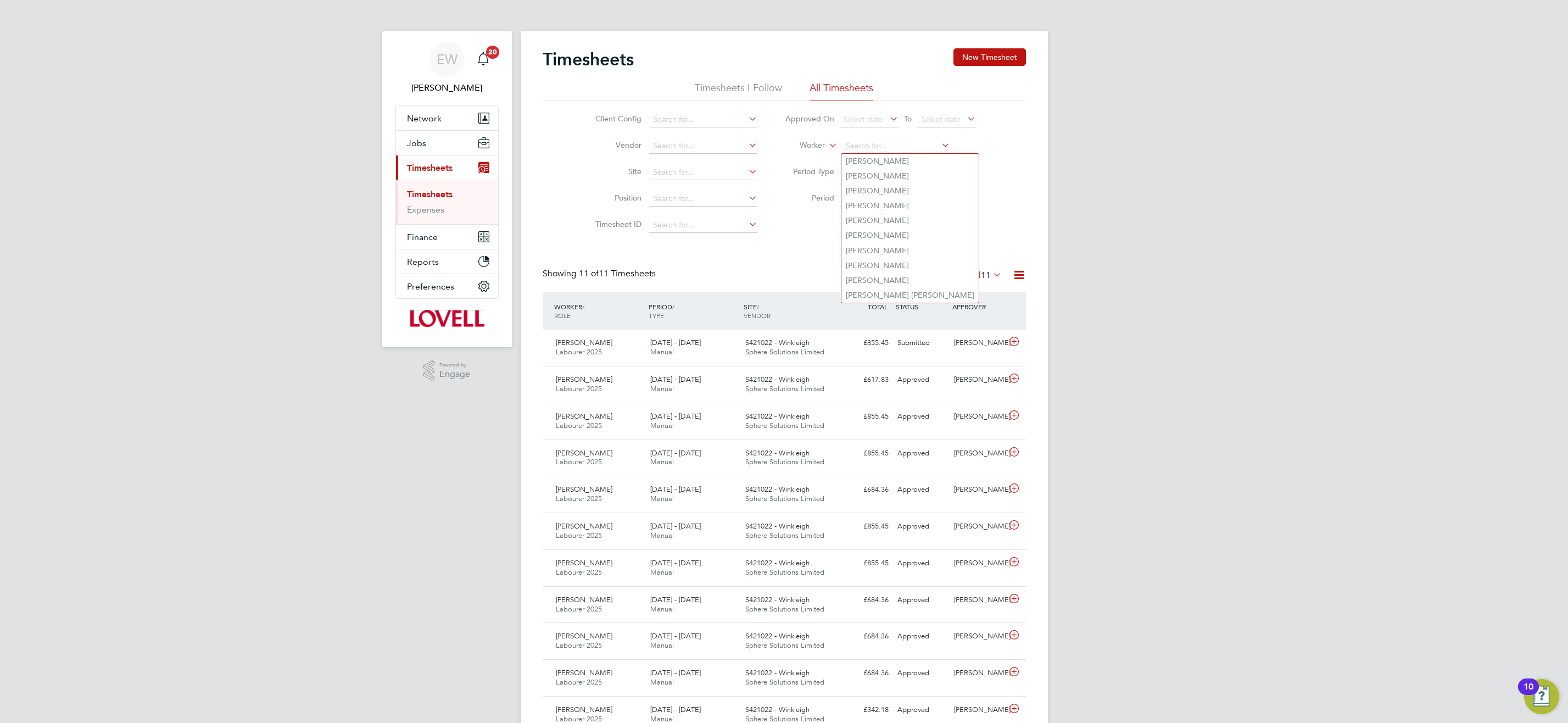
drag, startPoint x: 680, startPoint y: 163, endPoint x: 641, endPoint y: 190, distance: 47.4
click at [678, 164] on li "Site" at bounding box center [674, 172] width 193 height 26
click at [709, 167] on input at bounding box center [703, 173] width 108 height 16
click at [734, 183] on li "E500126 - Howden" at bounding box center [703, 187] width 109 height 15
type input "E500126 - Howden"
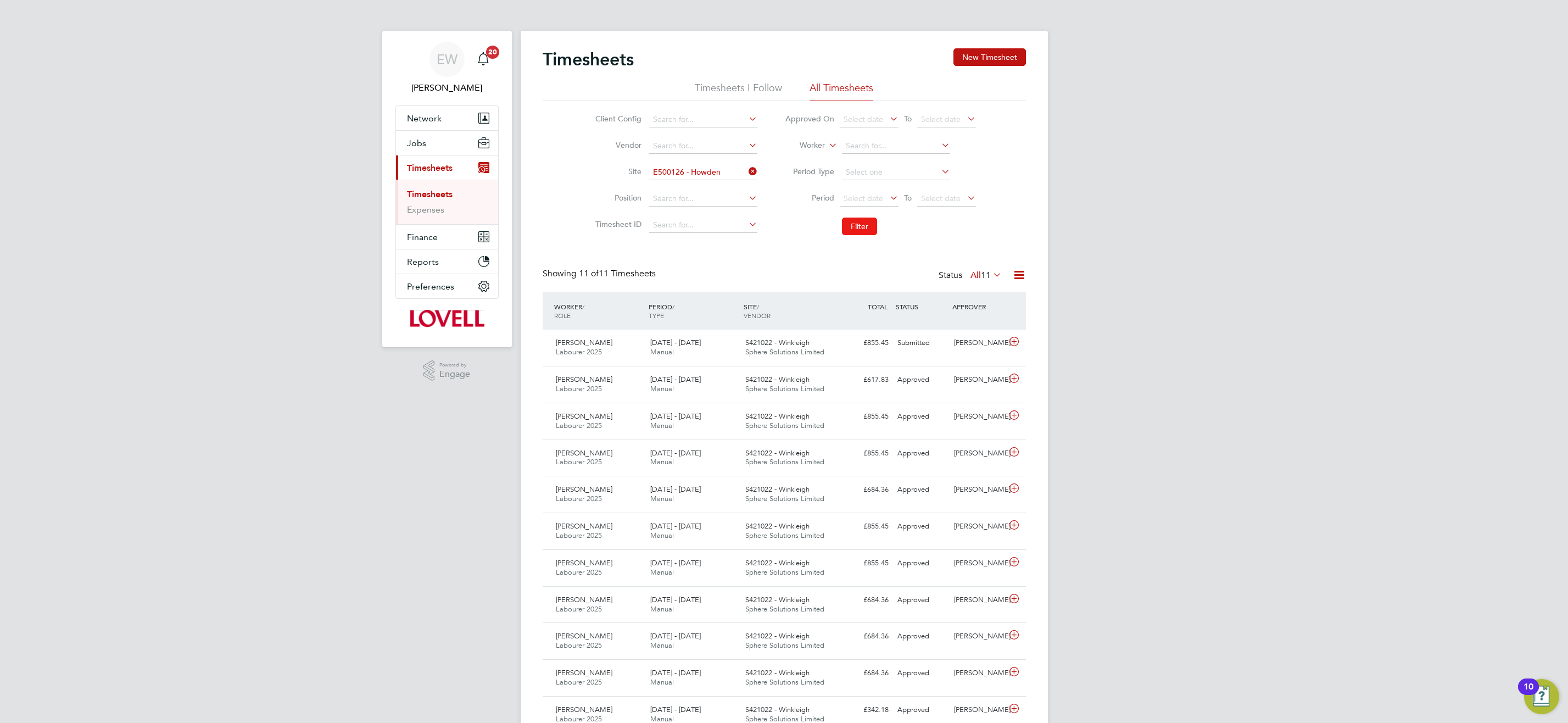
click at [862, 221] on button "Filter" at bounding box center [859, 226] width 35 height 18
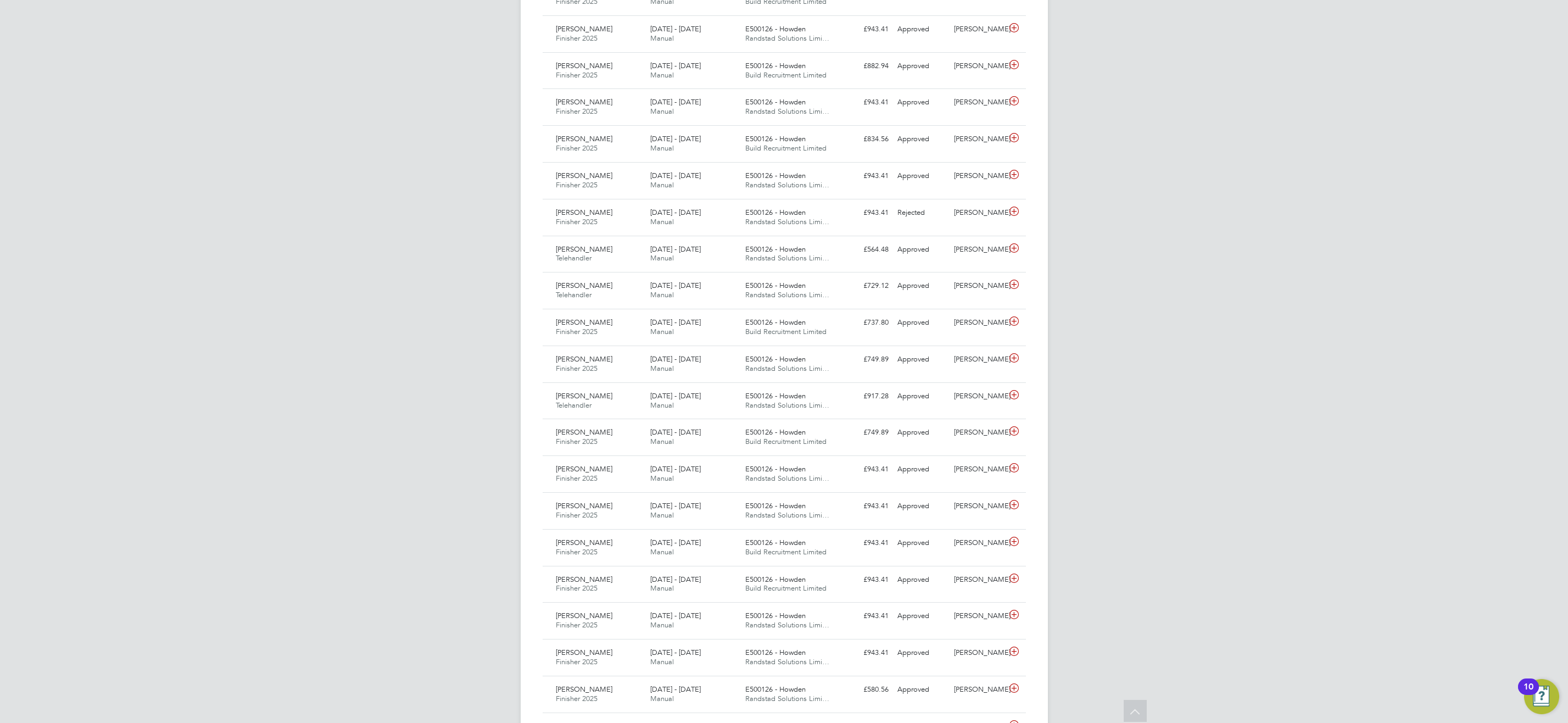
scroll to position [780, 0]
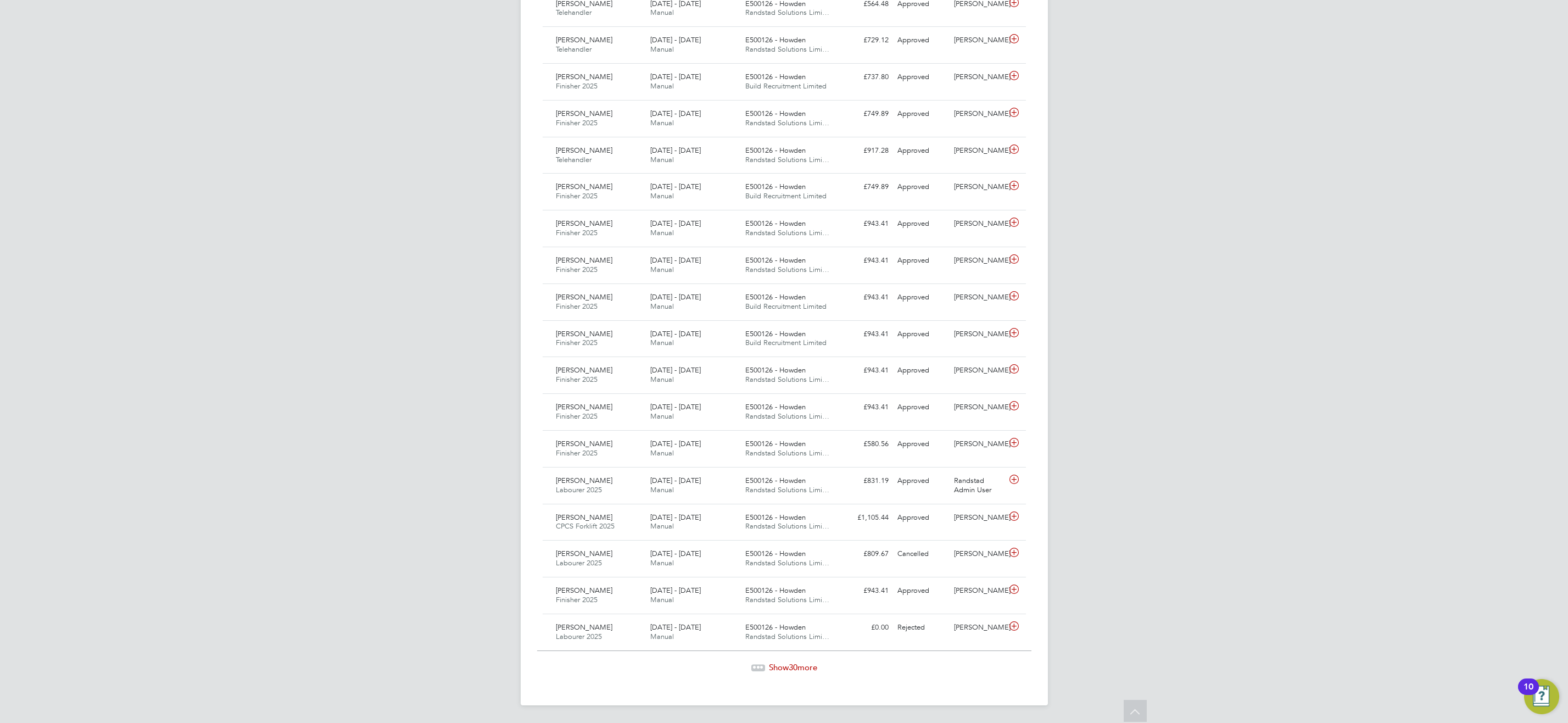
click at [791, 662] on span "30" at bounding box center [793, 667] width 9 height 10
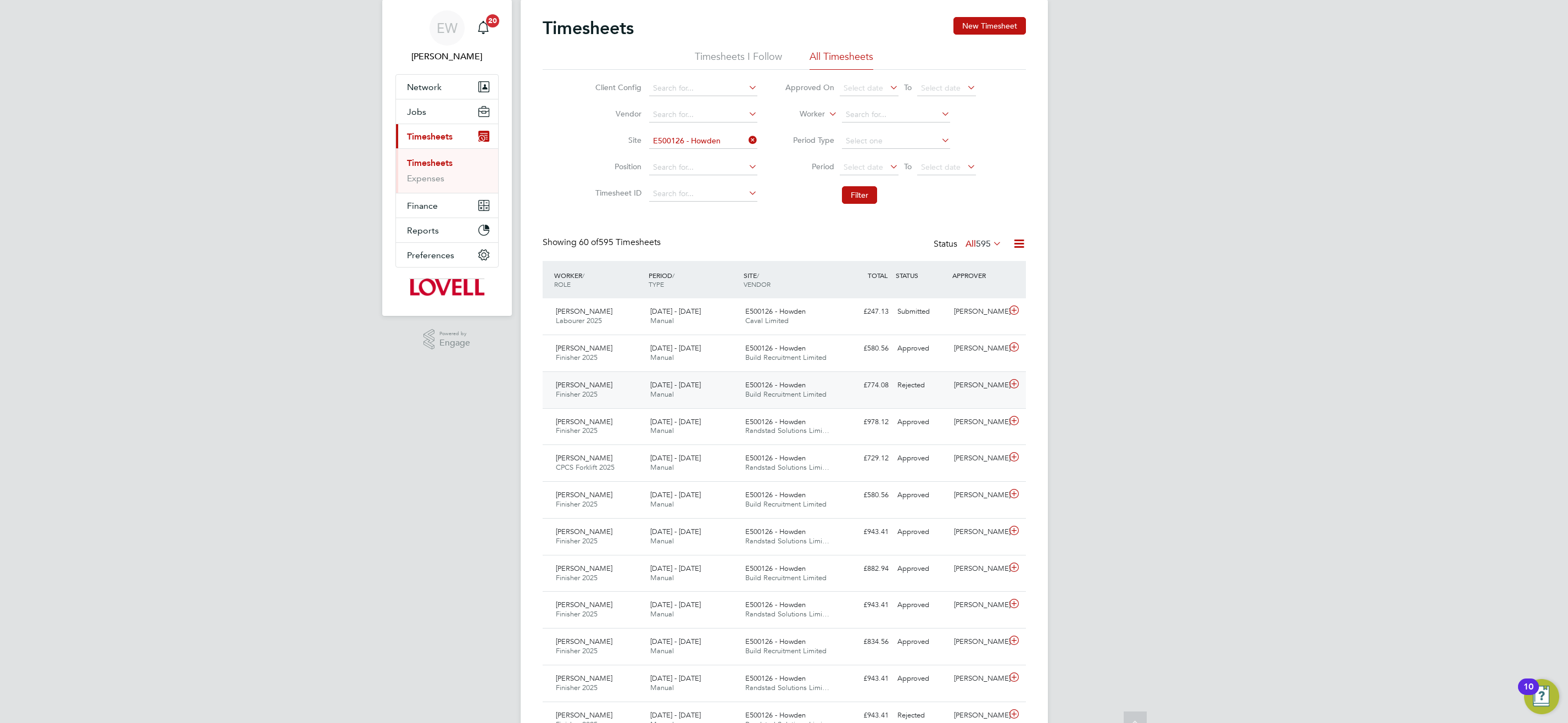
scroll to position [0, 0]
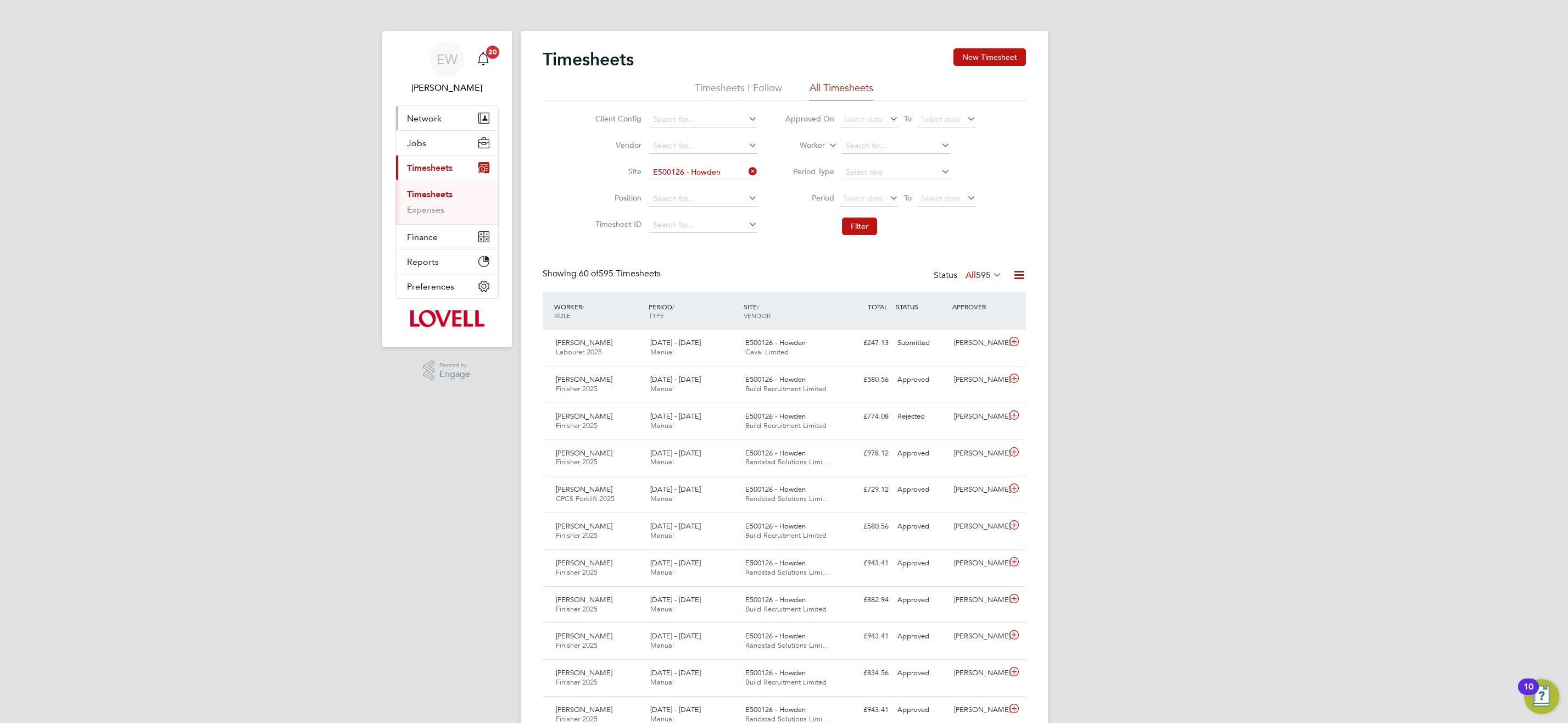
click at [417, 120] on span "Network" at bounding box center [424, 118] width 34 height 10
click at [422, 124] on button "Network" at bounding box center [447, 118] width 102 height 24
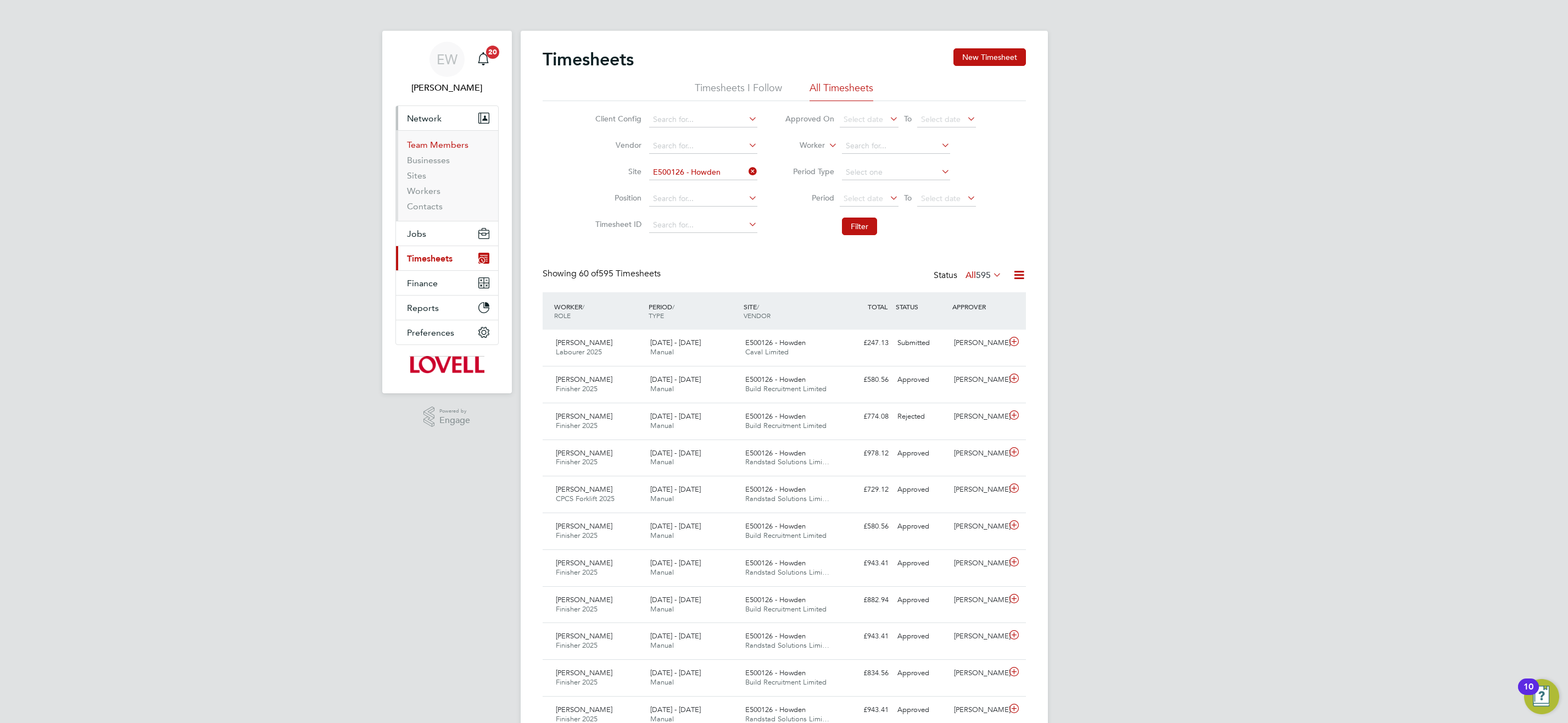
click at [435, 142] on link "Team Members" at bounding box center [438, 145] width 61 height 10
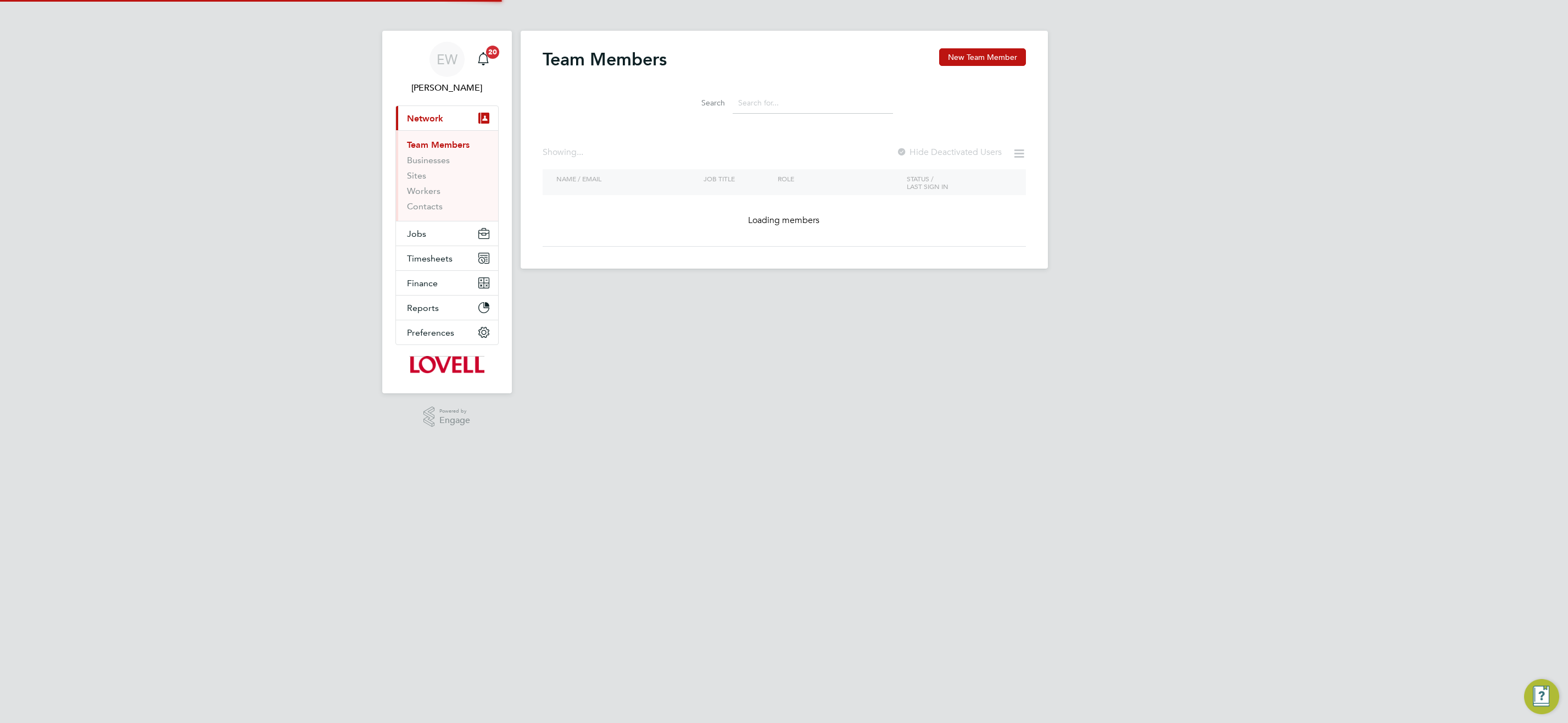
click at [765, 109] on input at bounding box center [812, 103] width 161 height 22
click at [754, 105] on input at bounding box center [812, 103] width 161 height 22
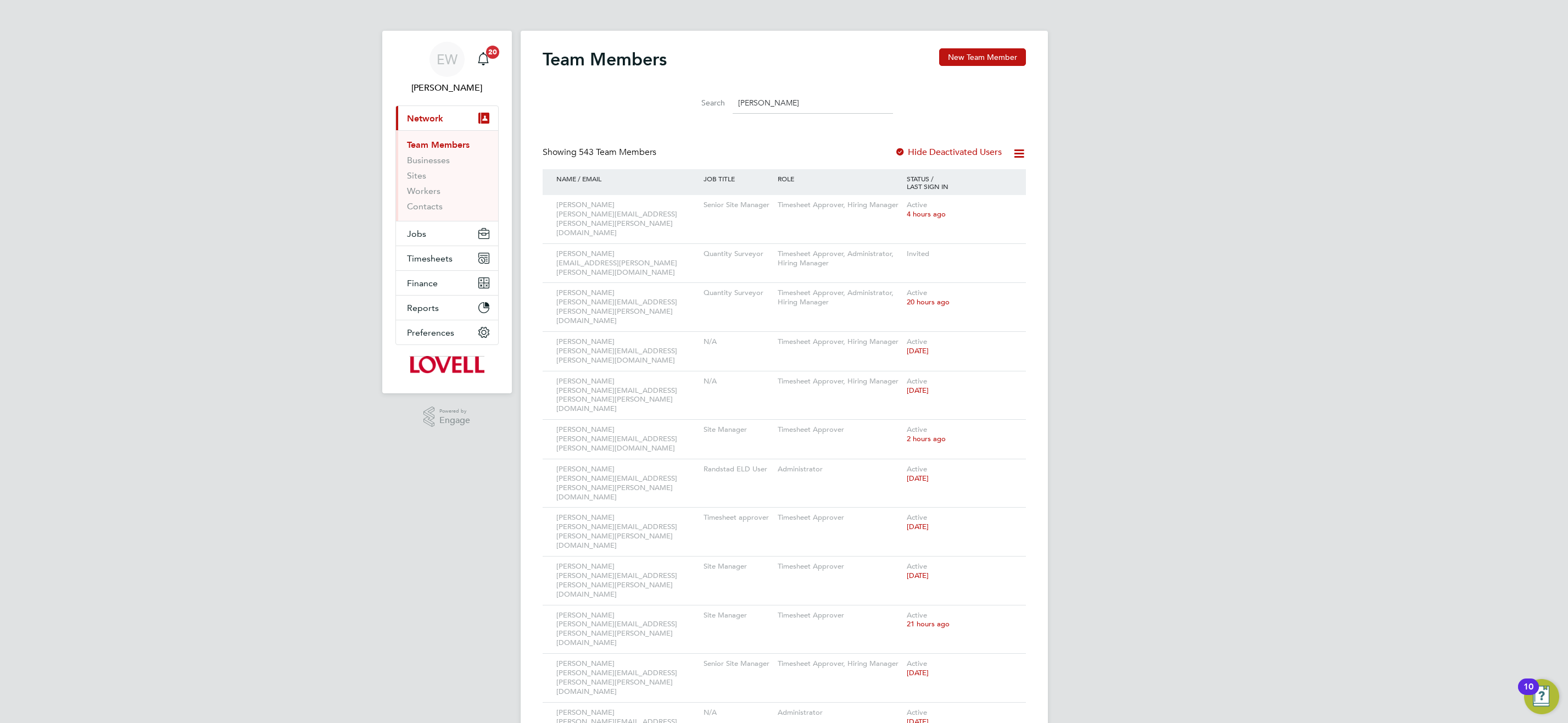
type input "craig rutherford"
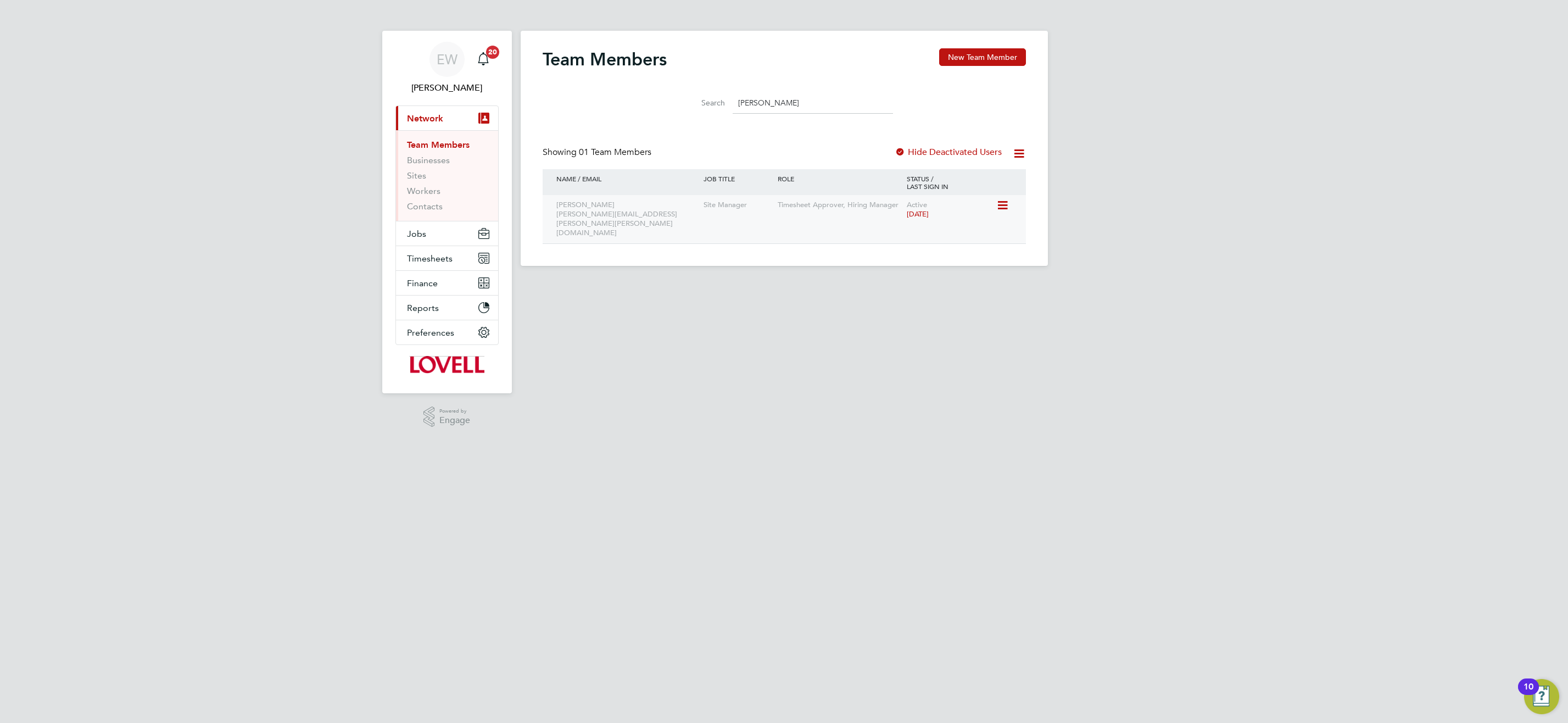
click at [828, 202] on div "Timesheet Approver, Hiring Manager" at bounding box center [839, 205] width 129 height 20
click at [995, 202] on div "Active 3 months ago" at bounding box center [951, 210] width 93 height 30
click at [1006, 200] on icon at bounding box center [1001, 205] width 11 height 13
click at [900, 229] on li "Edit User" at bounding box center [941, 231] width 132 height 16
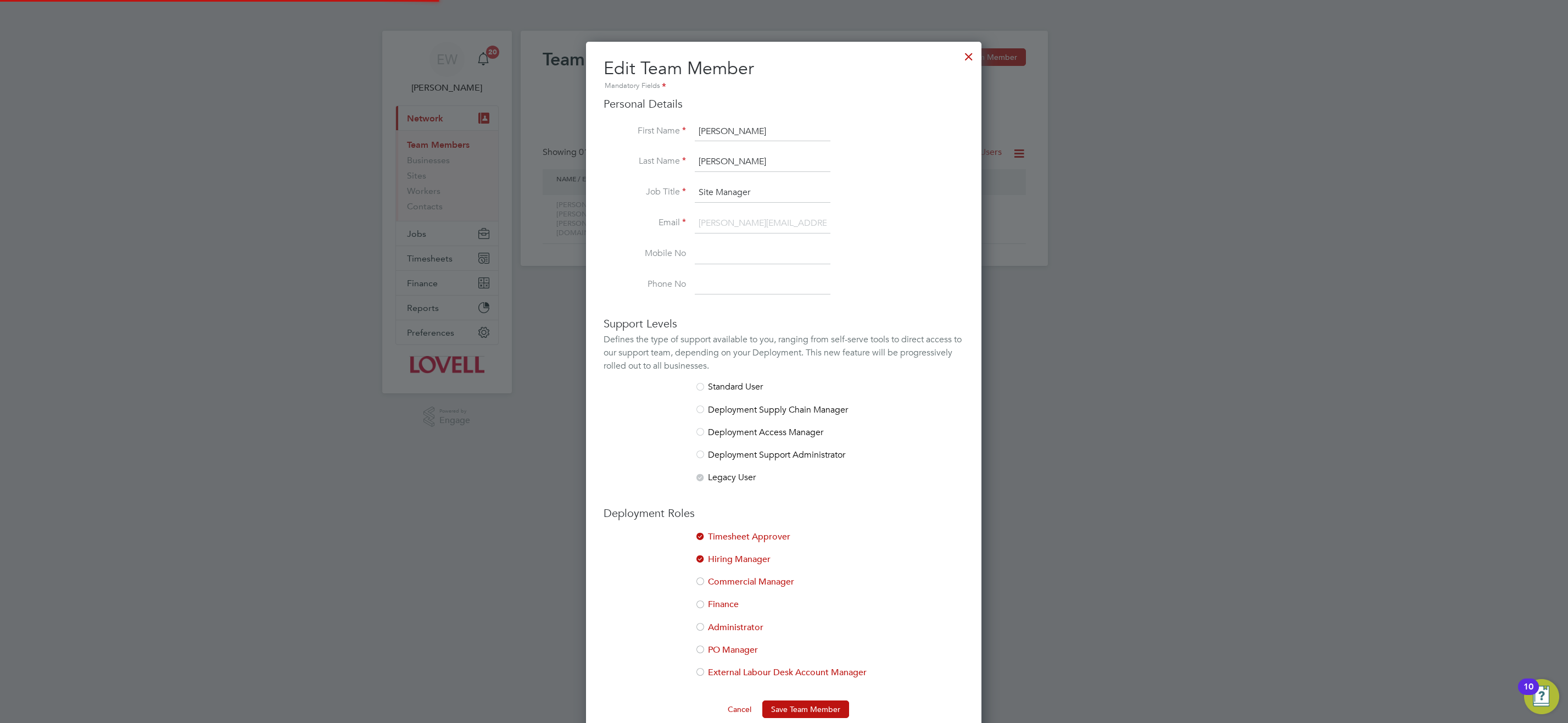
scroll to position [699, 396]
click at [972, 55] on div at bounding box center [968, 54] width 19 height 19
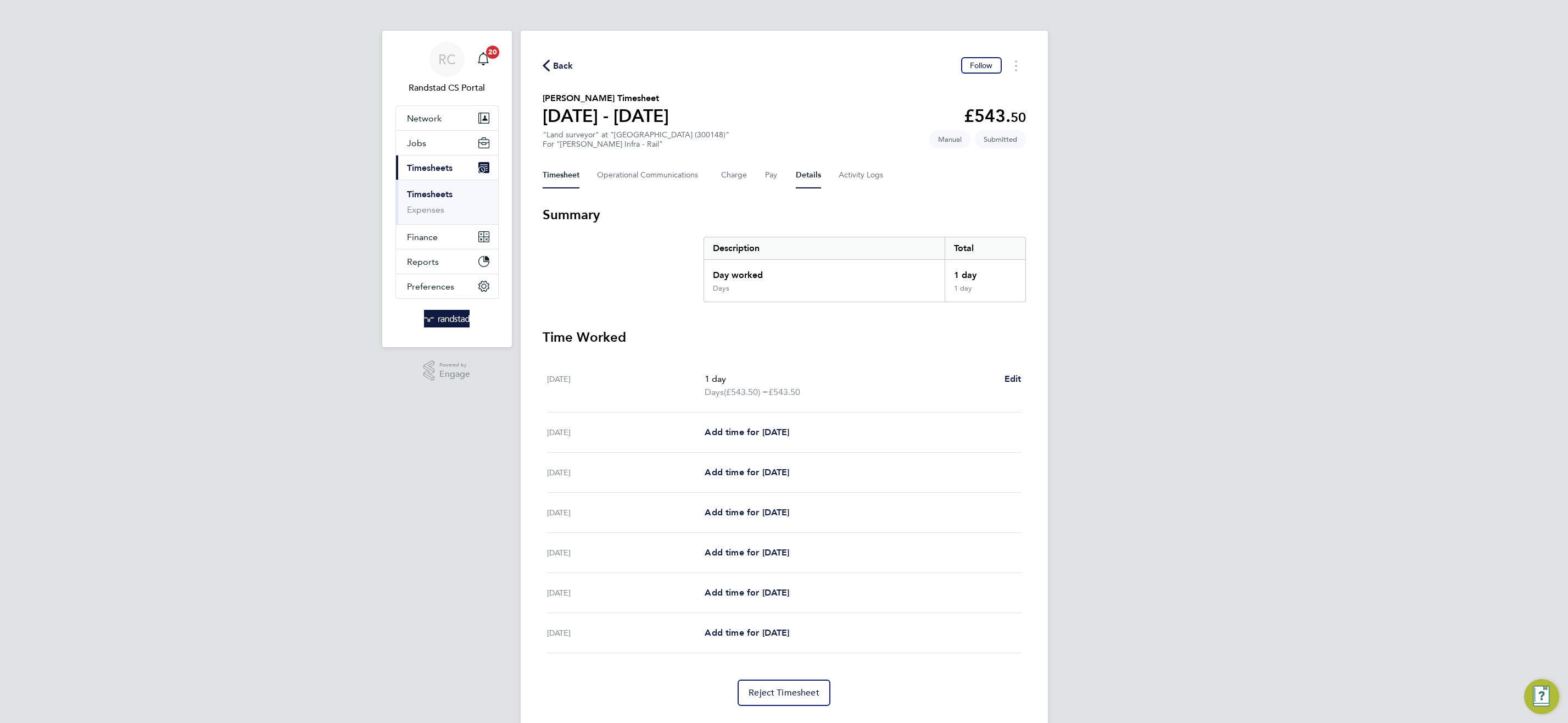
click at [817, 172] on button "Details" at bounding box center [809, 175] width 25 height 26
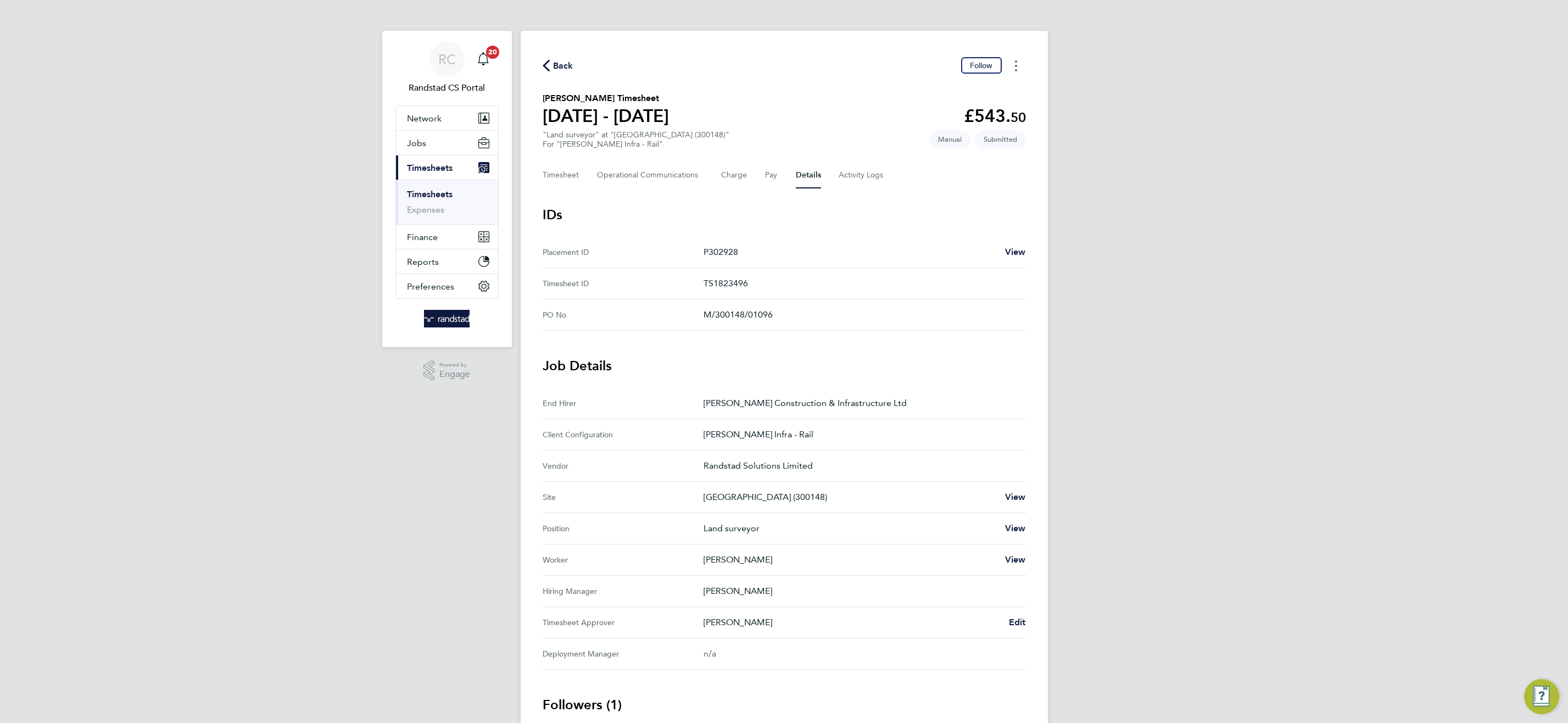
click at [1013, 63] on button "Timesheets Menu" at bounding box center [1015, 65] width 19 height 17
click at [942, 120] on link "Download timesheet" at bounding box center [959, 111] width 132 height 22
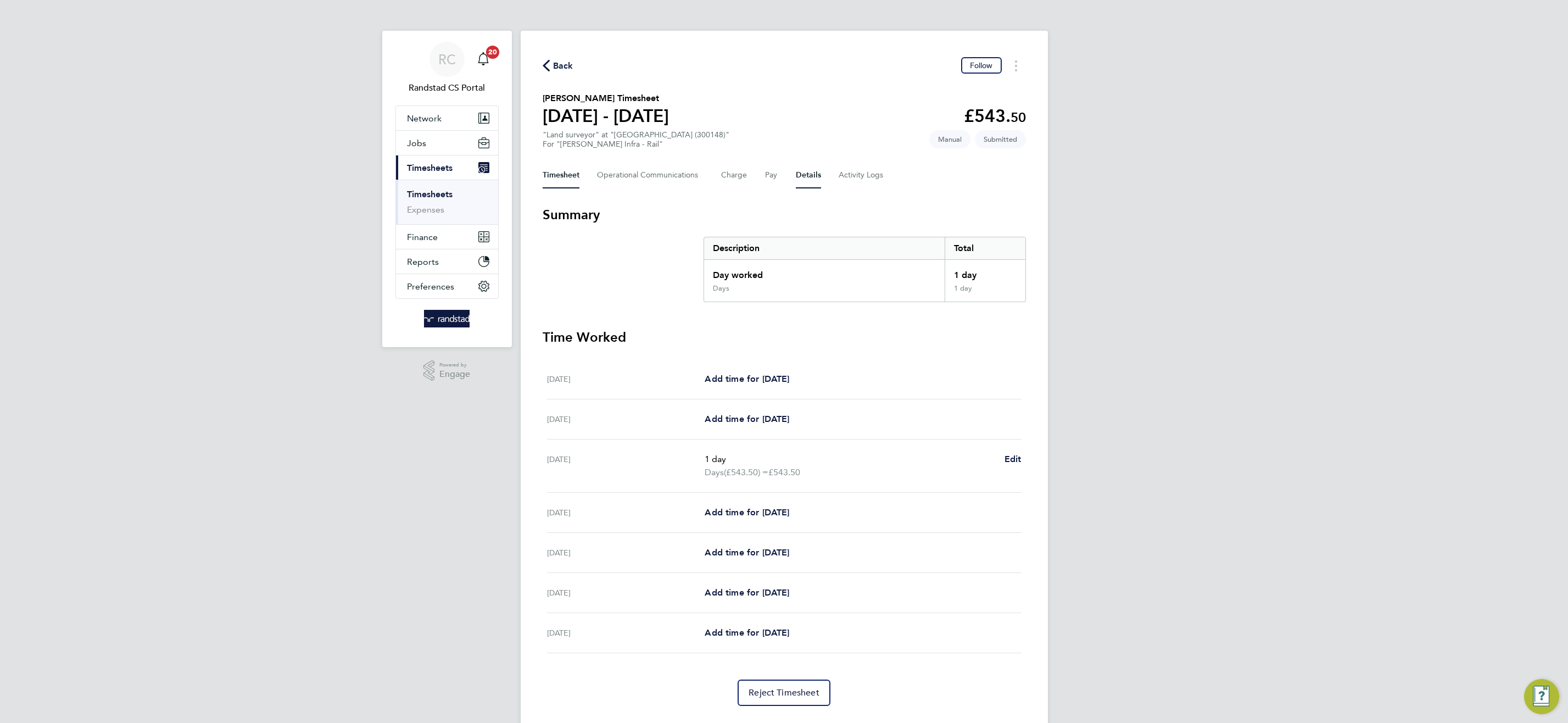
click at [816, 171] on button "Details" at bounding box center [809, 175] width 25 height 26
click at [809, 169] on button "Details" at bounding box center [809, 175] width 25 height 26
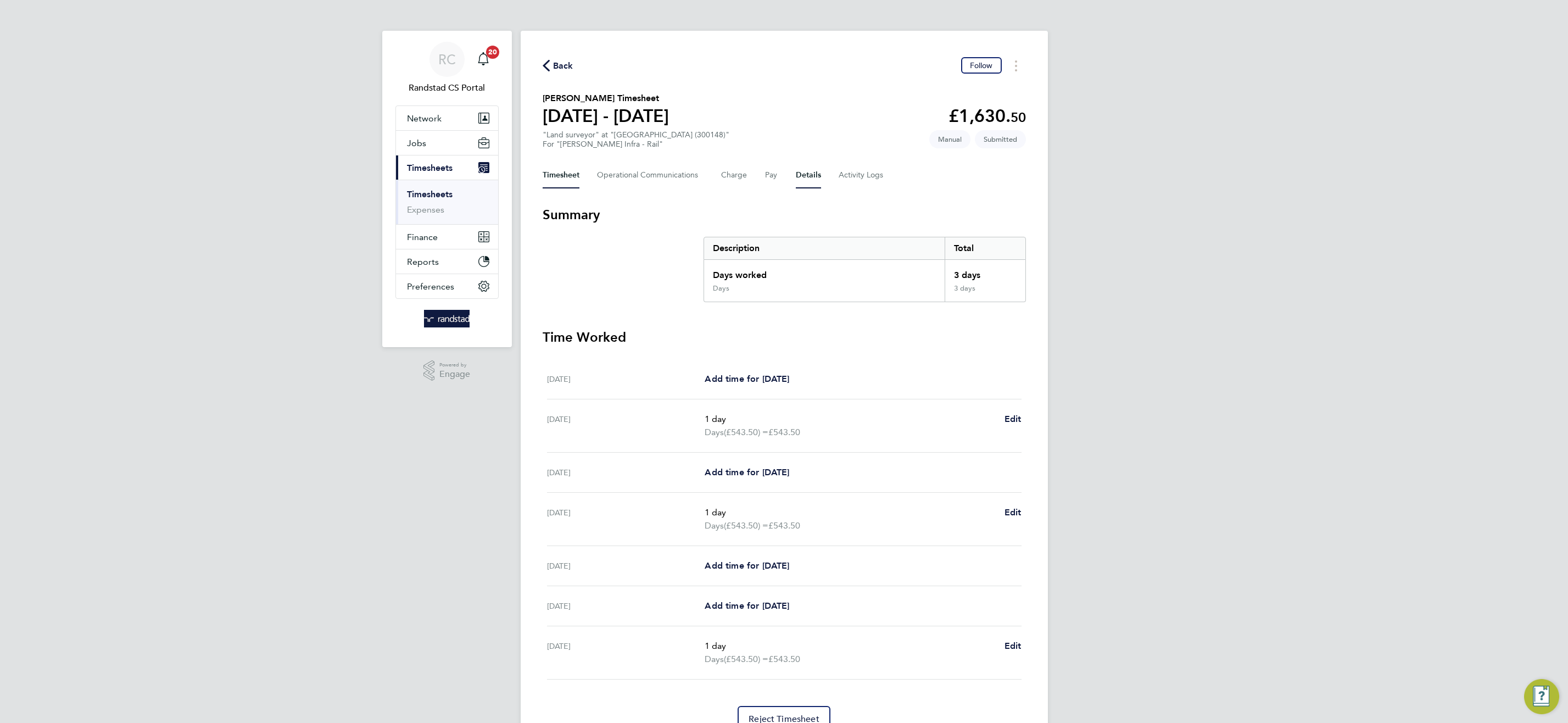
click at [807, 174] on button "Details" at bounding box center [809, 175] width 25 height 26
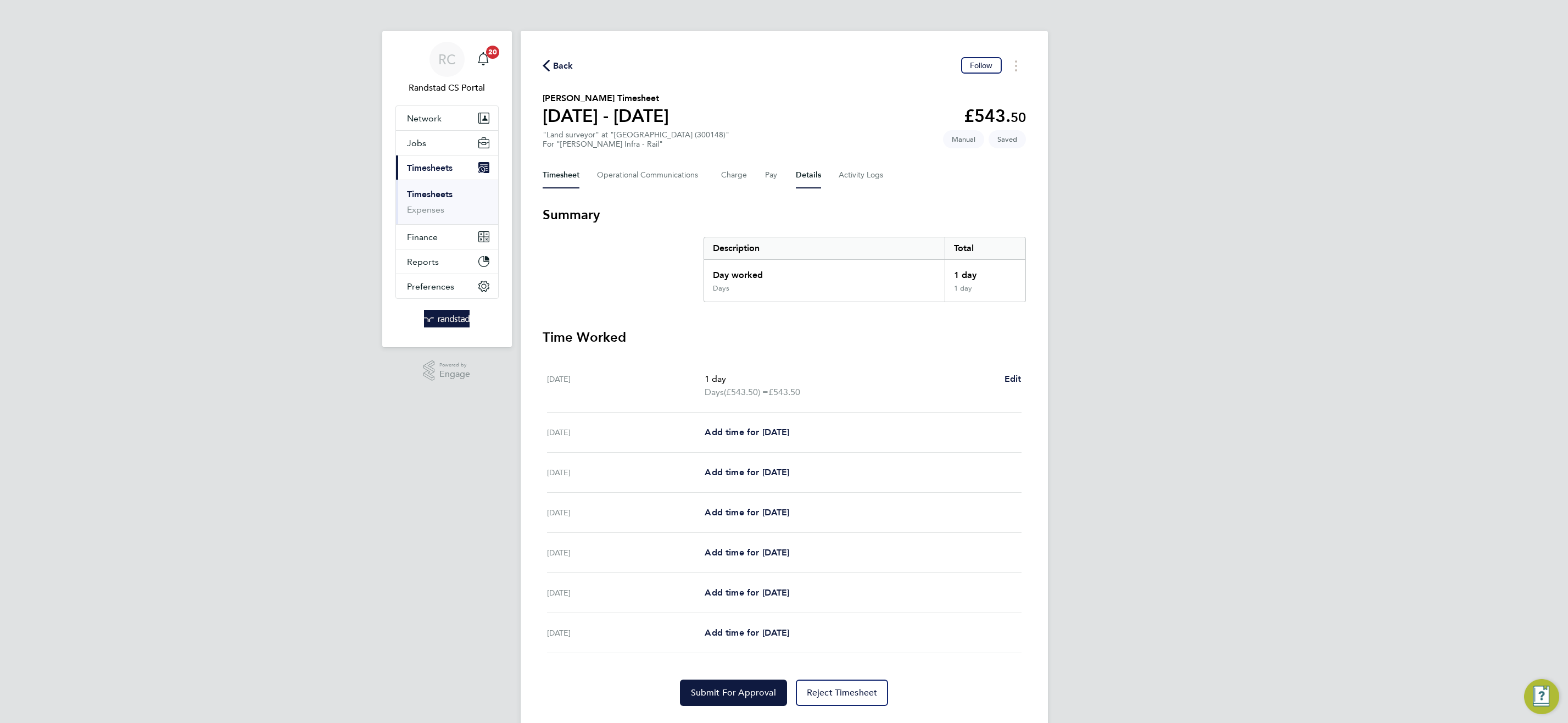
click at [804, 178] on button "Details" at bounding box center [809, 175] width 25 height 26
drag, startPoint x: 800, startPoint y: 180, endPoint x: 719, endPoint y: 135, distance: 92.7
click at [800, 180] on button "Details" at bounding box center [809, 175] width 25 height 26
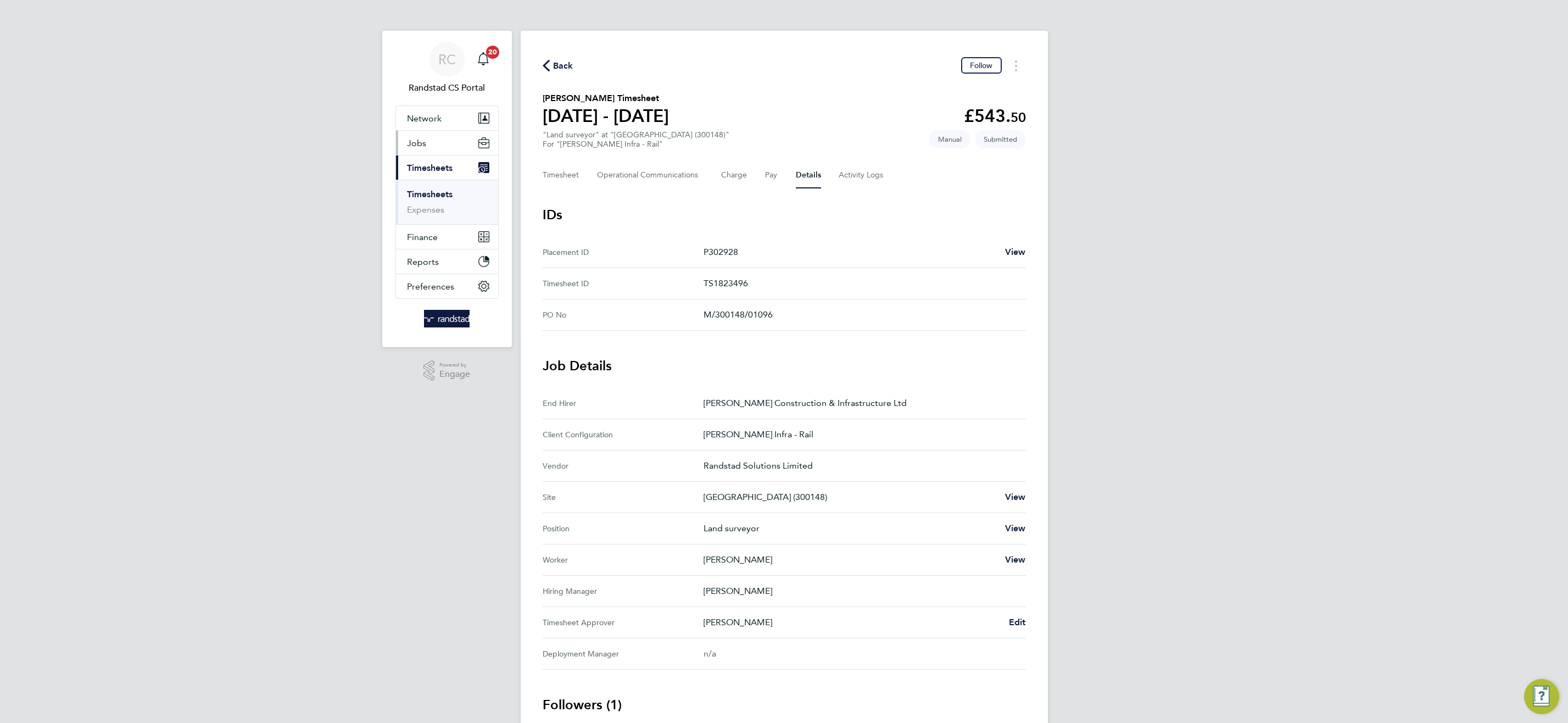
click at [411, 142] on span "Jobs" at bounding box center [417, 143] width 19 height 10
click at [437, 200] on link "Placements" at bounding box center [429, 200] width 46 height 10
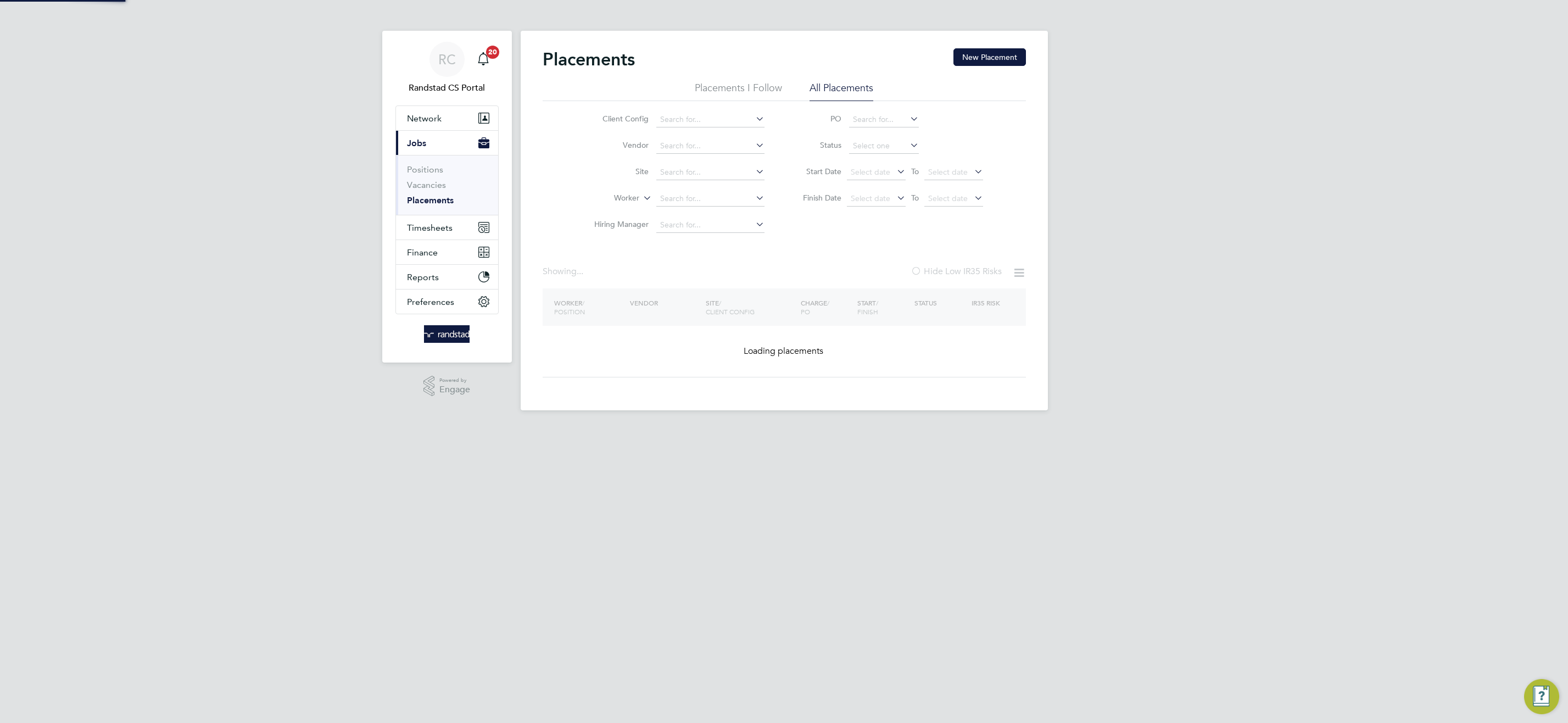
click at [699, 198] on input at bounding box center [710, 199] width 108 height 16
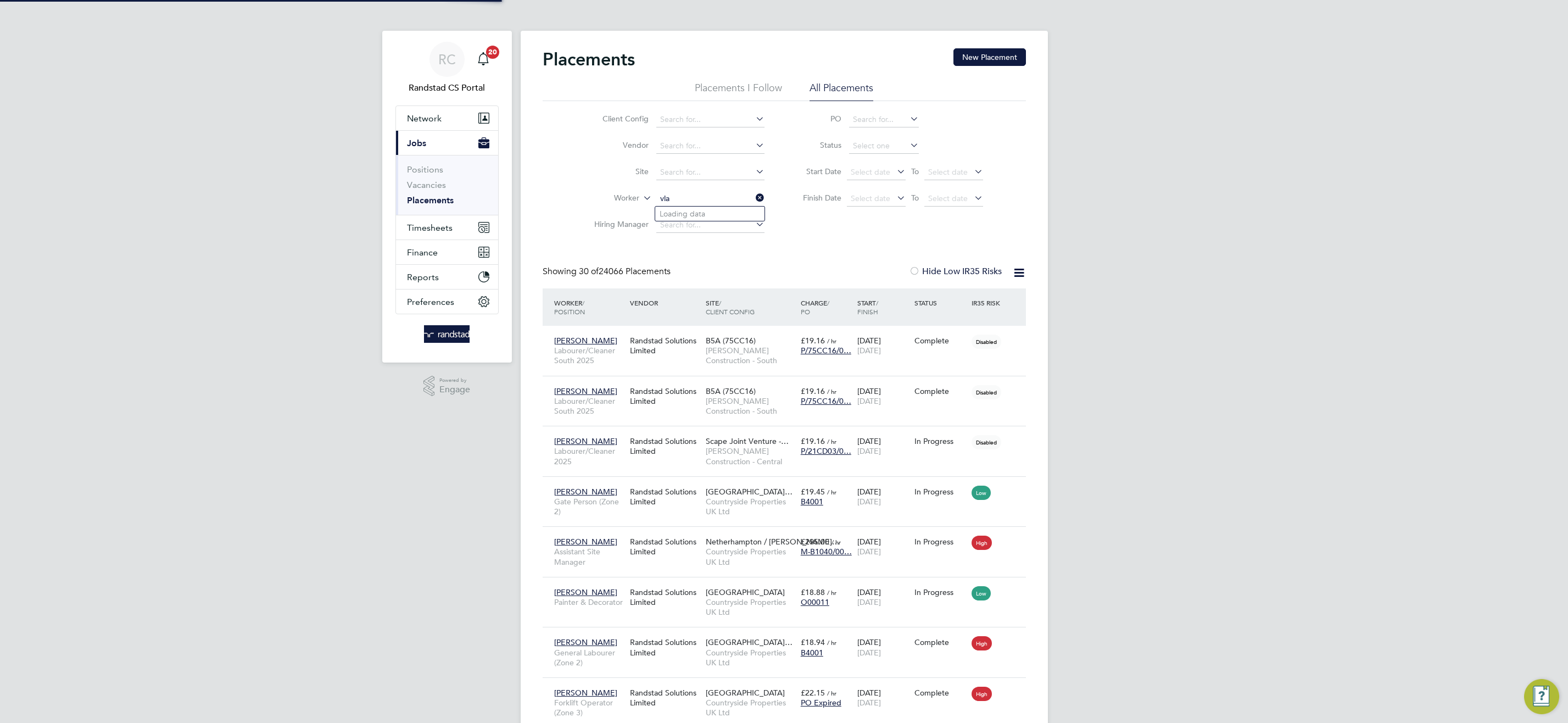
type input "vla"
click at [720, 200] on input at bounding box center [710, 199] width 108 height 16
click at [738, 214] on li "Vladut Volonga" at bounding box center [709, 214] width 109 height 15
type input "Vladut Volonga"
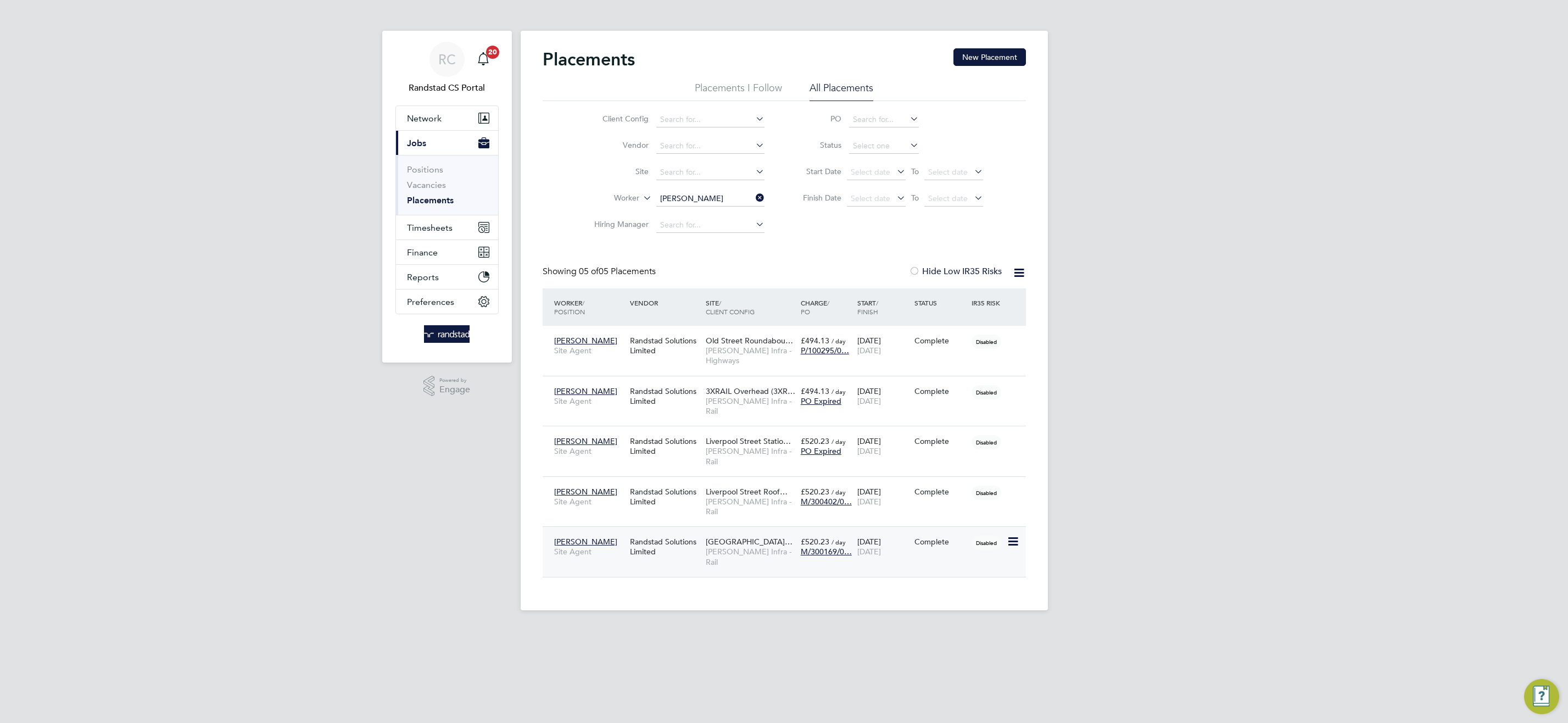
click at [764, 547] on span "[PERSON_NAME] Infra - Rail" at bounding box center [750, 556] width 90 height 19
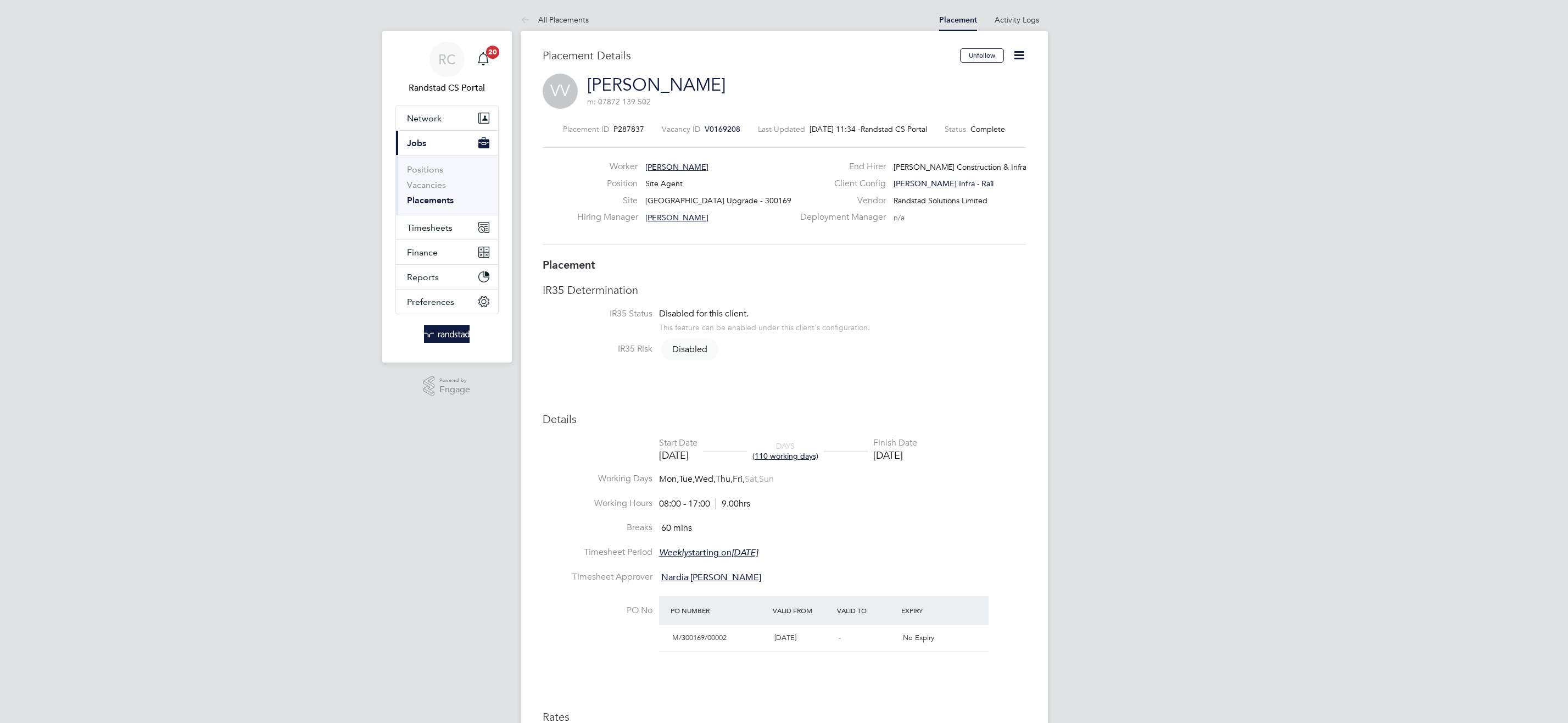
click at [1015, 60] on icon at bounding box center [1018, 55] width 13 height 13
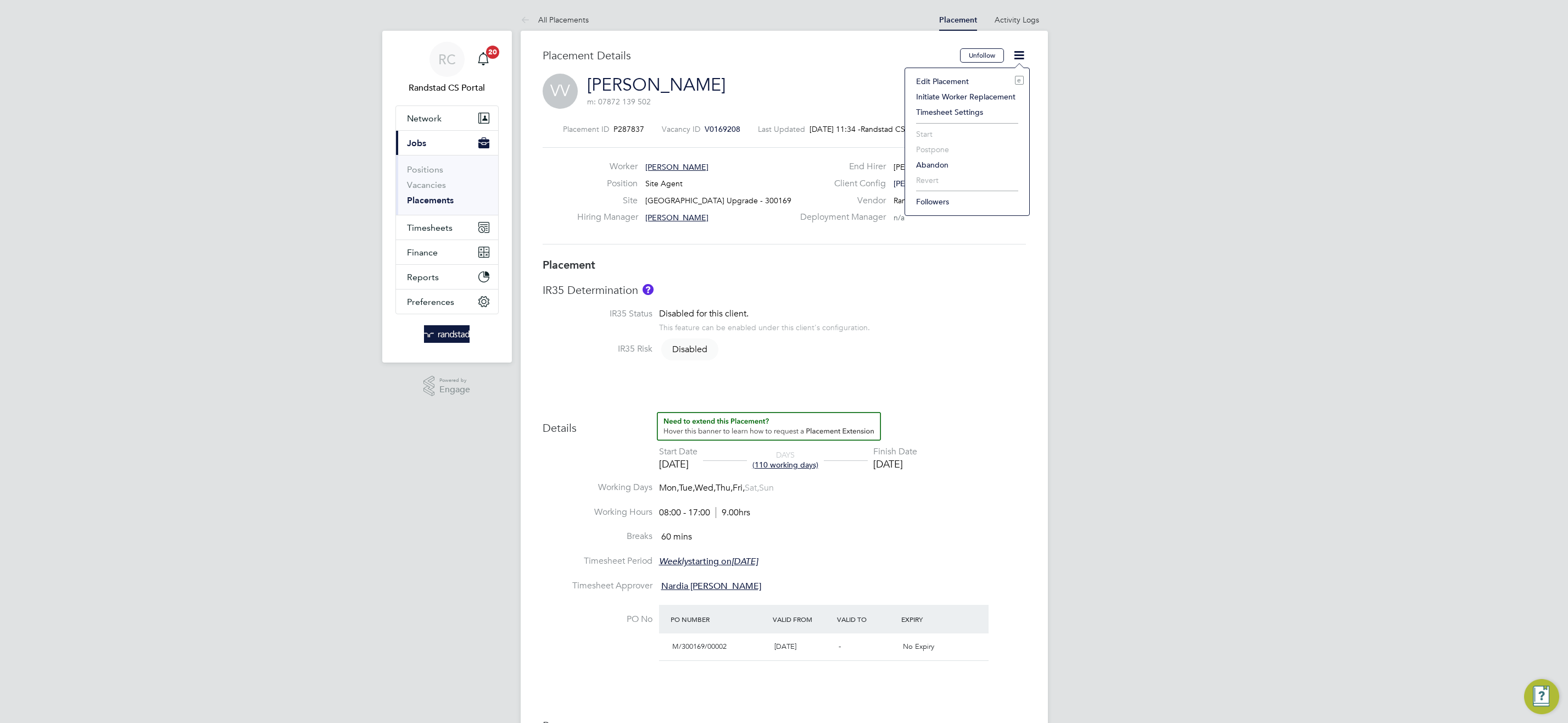
click at [948, 83] on li "Edit Placement e" at bounding box center [966, 81] width 113 height 16
type input "[PERSON_NAME]"
type input "Nardia [PERSON_NAME]"
type input "[DATE]"
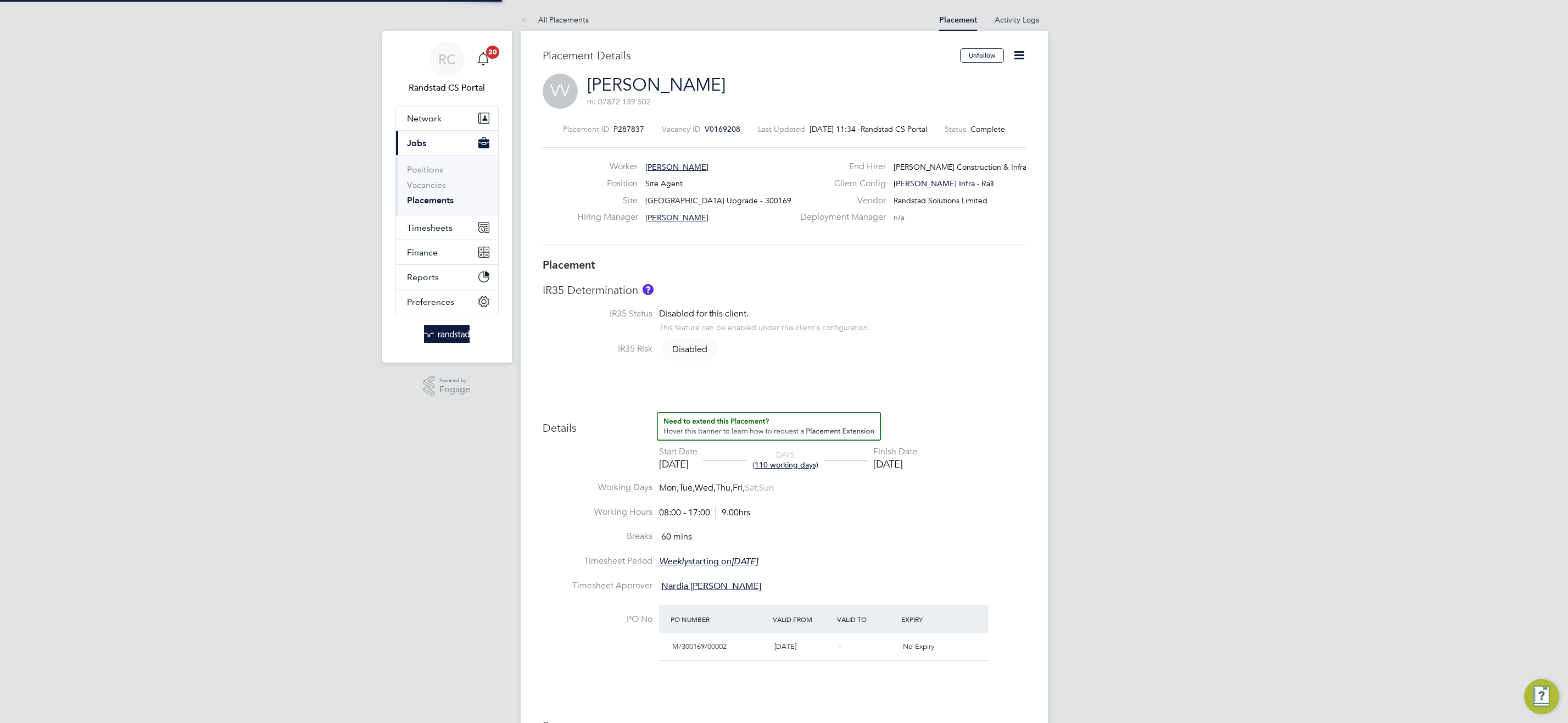
type input "08:00"
type input "17:00"
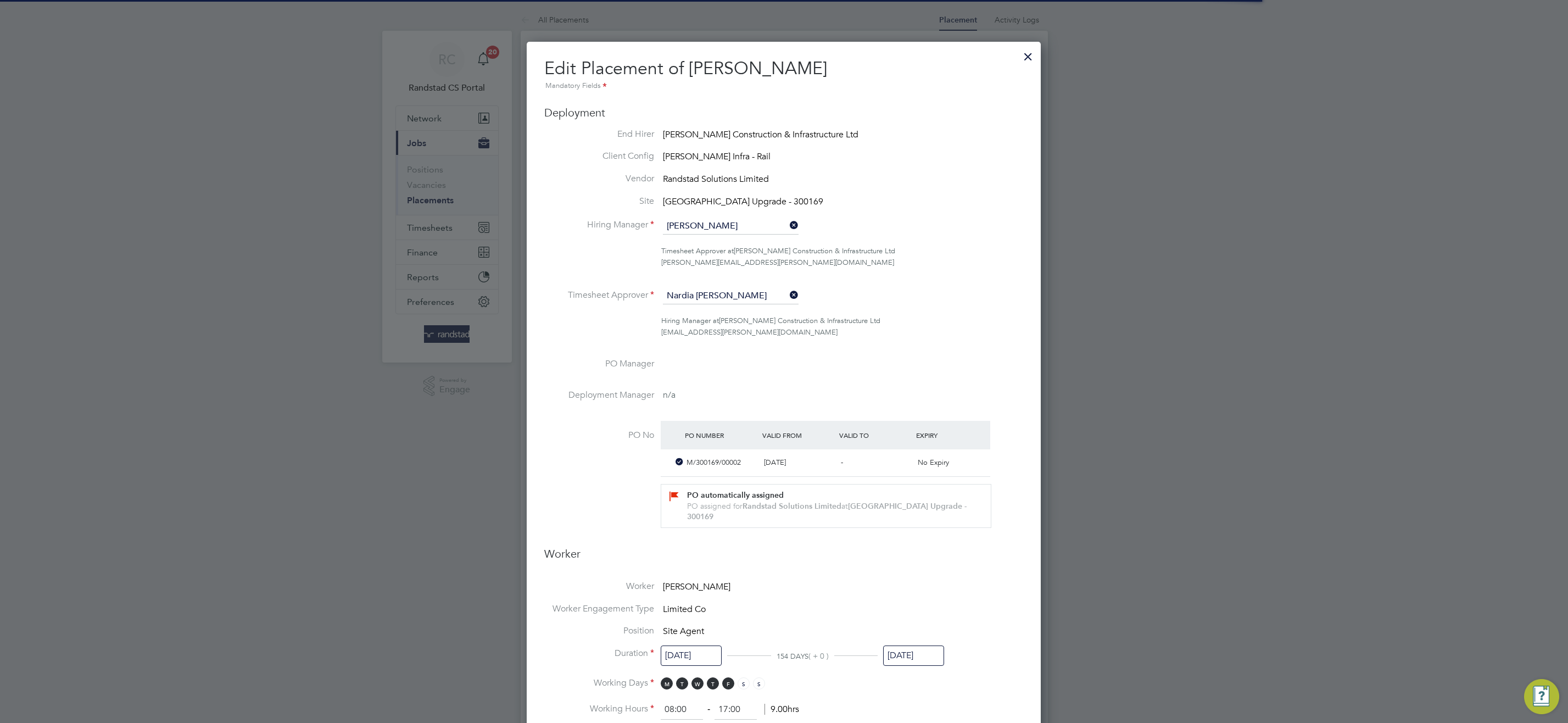
click at [913, 659] on input "[DATE]" at bounding box center [914, 655] width 61 height 20
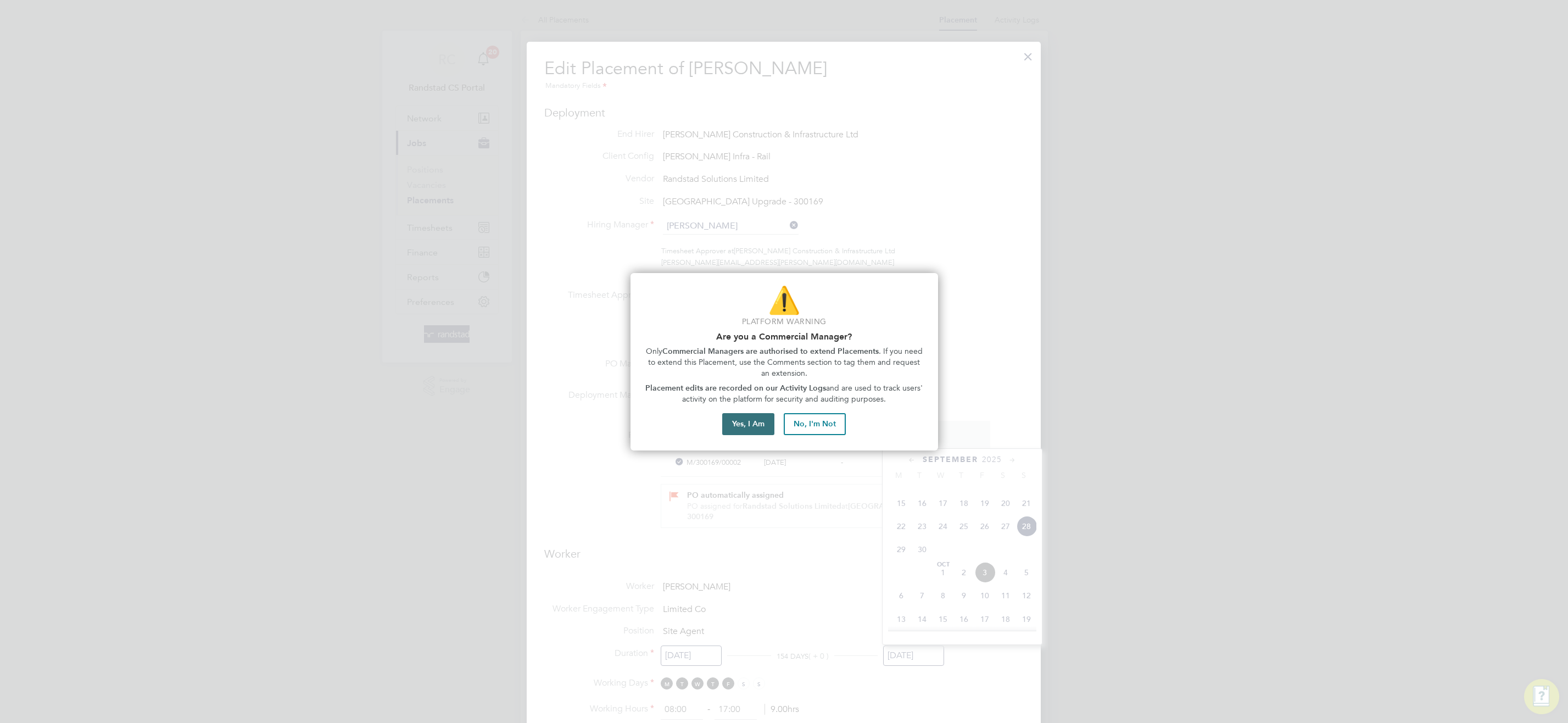
click at [744, 428] on button "Yes, I Am" at bounding box center [748, 423] width 52 height 22
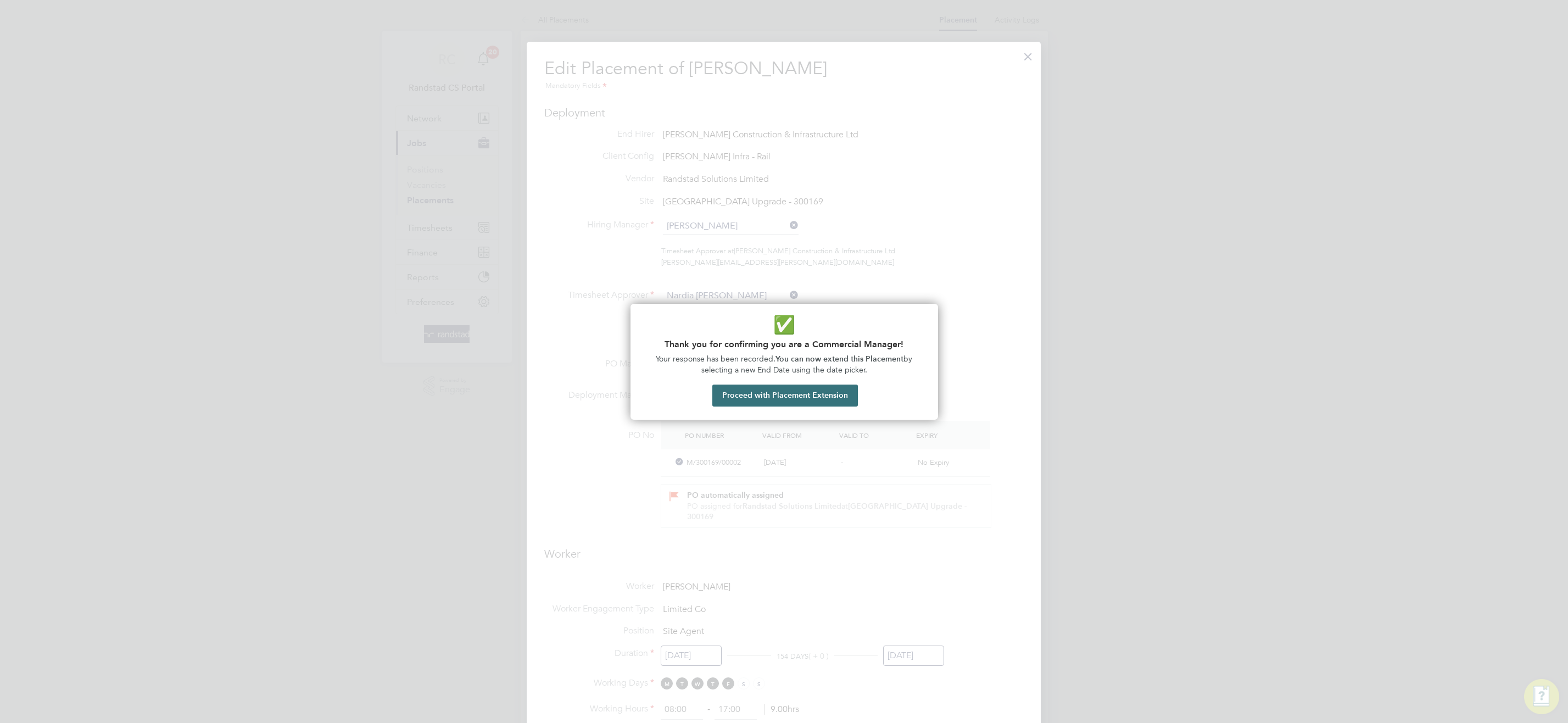
click at [815, 400] on button "Proceed with Placement Extension" at bounding box center [785, 395] width 146 height 22
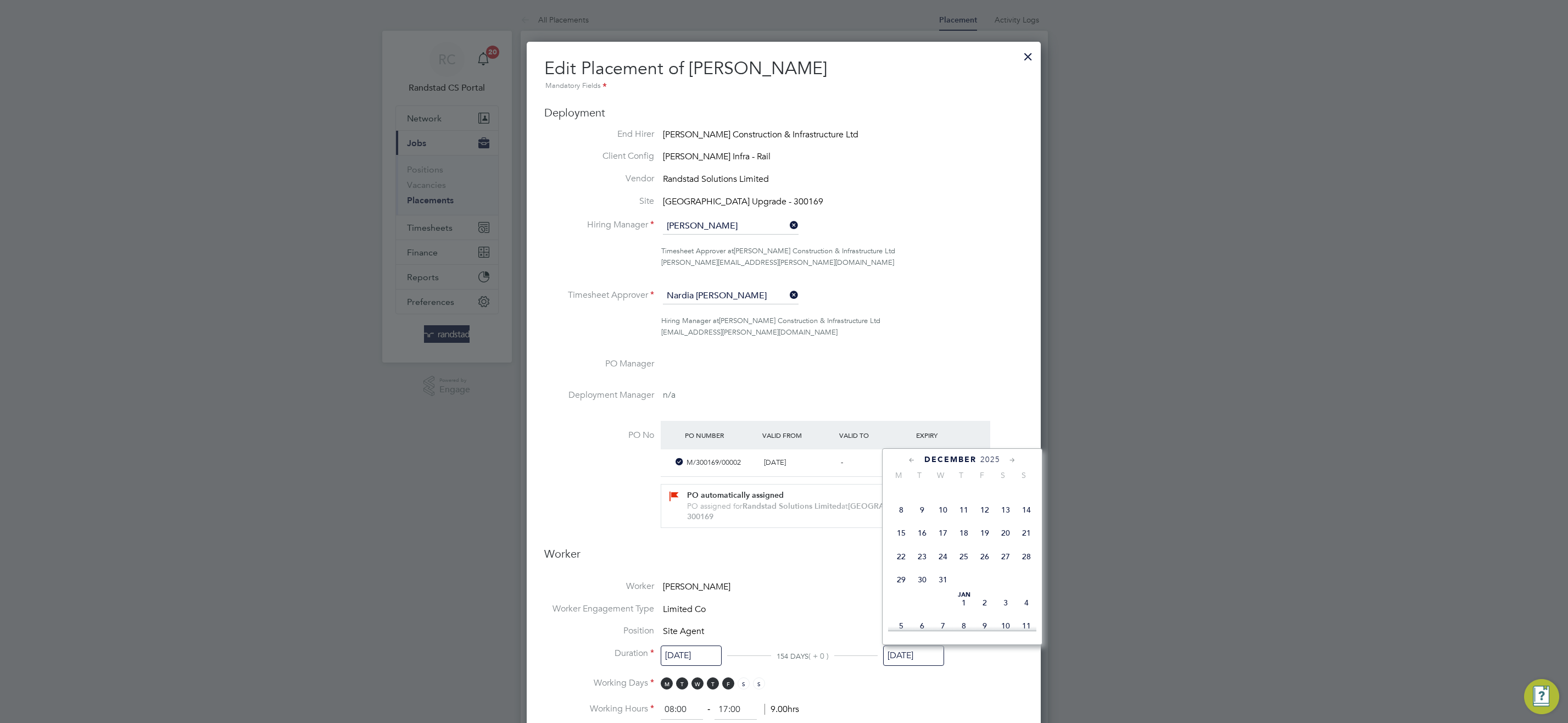
click at [945, 567] on span "24" at bounding box center [943, 556] width 21 height 21
type input "[DATE]"
click at [783, 595] on li "Worker [PERSON_NAME]" at bounding box center [783, 592] width 479 height 22
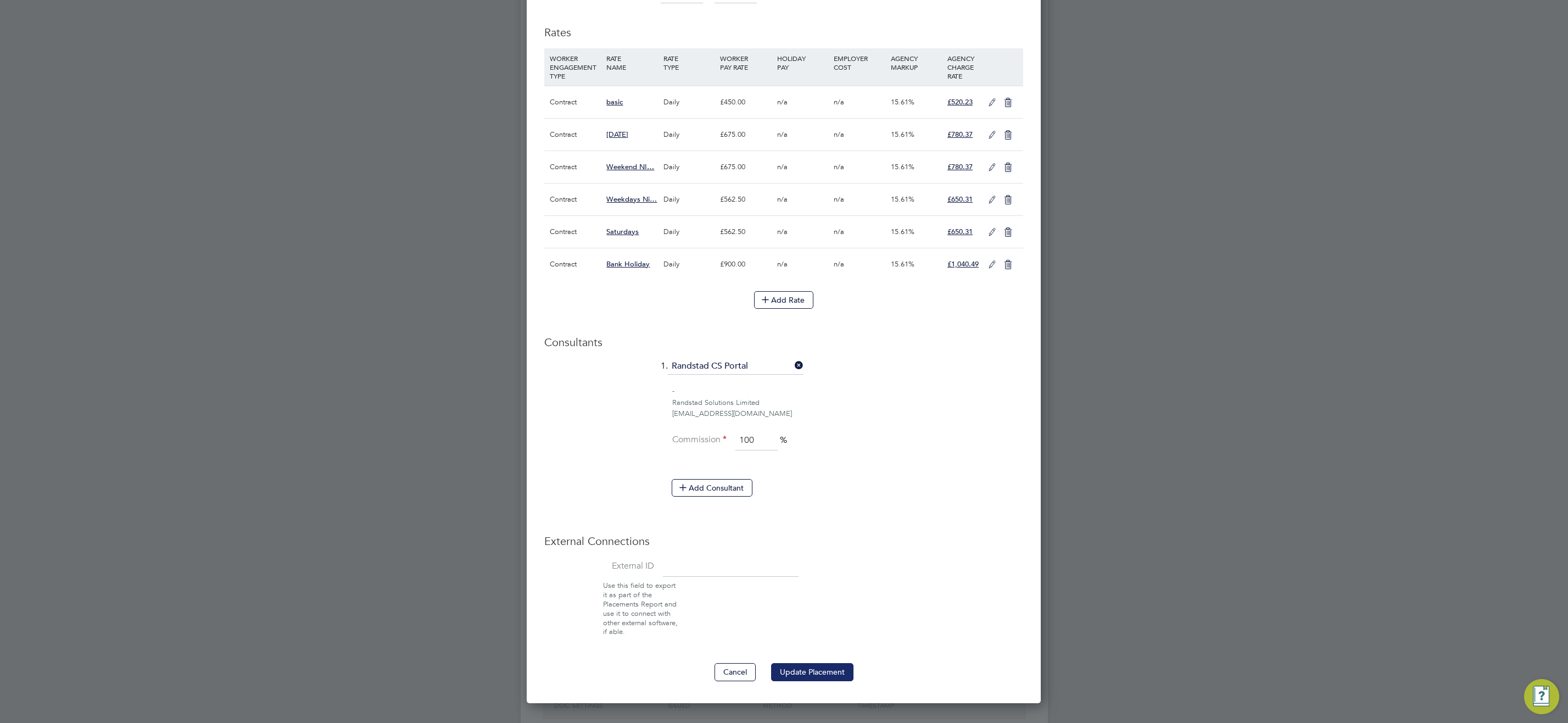
click at [819, 668] on button "Update Placement" at bounding box center [812, 672] width 82 height 18
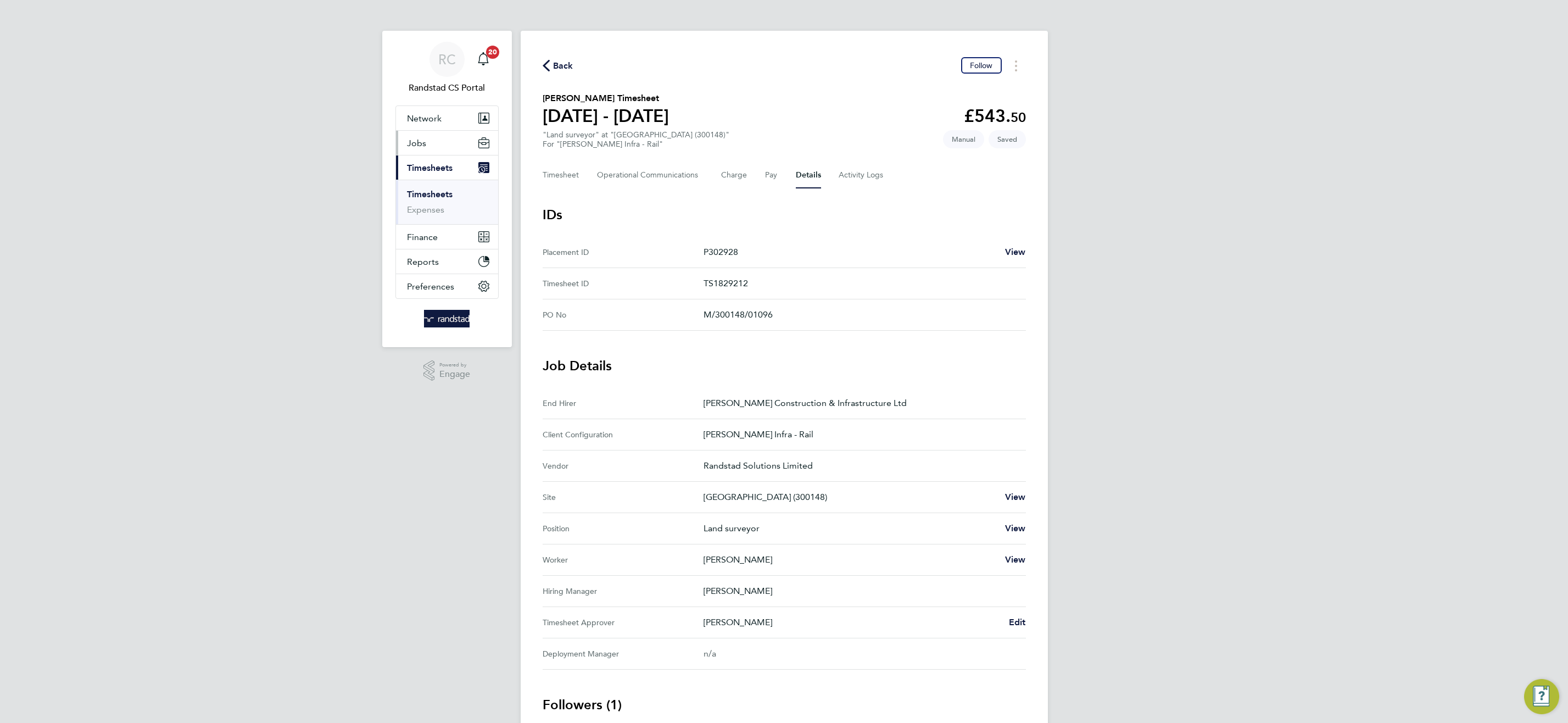
click at [426, 142] on button "Jobs" at bounding box center [447, 143] width 102 height 24
click at [432, 196] on ul "Positions Vacancies Placements" at bounding box center [447, 184] width 102 height 60
click at [432, 198] on link "Placements" at bounding box center [429, 200] width 46 height 10
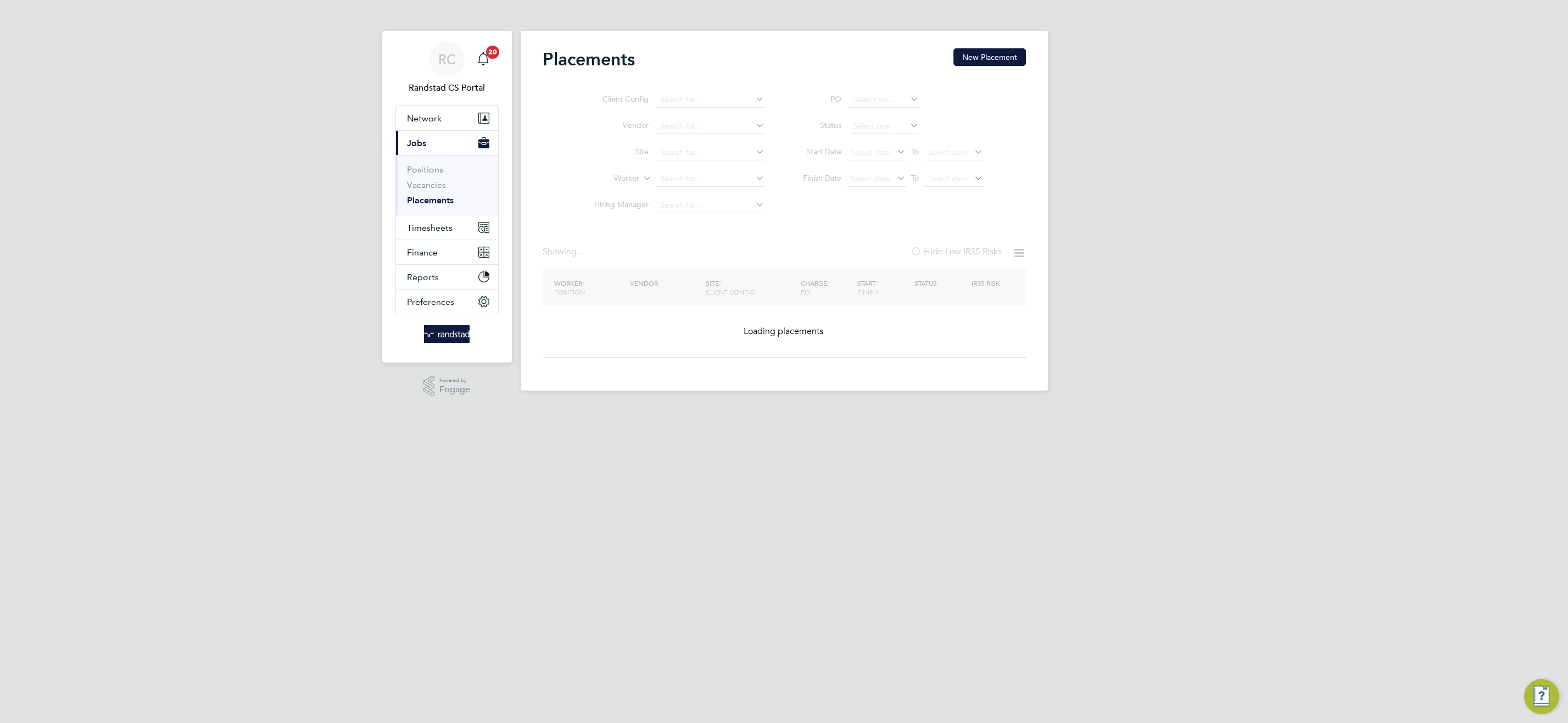
click at [681, 179] on ul "Client Config Vendor Site Worker Hiring Manager" at bounding box center [675, 152] width 207 height 132
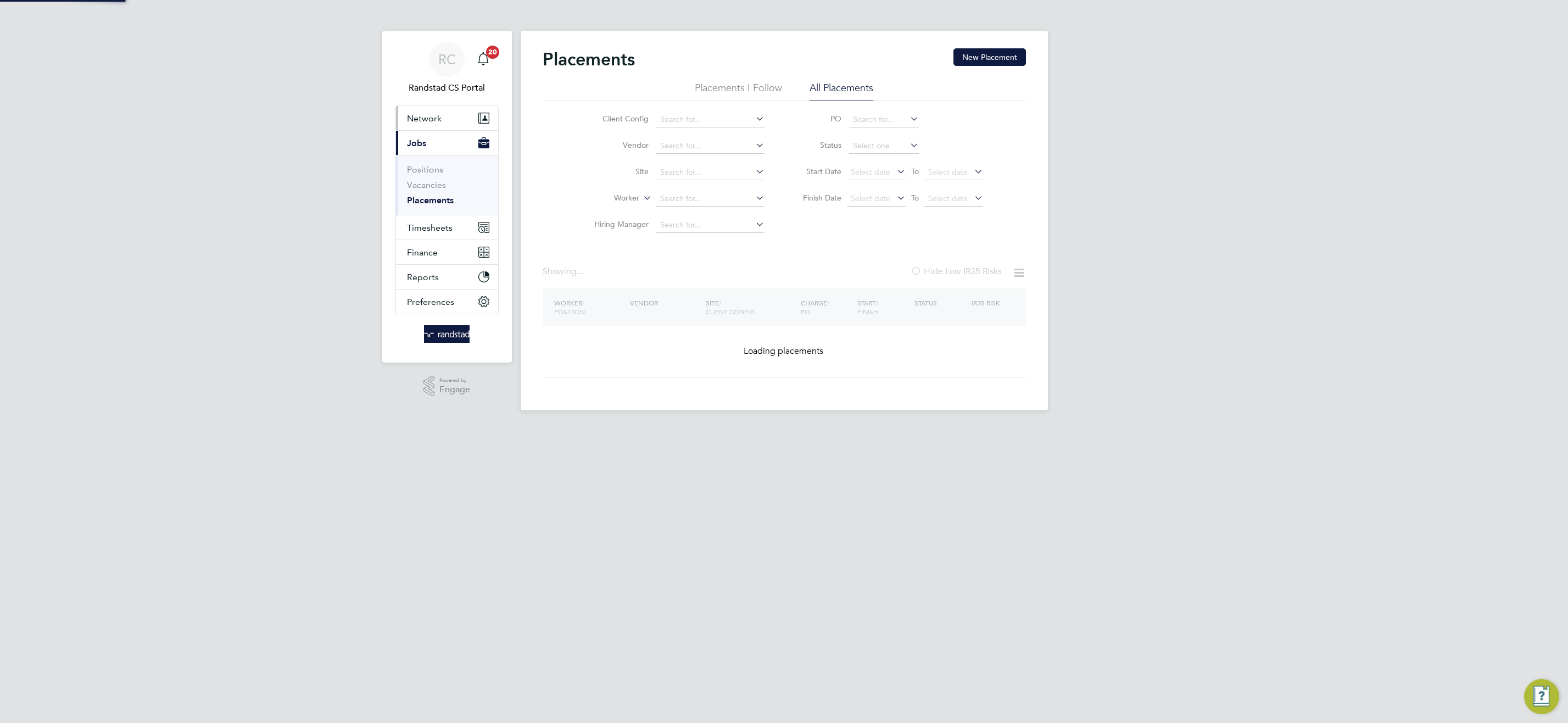
click at [691, 194] on input at bounding box center [710, 199] width 108 height 16
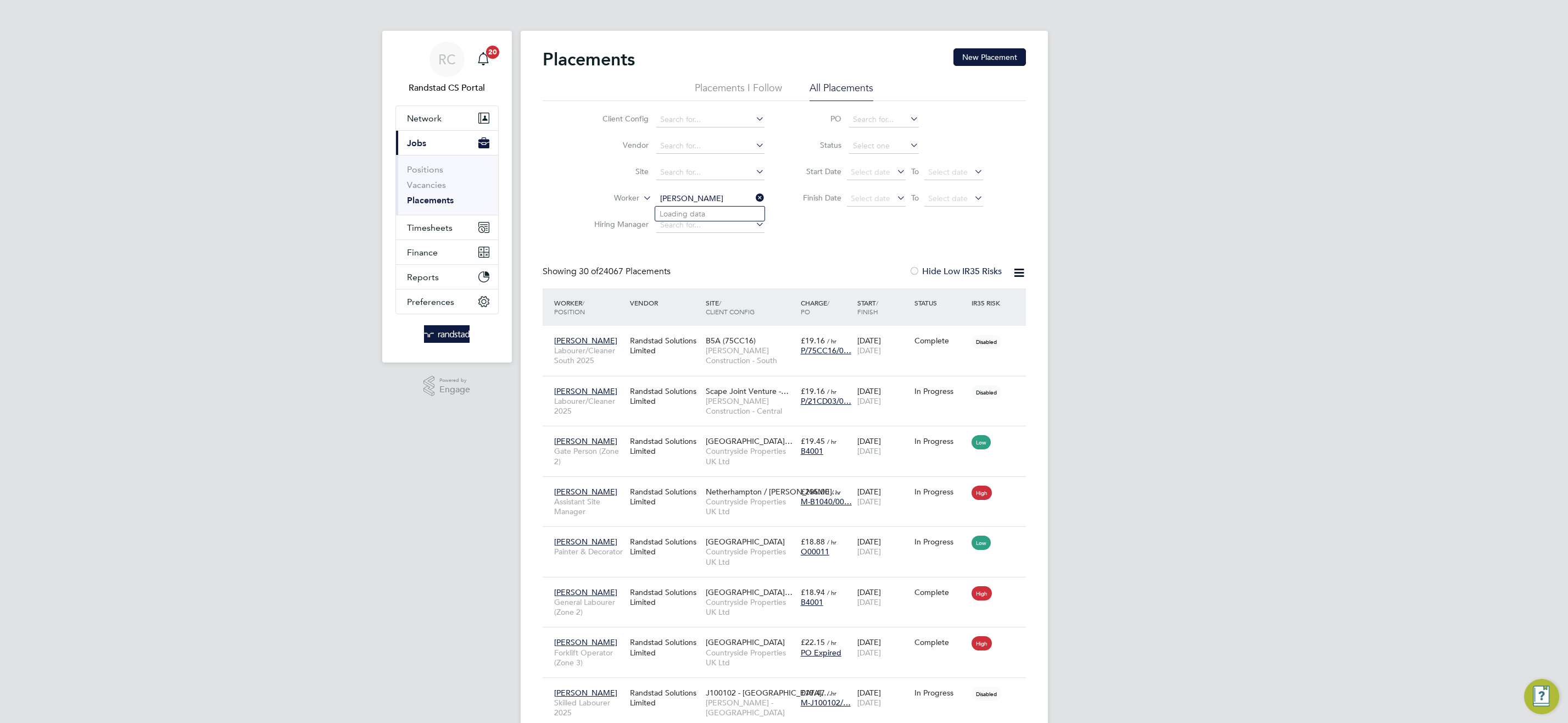
type input "michael wag"
click at [694, 202] on input at bounding box center [710, 199] width 108 height 16
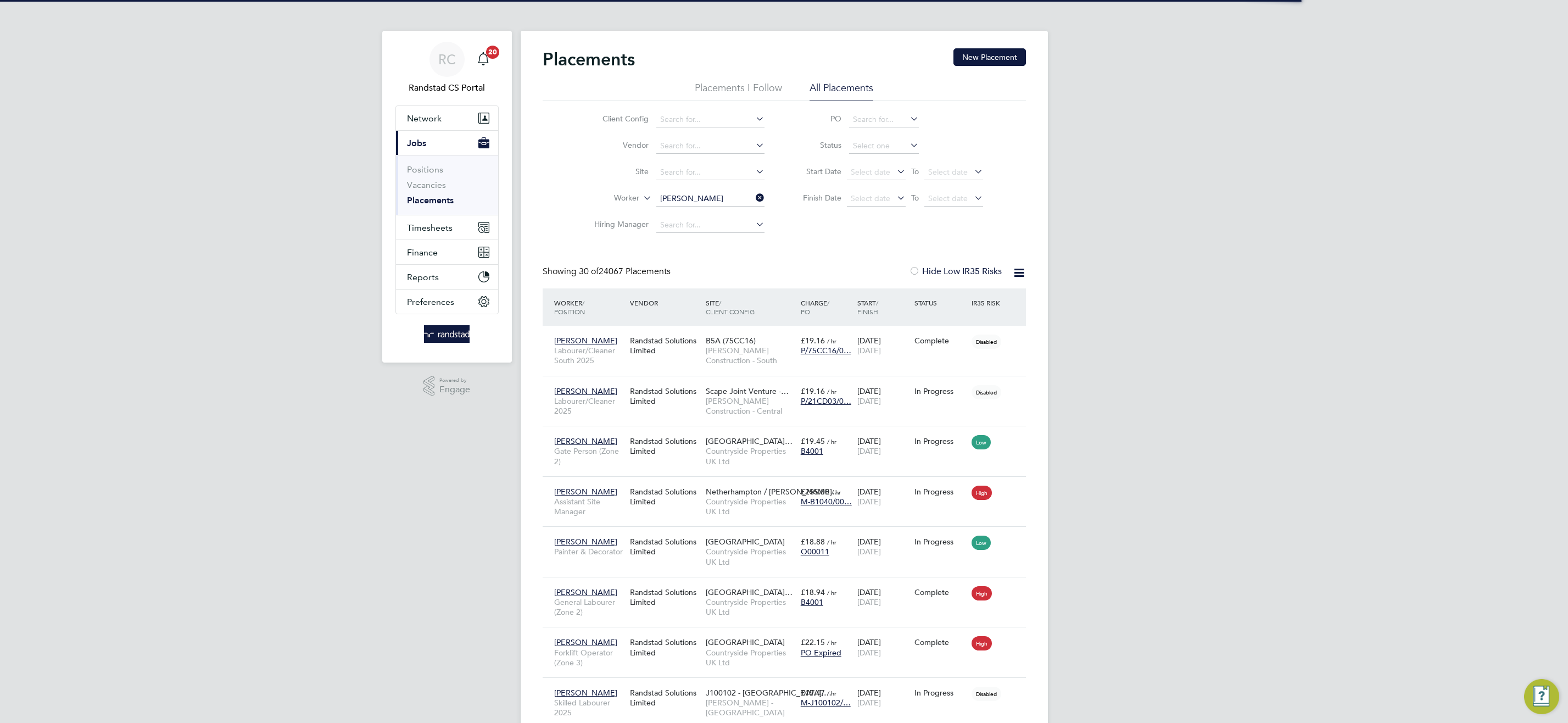
click at [718, 211] on li "Michael Wag g" at bounding box center [709, 214] width 109 height 15
type input "Michael Wagg"
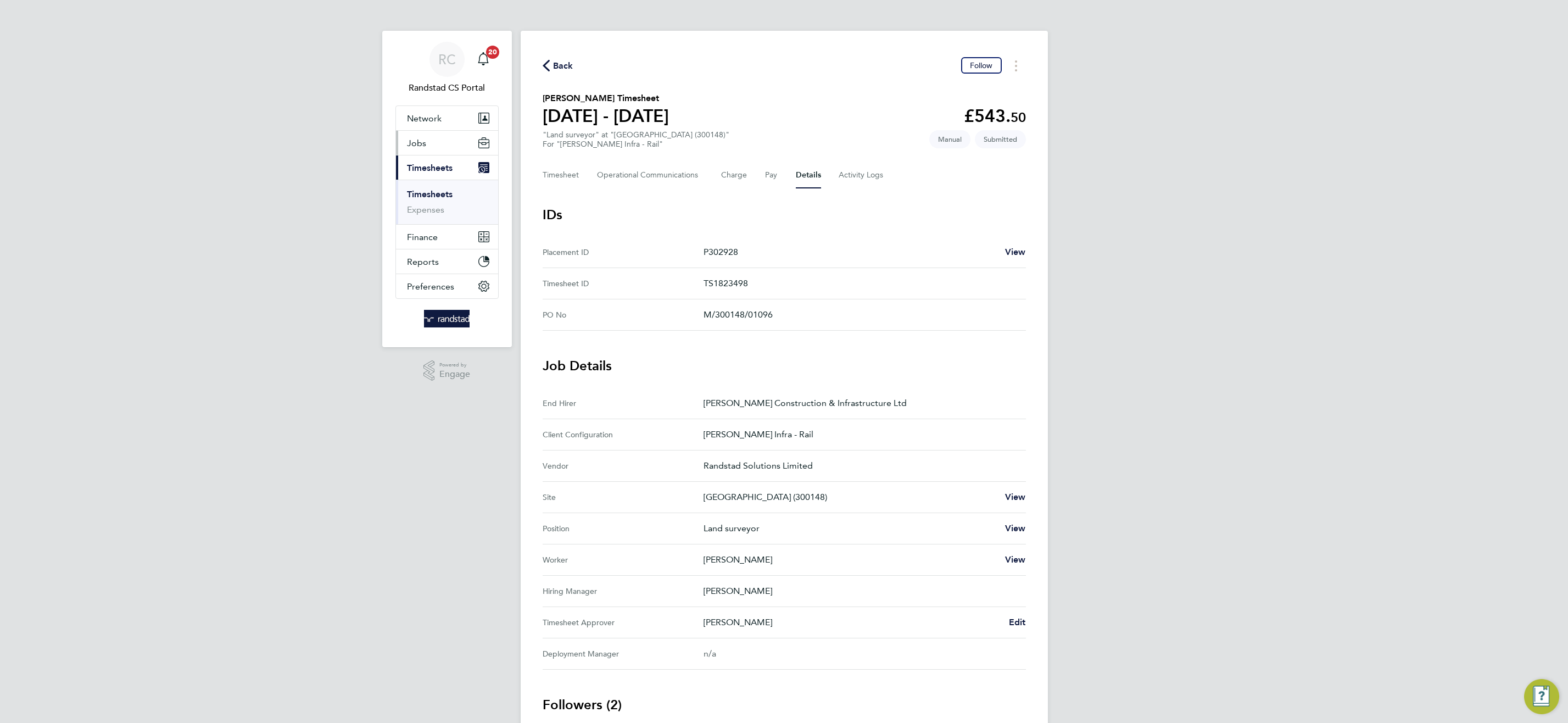
click at [417, 141] on span "Jobs" at bounding box center [417, 143] width 19 height 10
click at [427, 181] on link "Vacancies" at bounding box center [426, 184] width 39 height 10
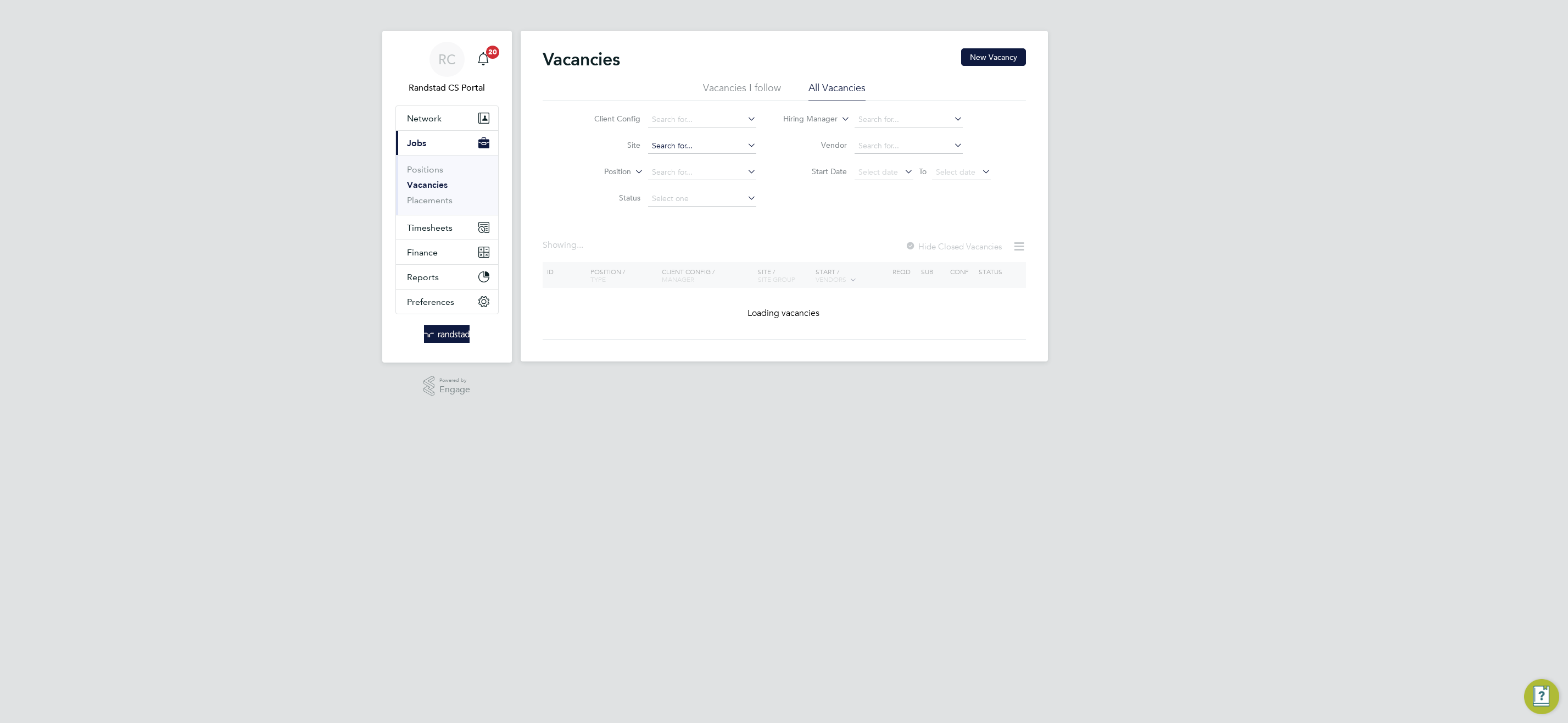
click at [703, 144] on input at bounding box center [702, 146] width 108 height 16
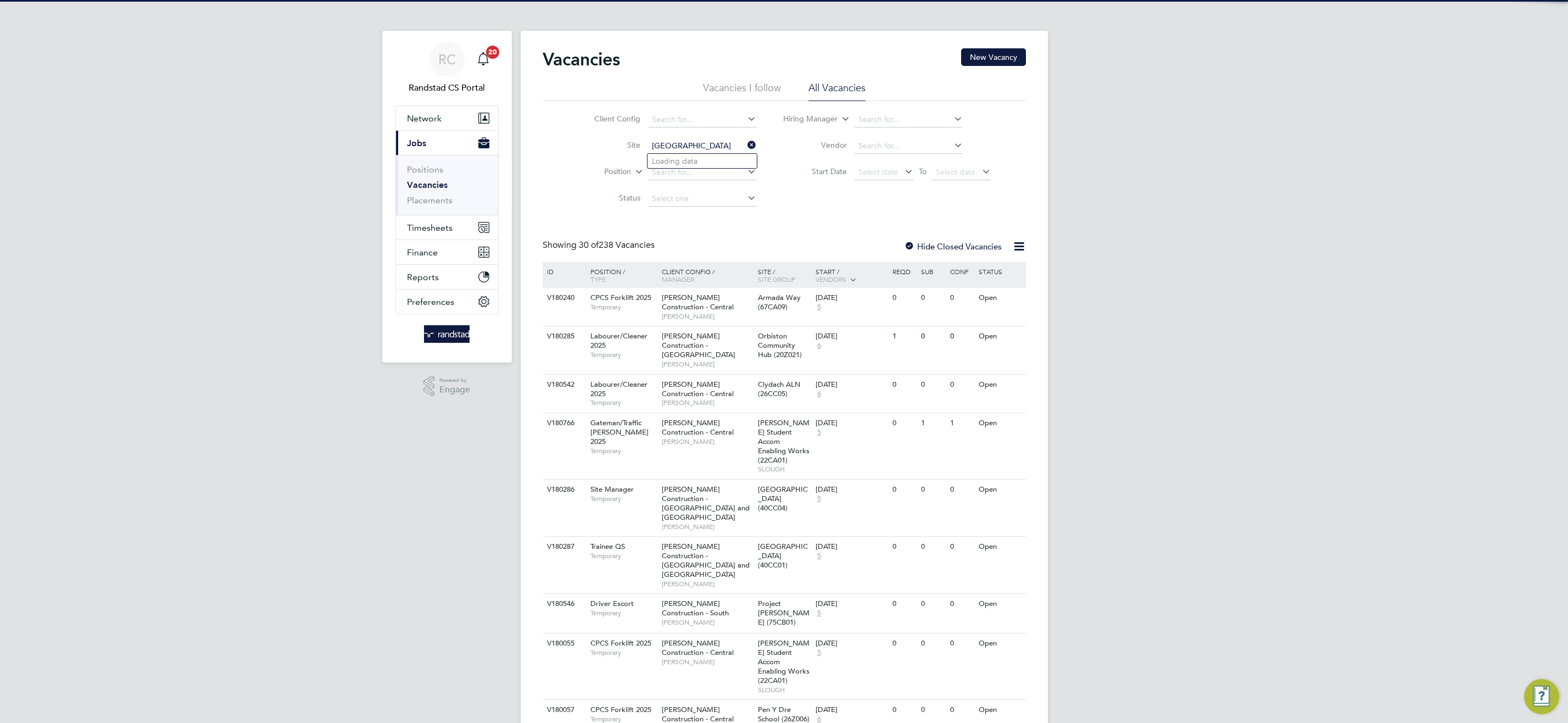
type input "[GEOGRAPHIC_DATA]"
click at [712, 149] on input at bounding box center [702, 146] width 108 height 16
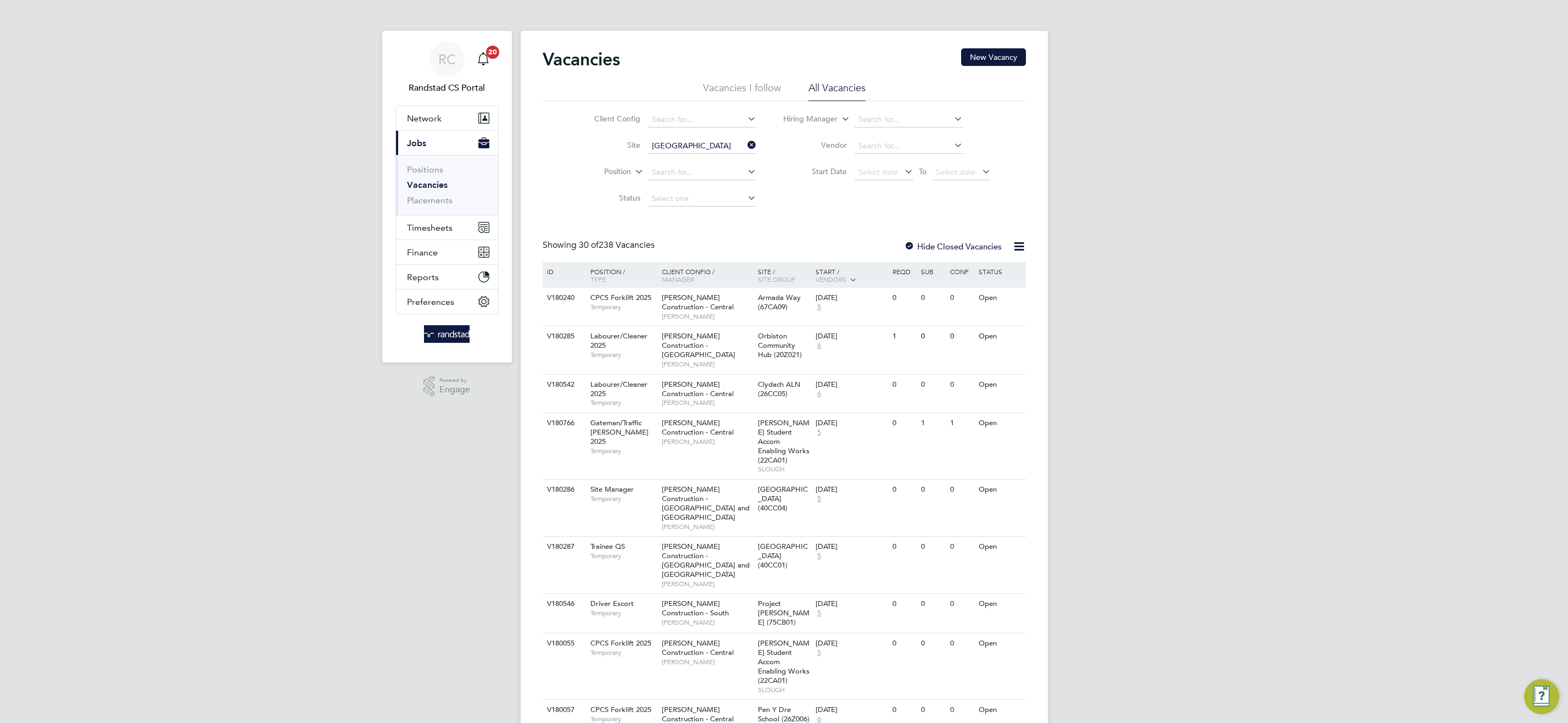
click at [698, 161] on b "[GEOGRAPHIC_DATA]" at bounding box center [727, 161] width 80 height 10
type input "F470011 - Leeds City Council"
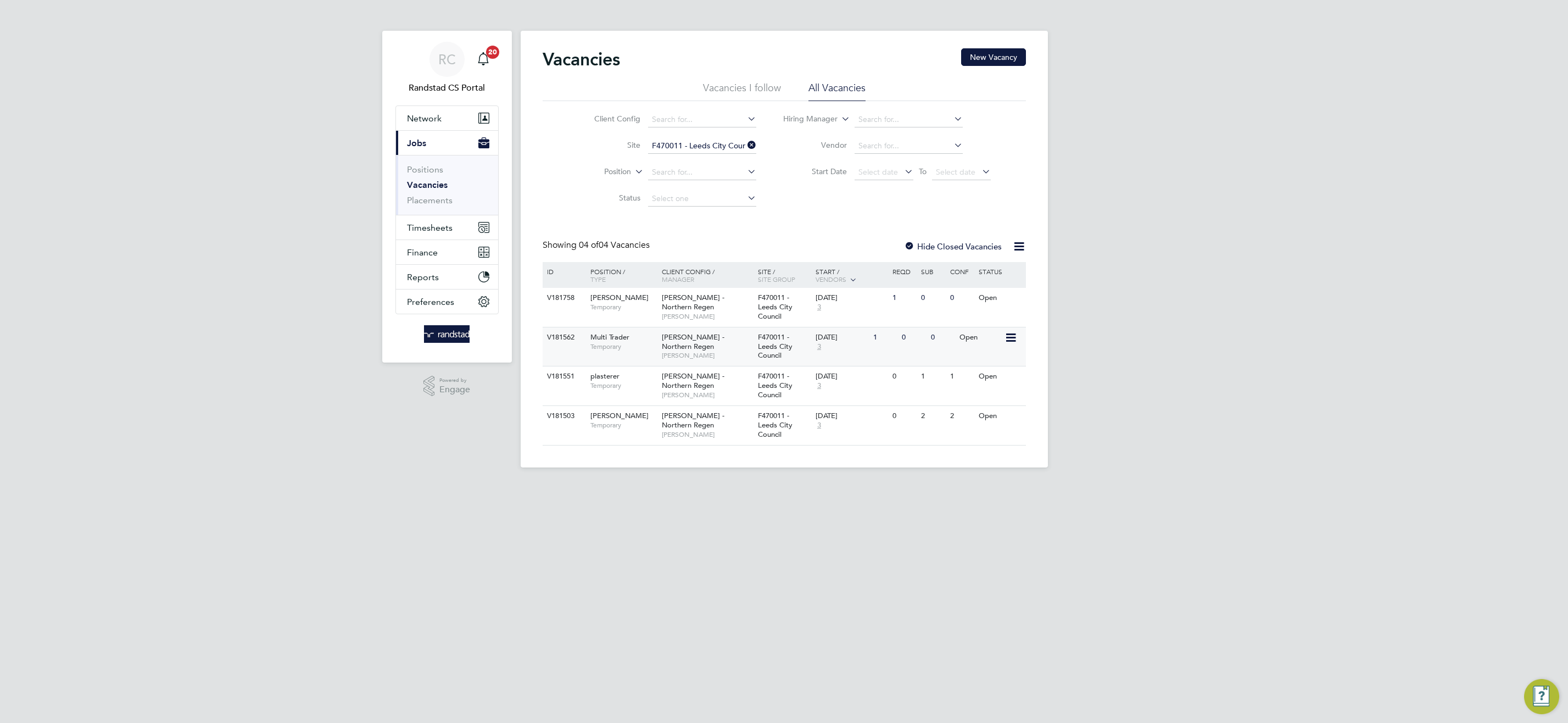
click at [727, 341] on div "[PERSON_NAME] - Northern Regen [PERSON_NAME]" at bounding box center [707, 346] width 96 height 38
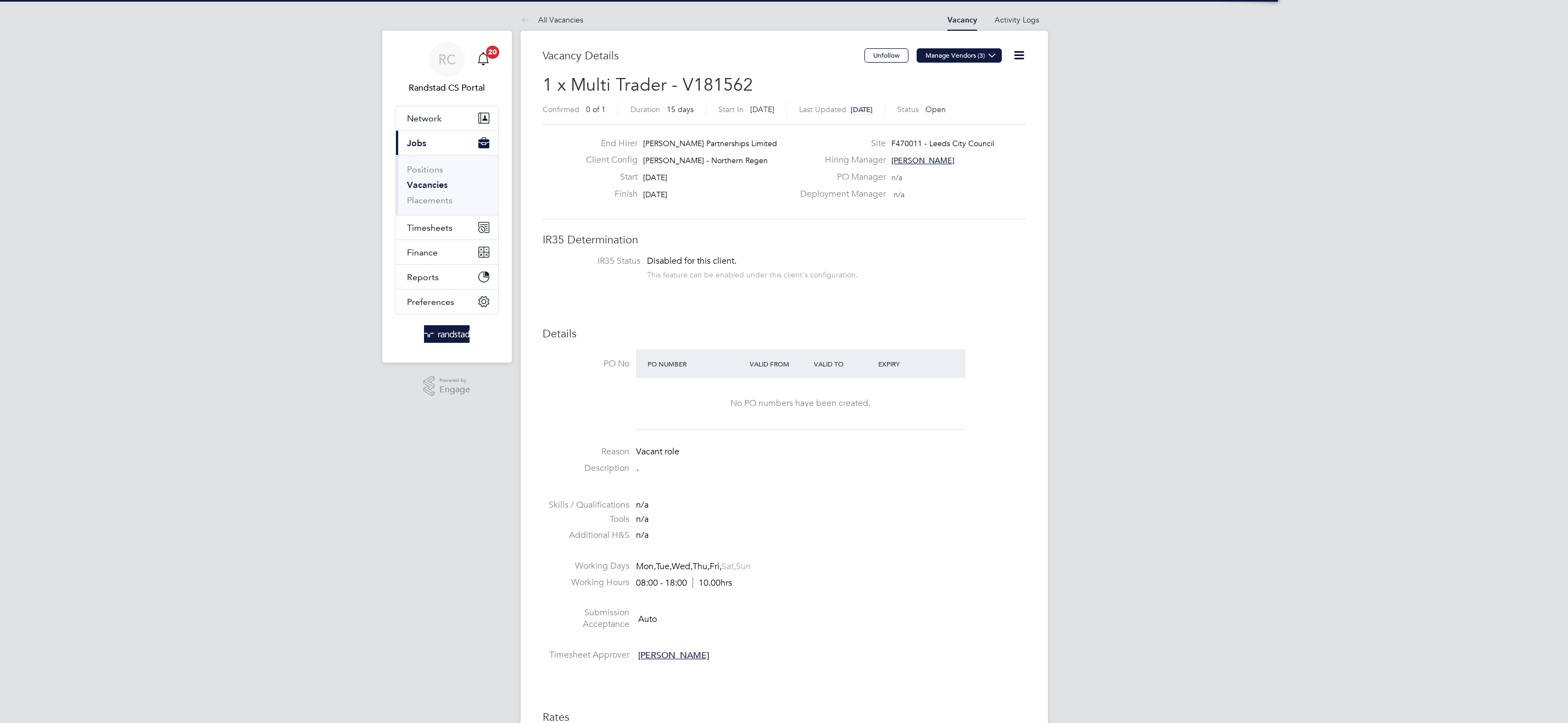
click at [977, 55] on button "Manage Vendors (3)" at bounding box center [959, 55] width 85 height 14
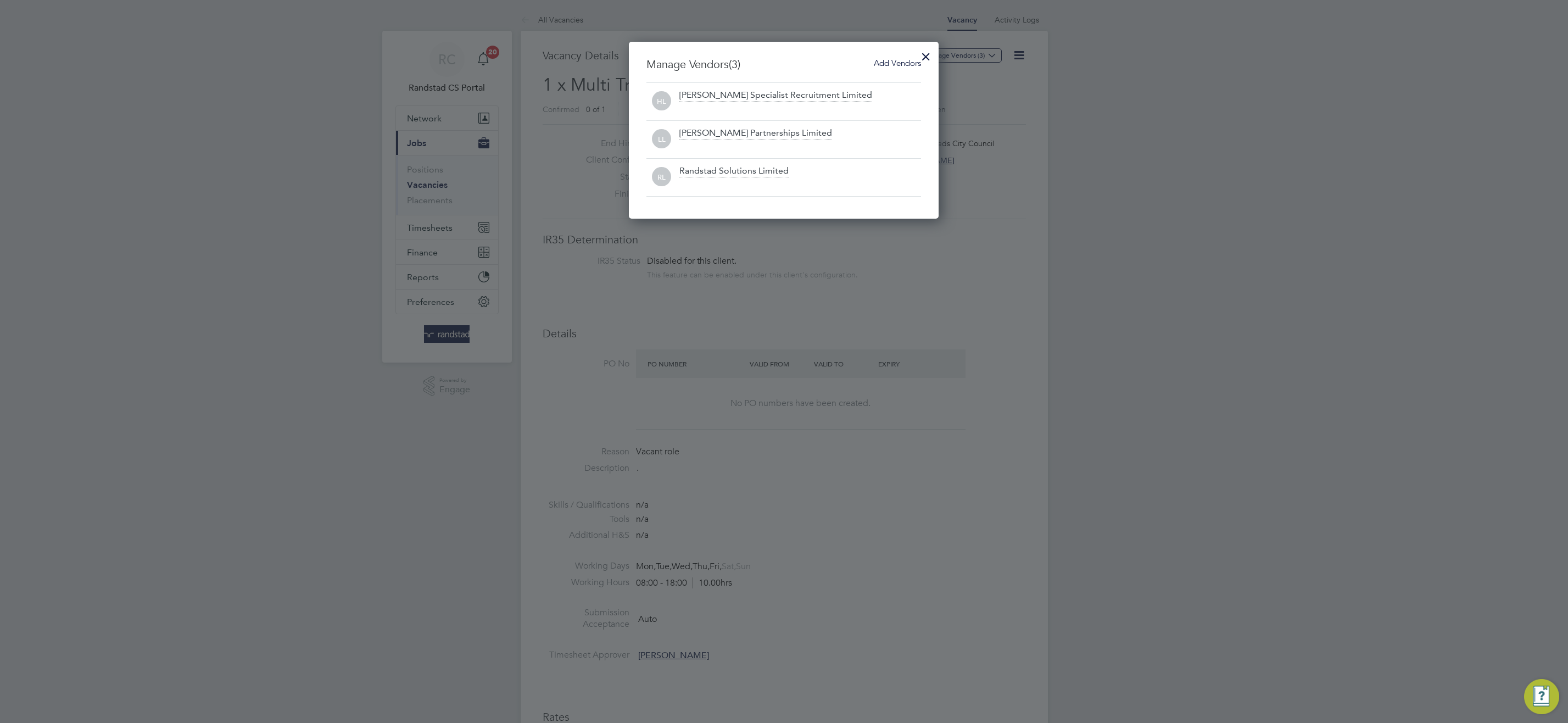
click at [906, 65] on span "Add Vendors" at bounding box center [897, 63] width 47 height 10
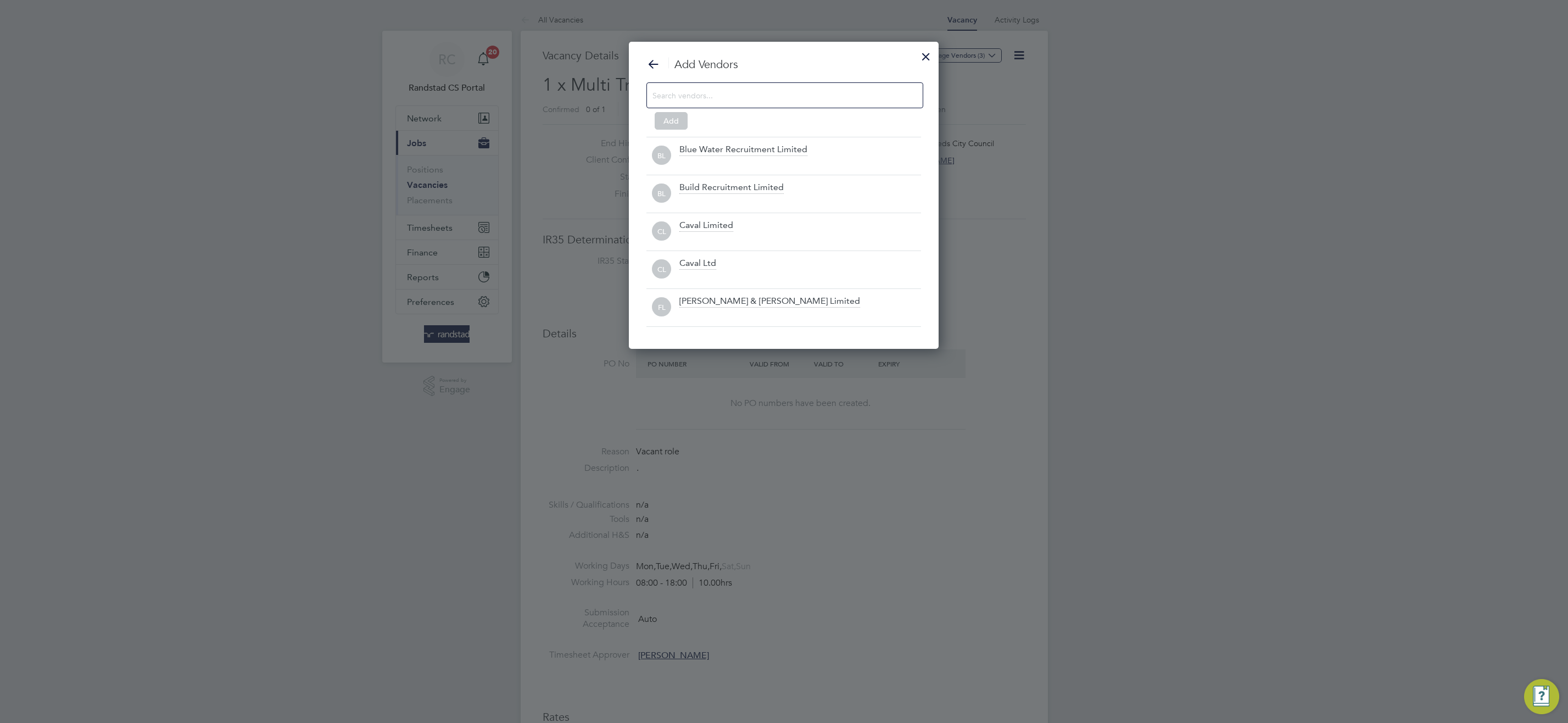
scroll to position [308, 311]
click at [759, 96] on input at bounding box center [776, 95] width 247 height 14
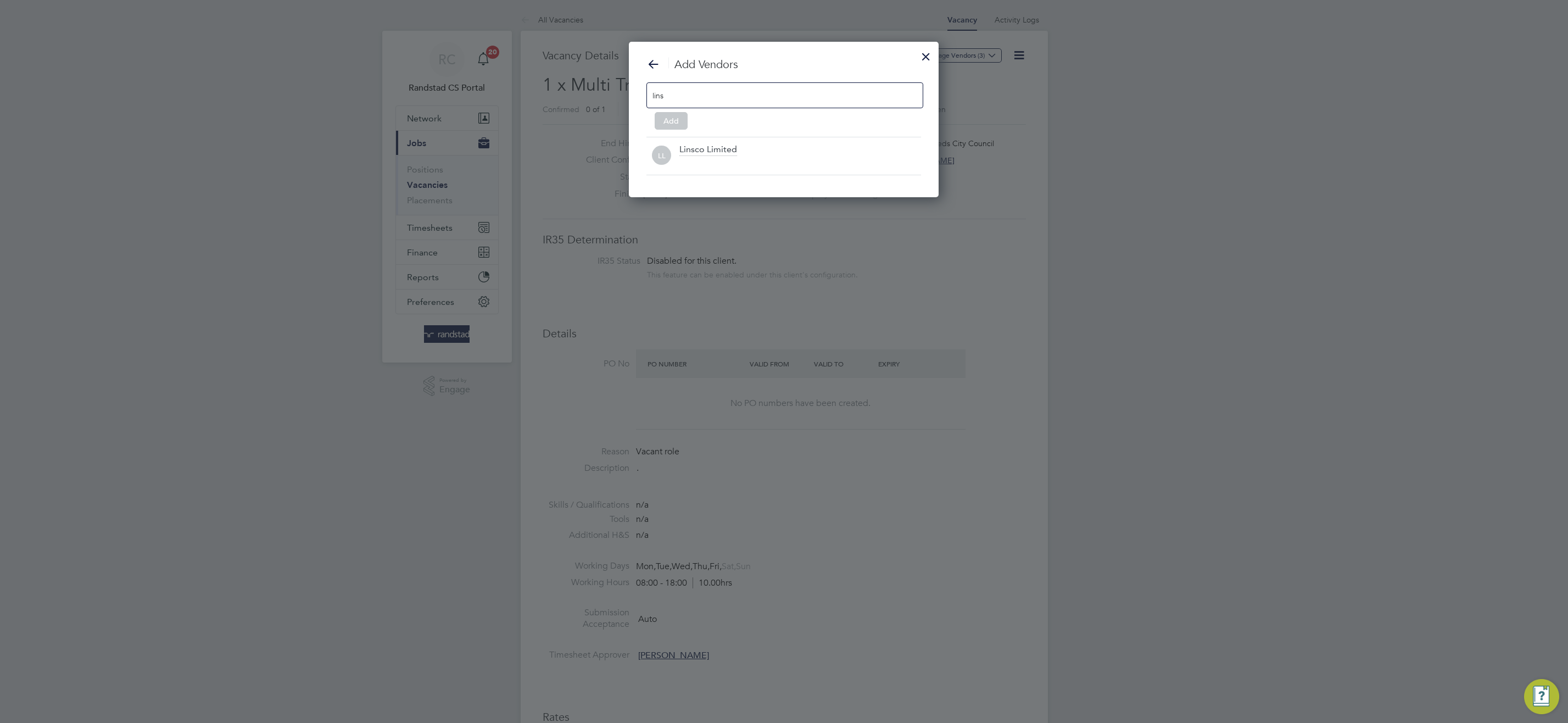
scroll to position [157, 311]
type input "linsco"
drag, startPoint x: 727, startPoint y: 152, endPoint x: 794, endPoint y: 145, distance: 67.4
click at [727, 151] on div "Linsco Limited" at bounding box center [708, 150] width 57 height 12
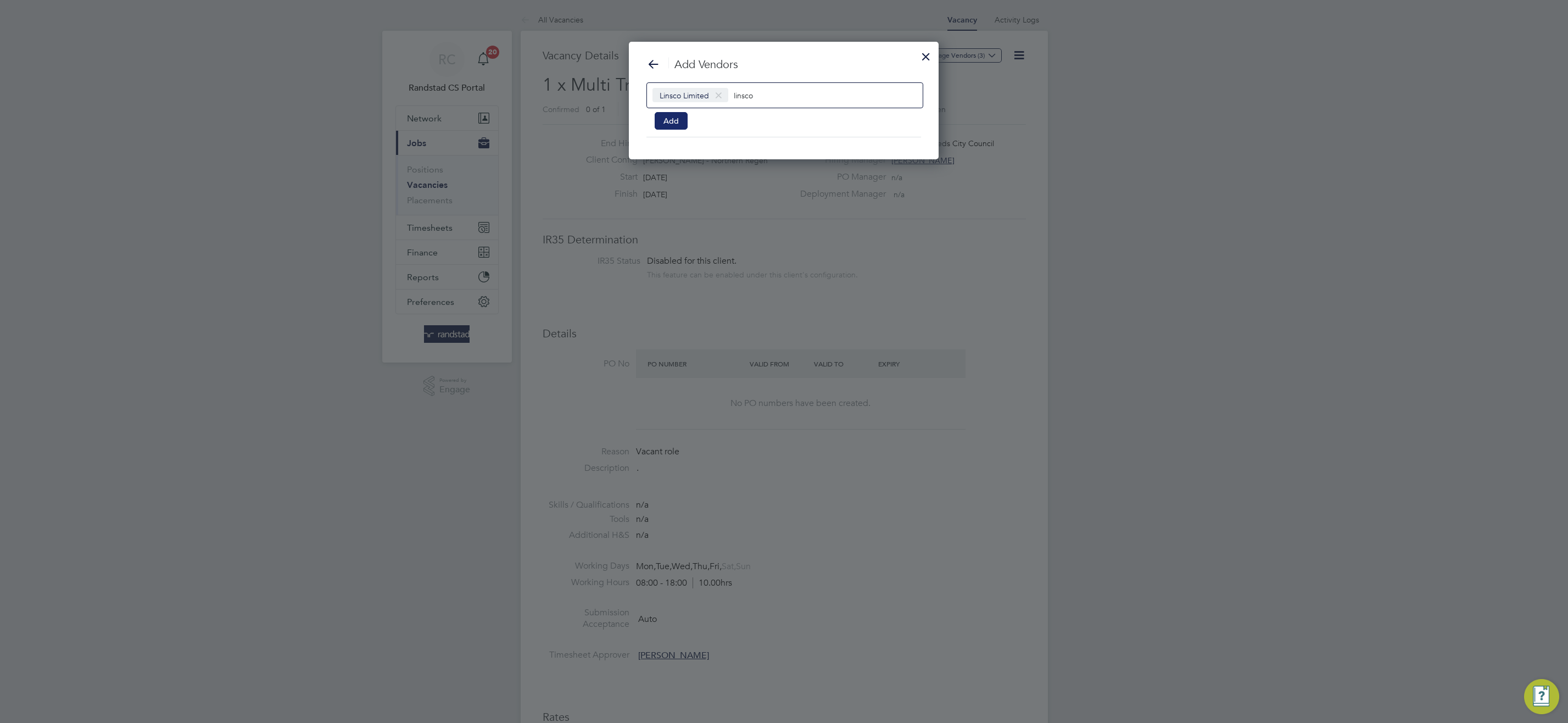
click at [677, 115] on button "Add" at bounding box center [671, 121] width 33 height 18
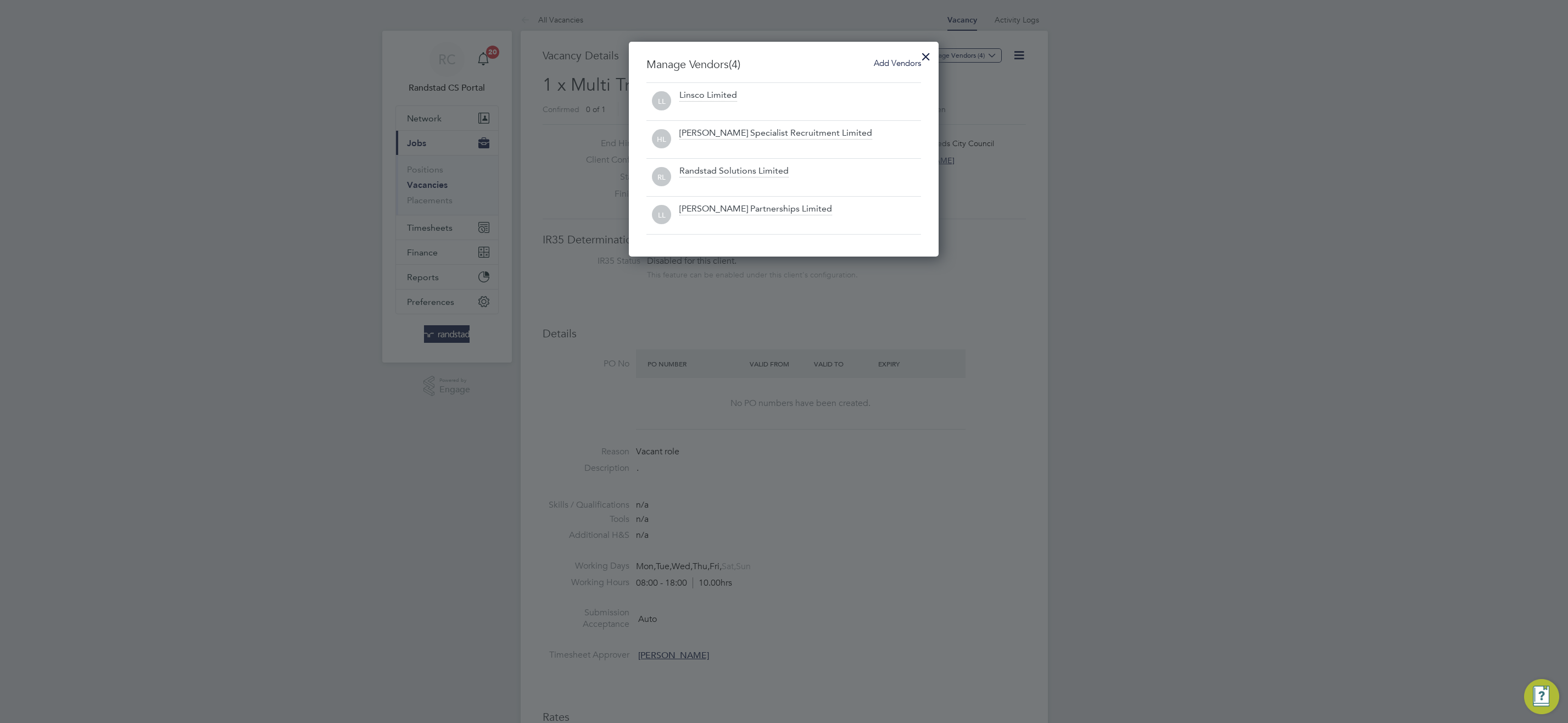
click at [928, 57] on div at bounding box center [926, 54] width 19 height 19
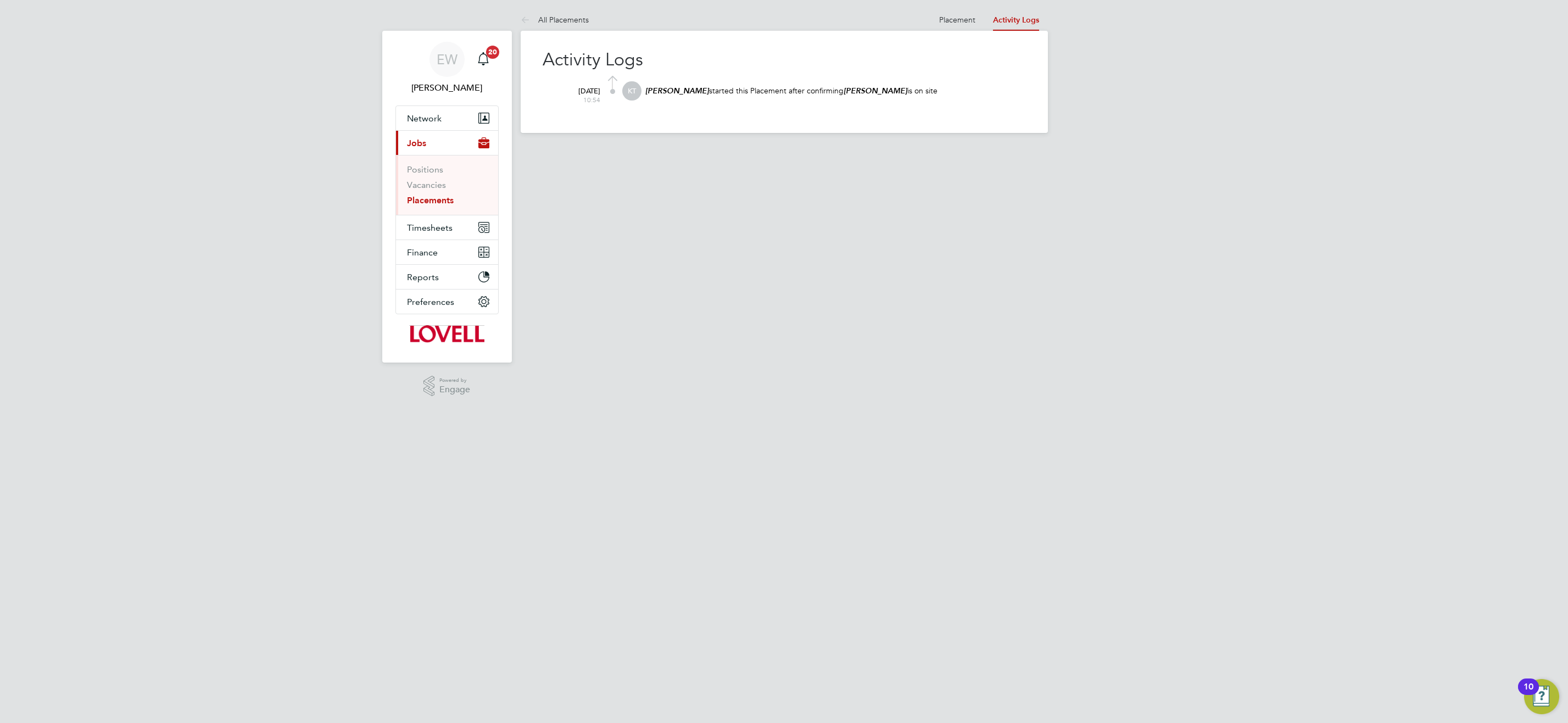
click at [965, 15] on link "Placement" at bounding box center [957, 19] width 37 height 10
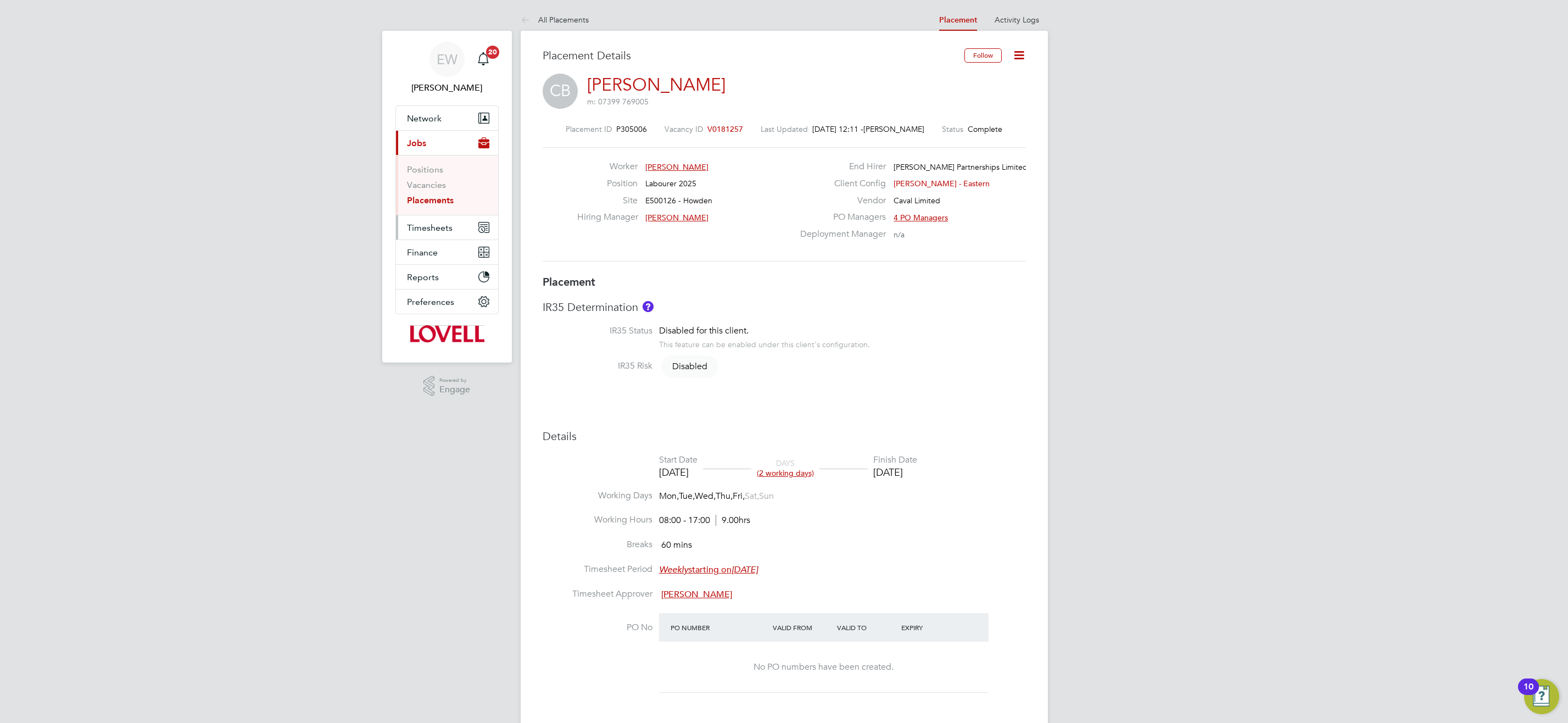
click at [434, 232] on button "Timesheets" at bounding box center [447, 227] width 102 height 24
click at [449, 190] on link "Timesheets" at bounding box center [429, 194] width 46 height 10
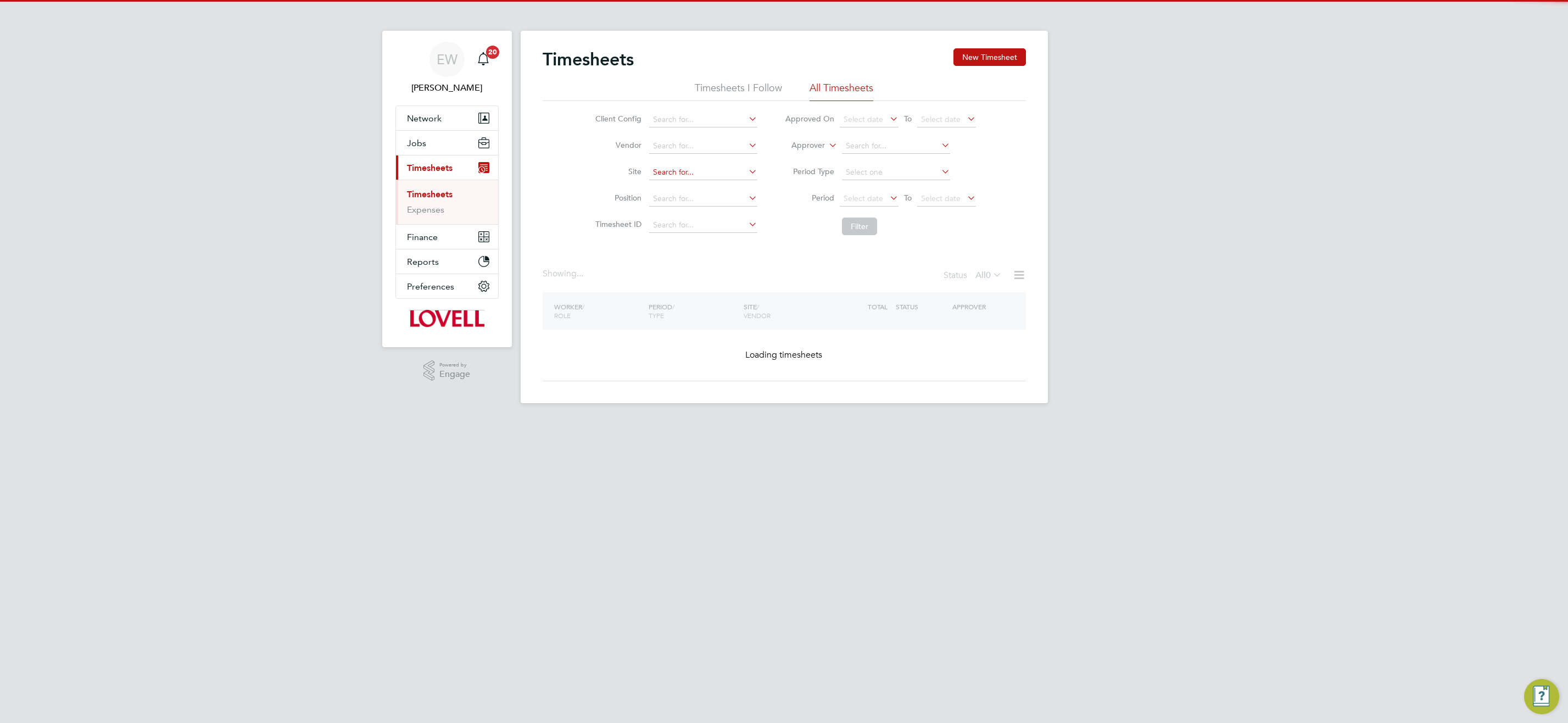
click at [670, 173] on input at bounding box center [703, 173] width 108 height 16
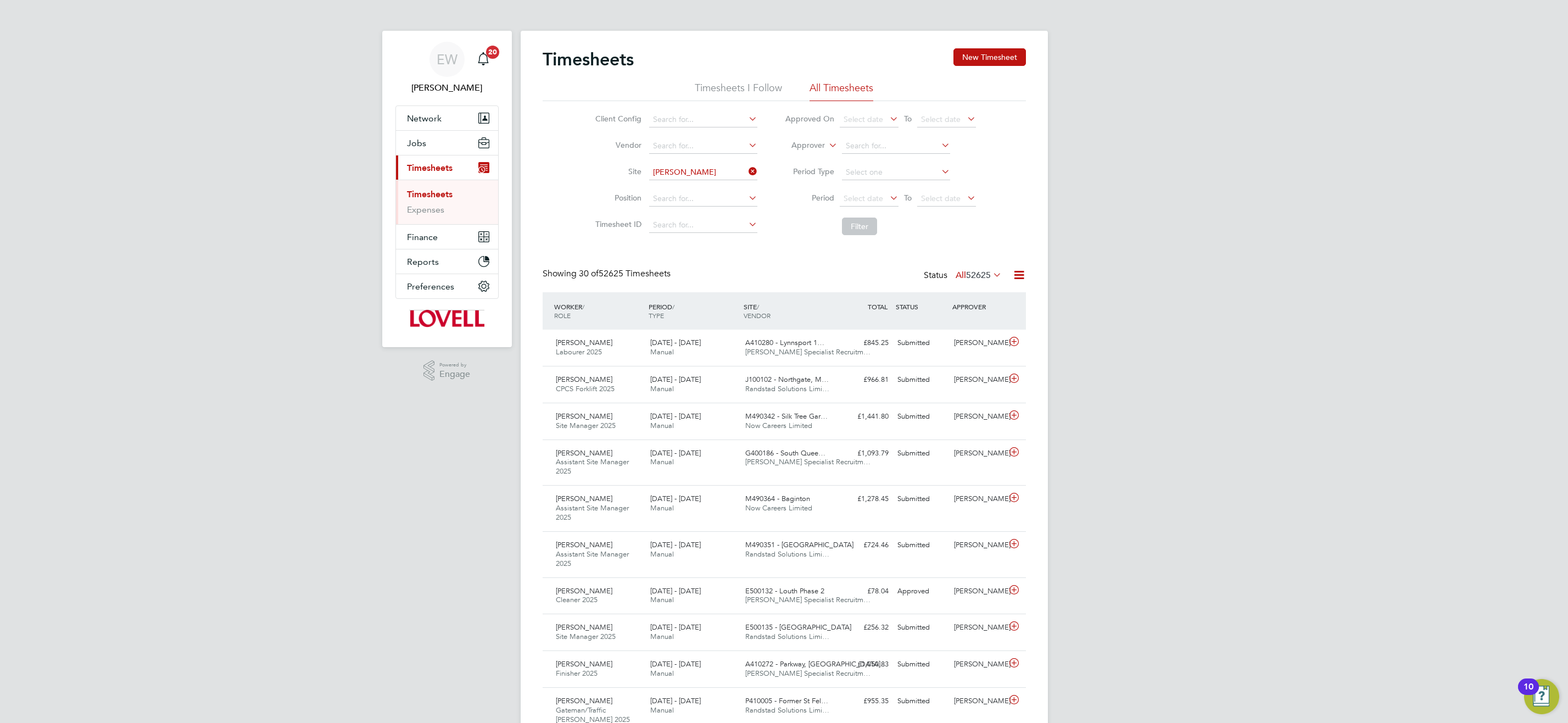
click at [741, 187] on li "E500135 - Spencer beck" at bounding box center [734, 187] width 171 height 15
type input "E500135 - [GEOGRAPHIC_DATA]"
click at [858, 227] on button "Filter" at bounding box center [859, 226] width 35 height 18
